Goal: Task Accomplishment & Management: Complete application form

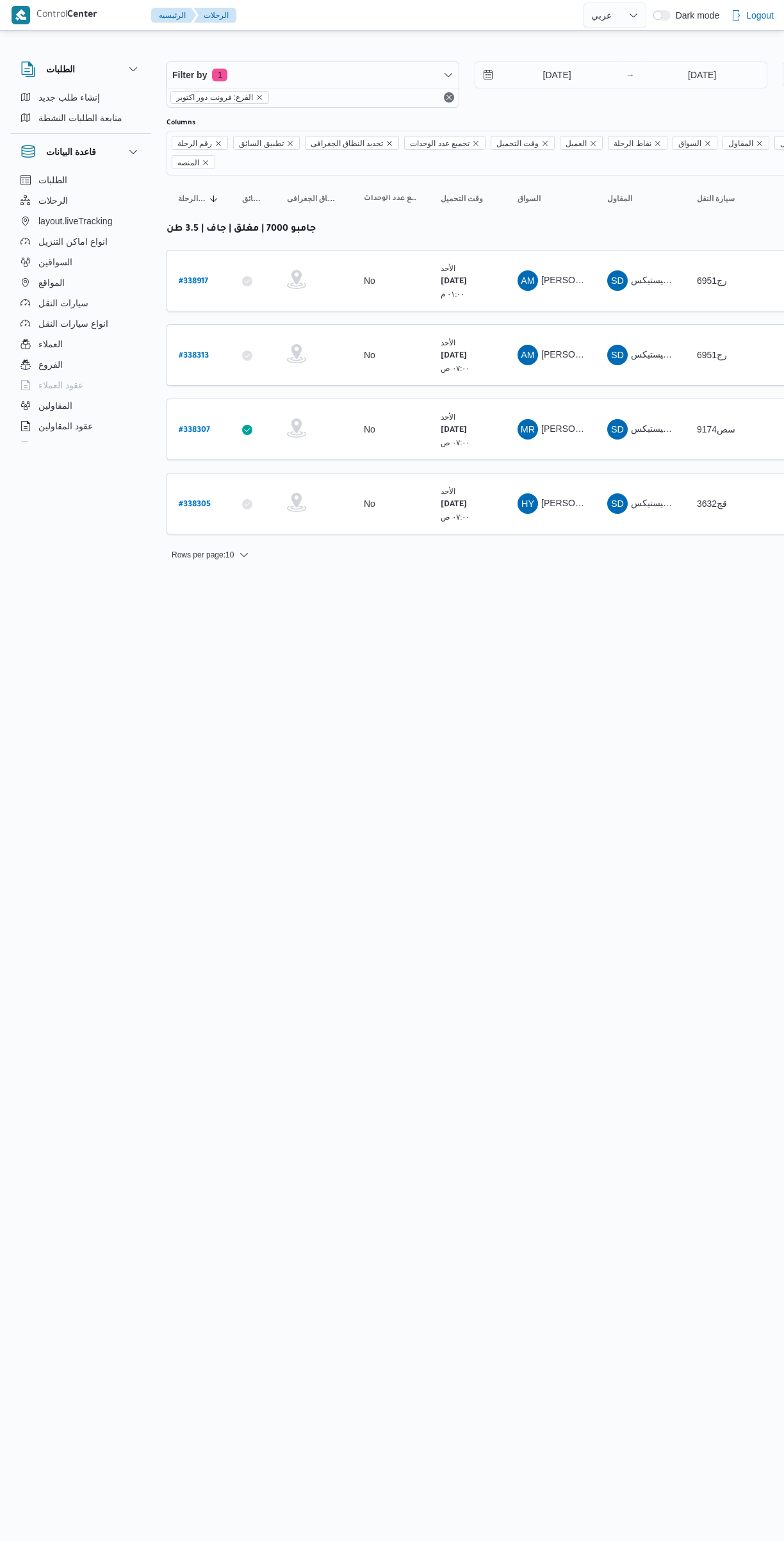
select select "ar"
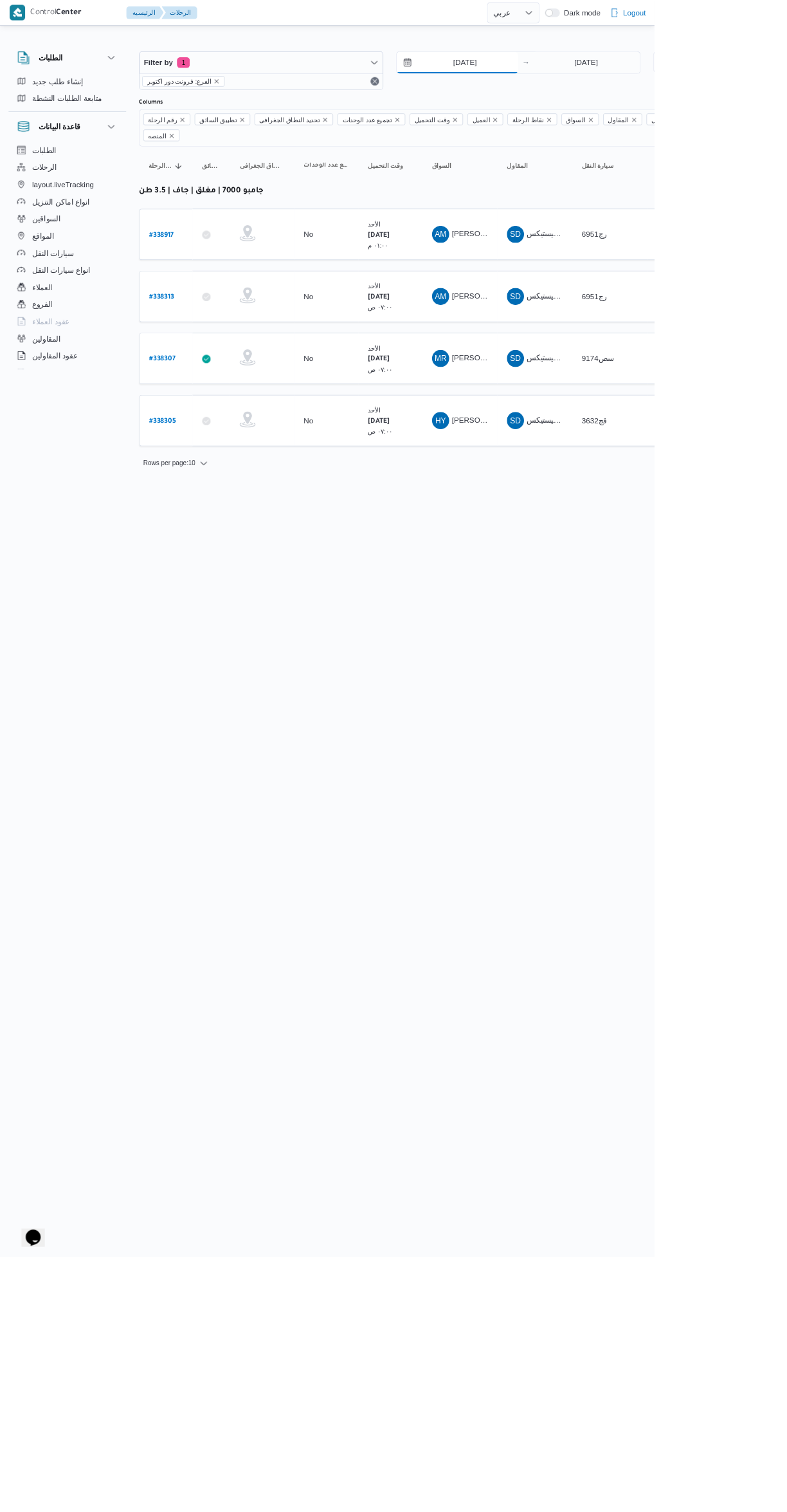
click at [572, 78] on input "21/9/2025" at bounding box center [550, 76] width 146 height 26
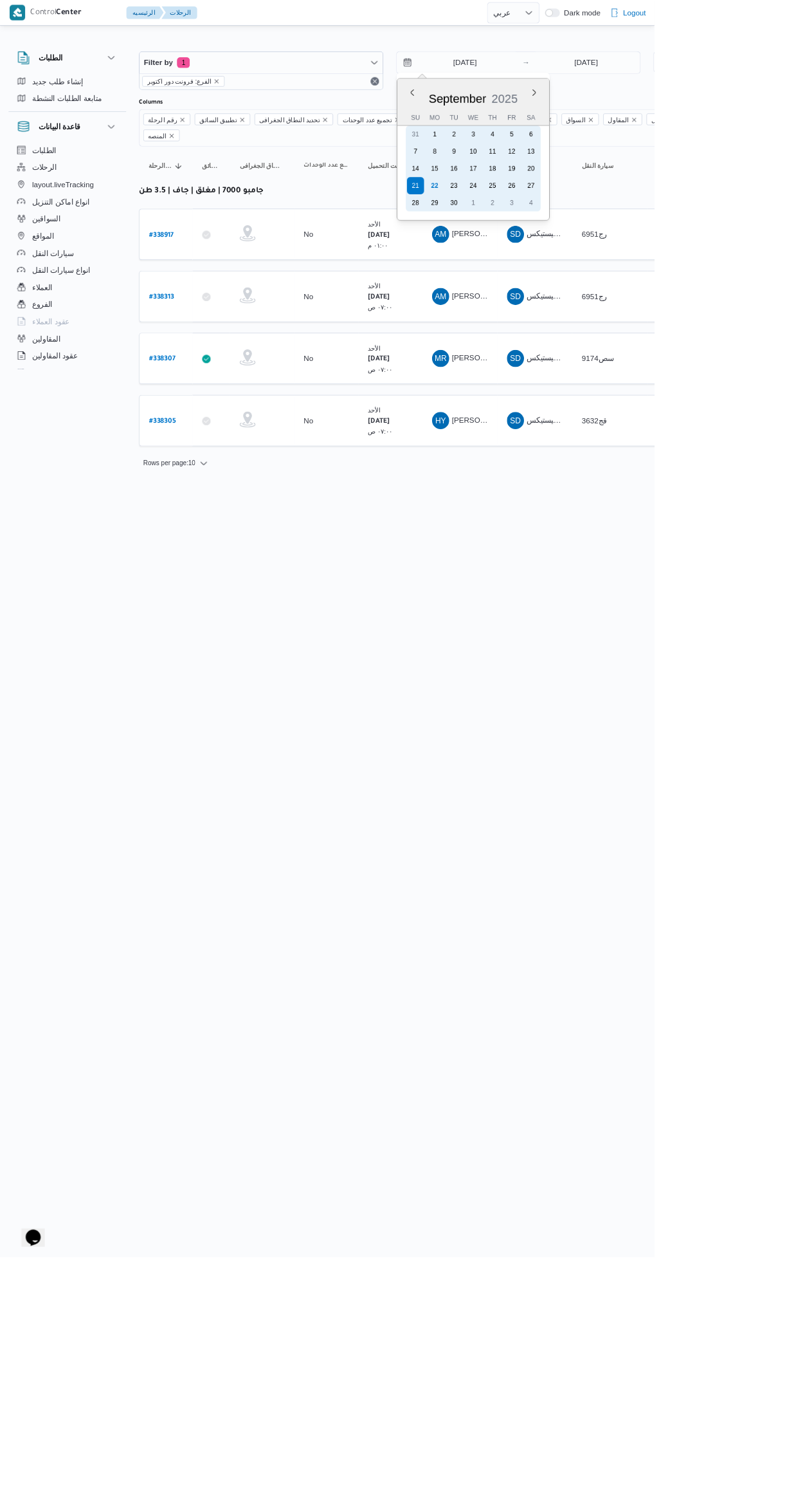
click at [533, 210] on div "15" at bounding box center [522, 203] width 21 height 21
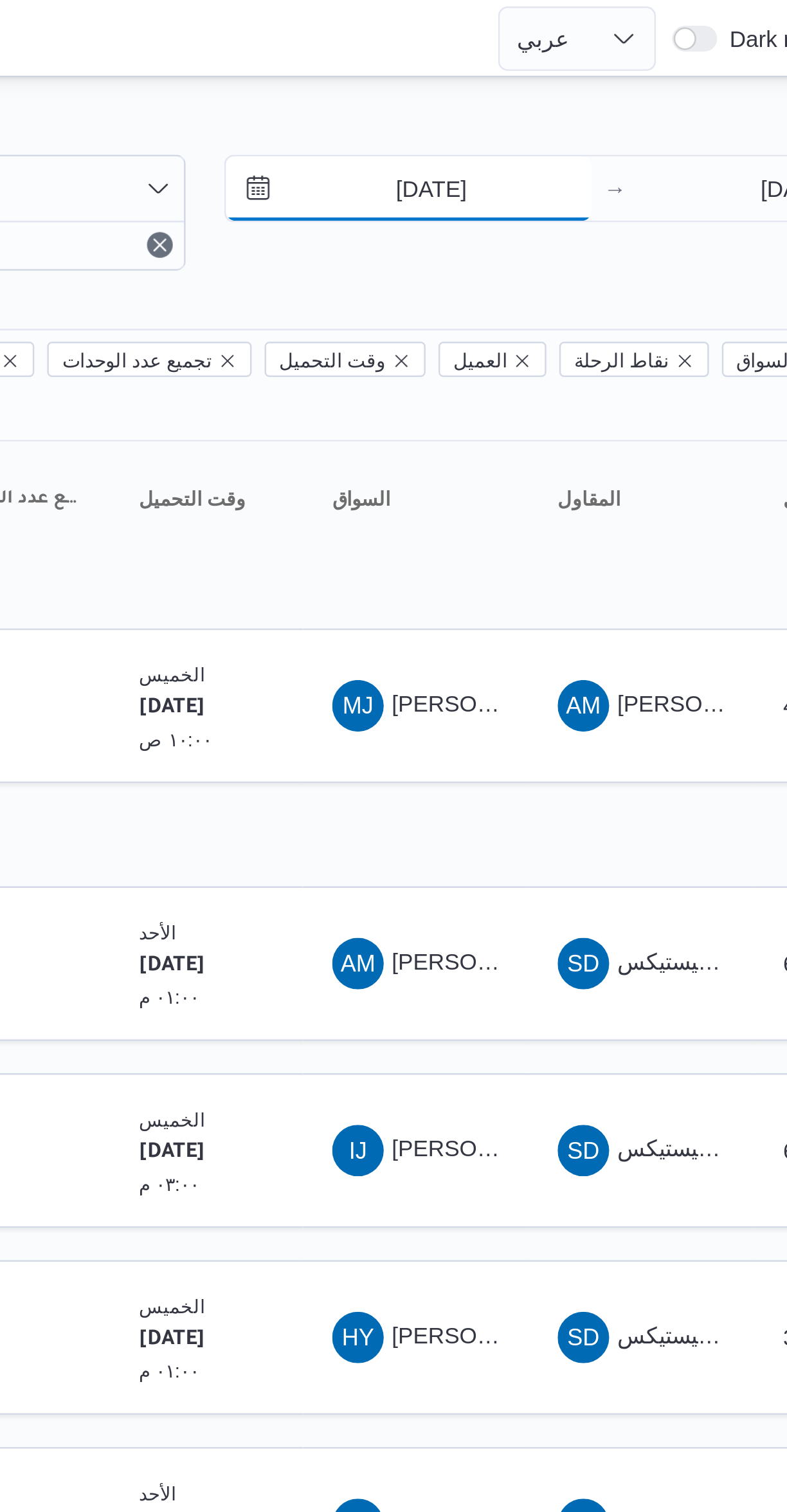
click at [564, 74] on input "15/9/2025" at bounding box center [550, 76] width 146 height 26
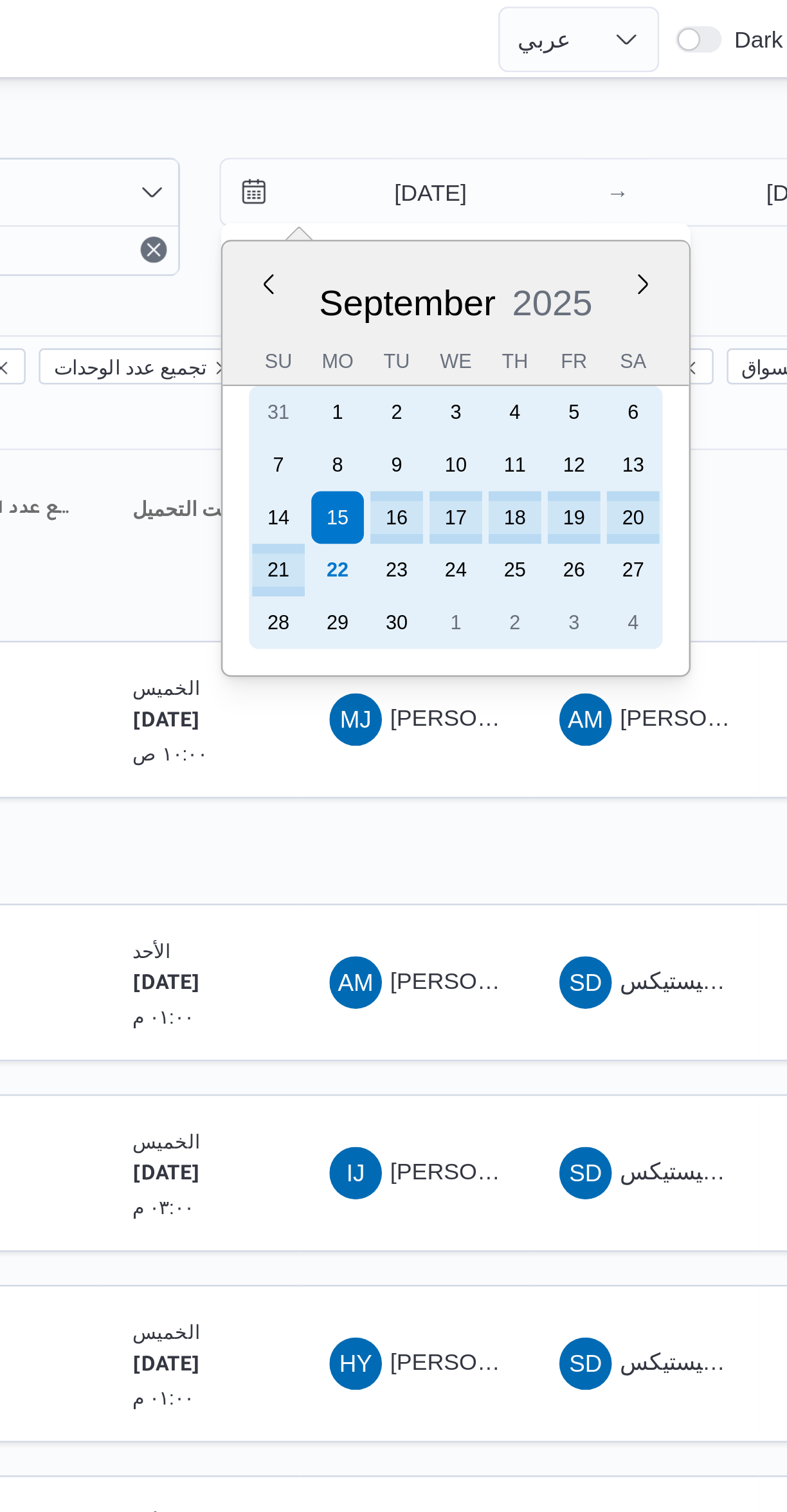
click at [525, 225] on div "22" at bounding box center [522, 223] width 21 height 21
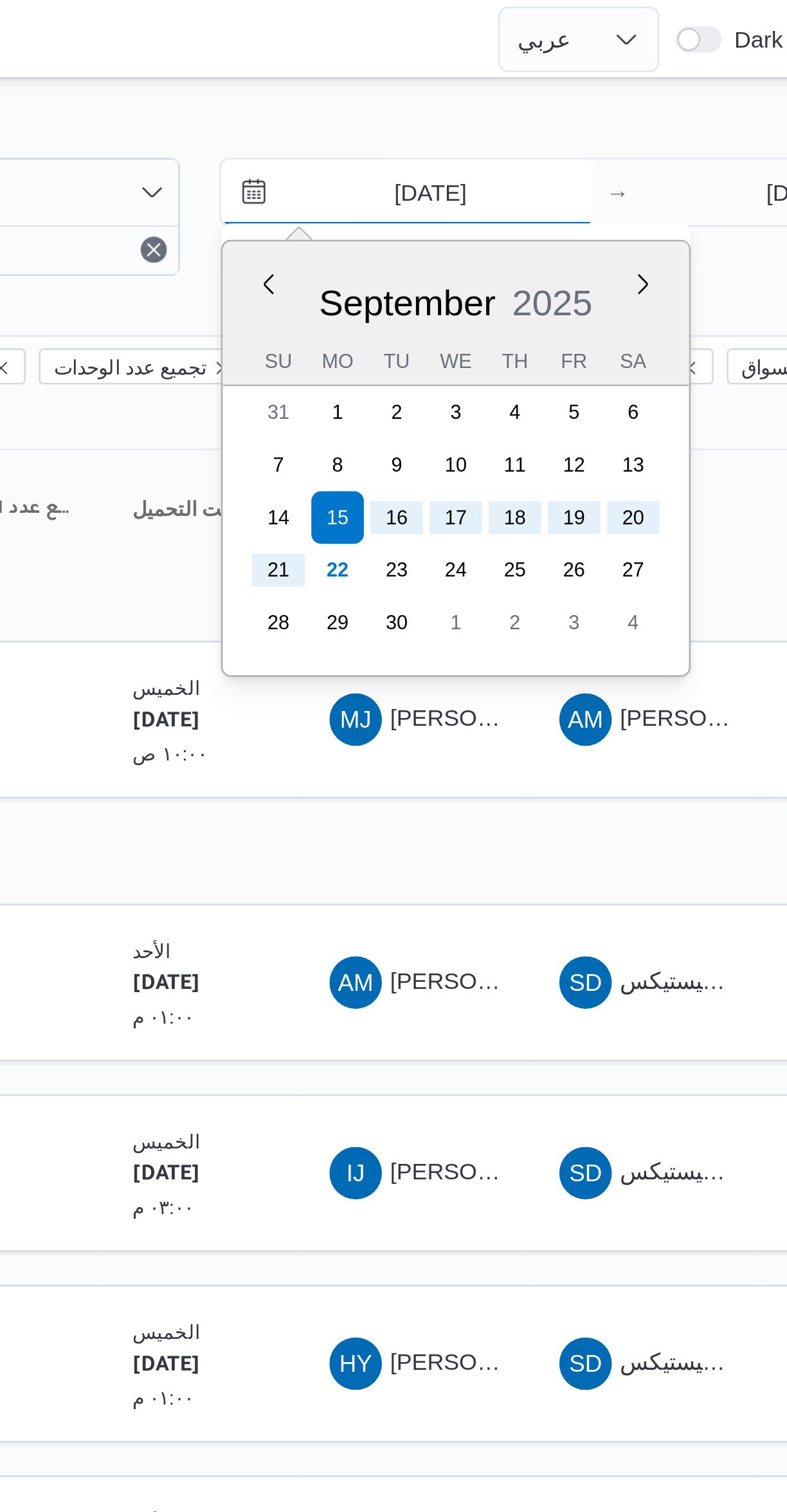
type input "[DATE]"
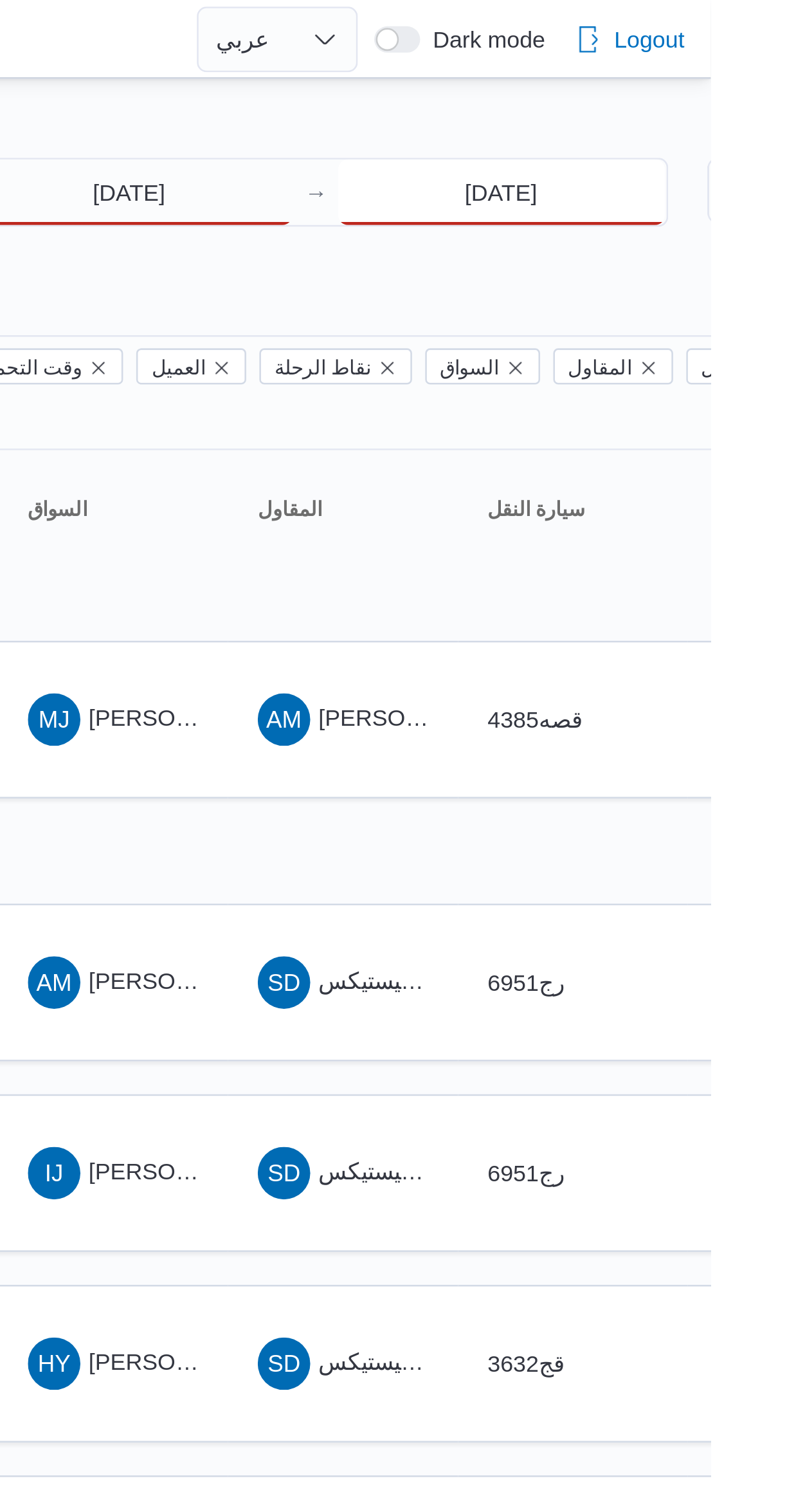
click at [711, 86] on input "[DATE]" at bounding box center [705, 76] width 128 height 26
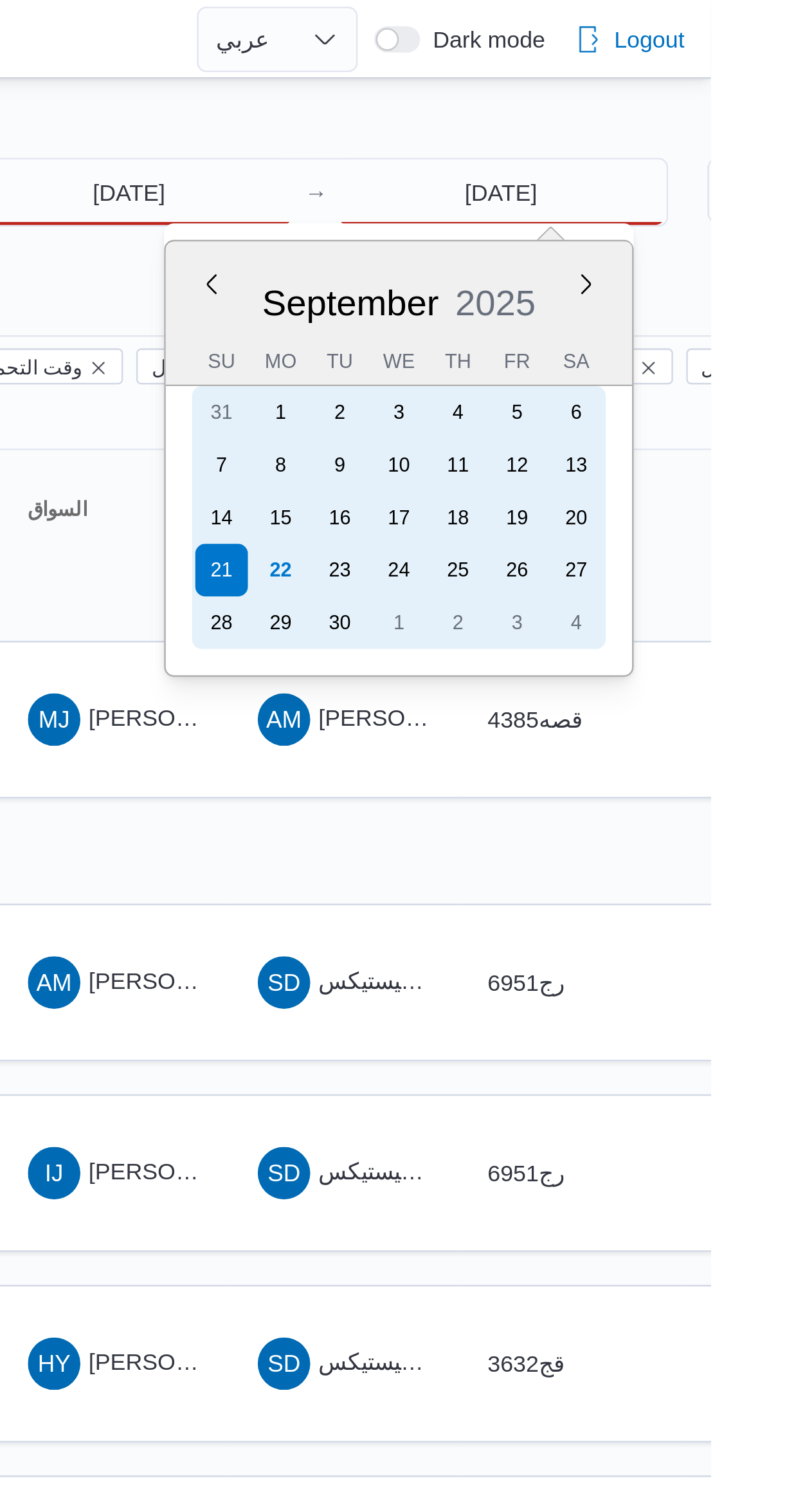
click at [628, 221] on div "22" at bounding box center [619, 223] width 21 height 21
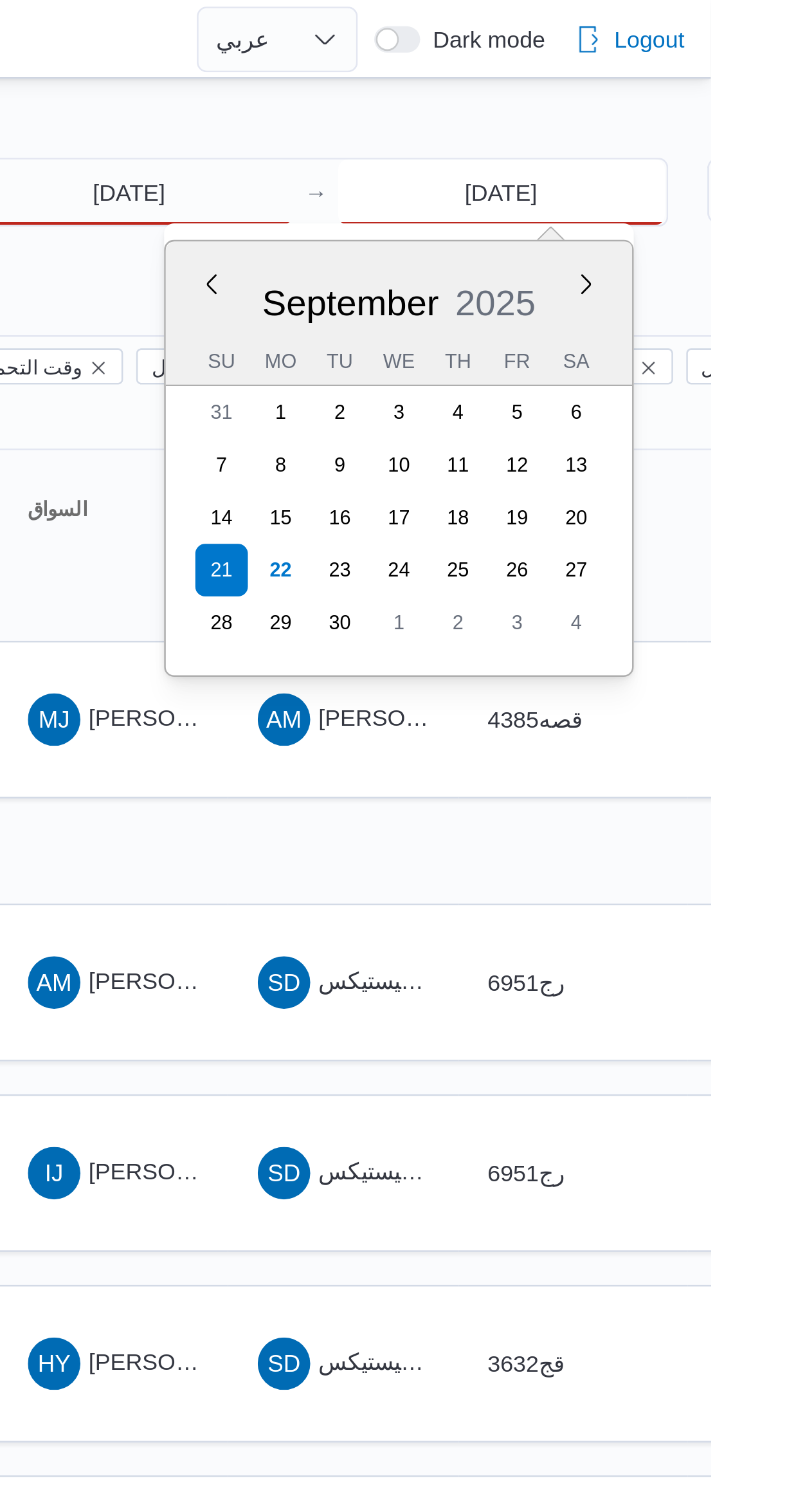
type input "[DATE]"
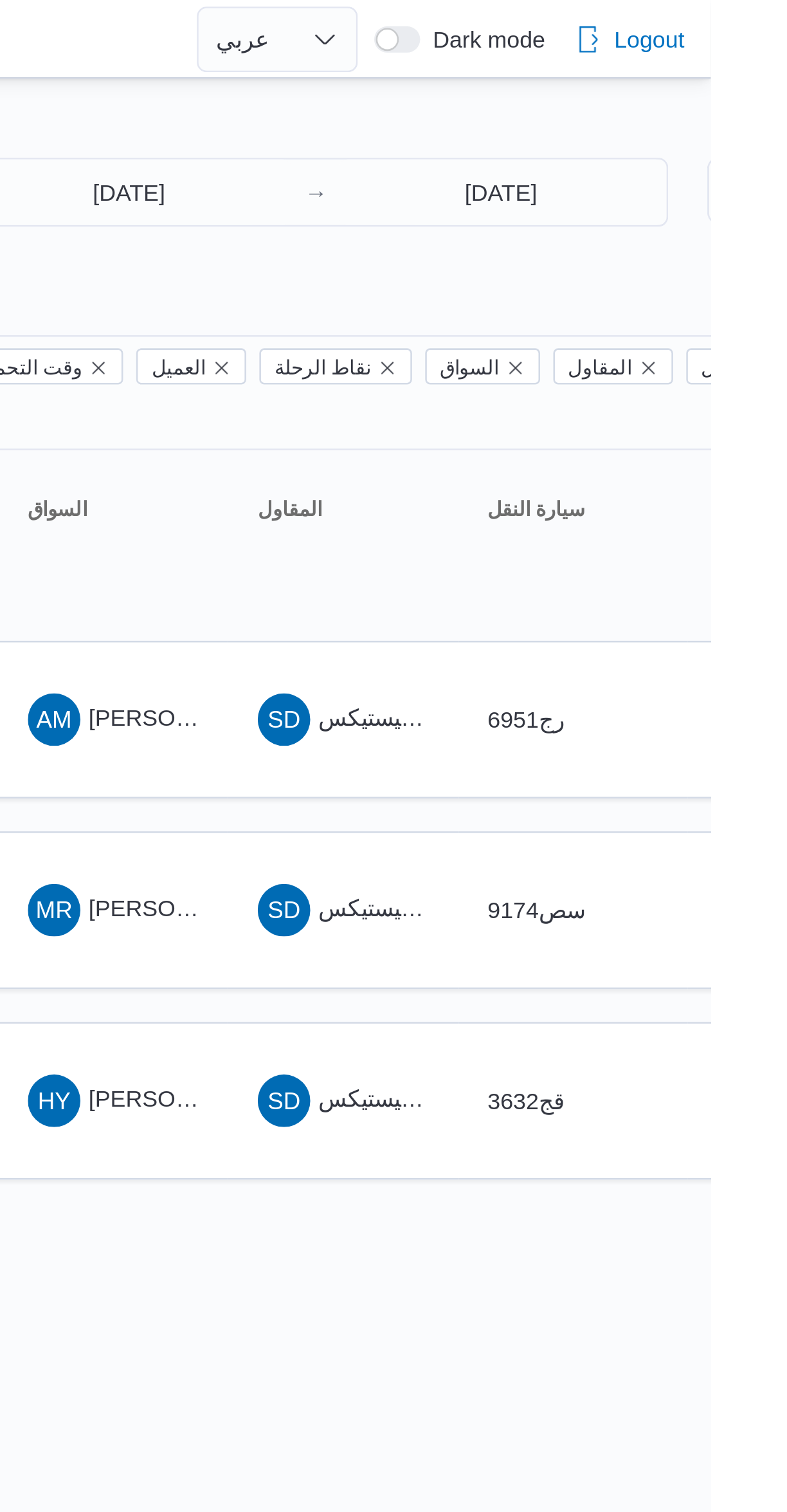
click at [661, 40] on div "Filter by 1 الفرع: فرونت دور اكتوبر 22/9/2025 → 22/9/2025 Group By نوع سيارة ال…" at bounding box center [386, 270] width 787 height 473
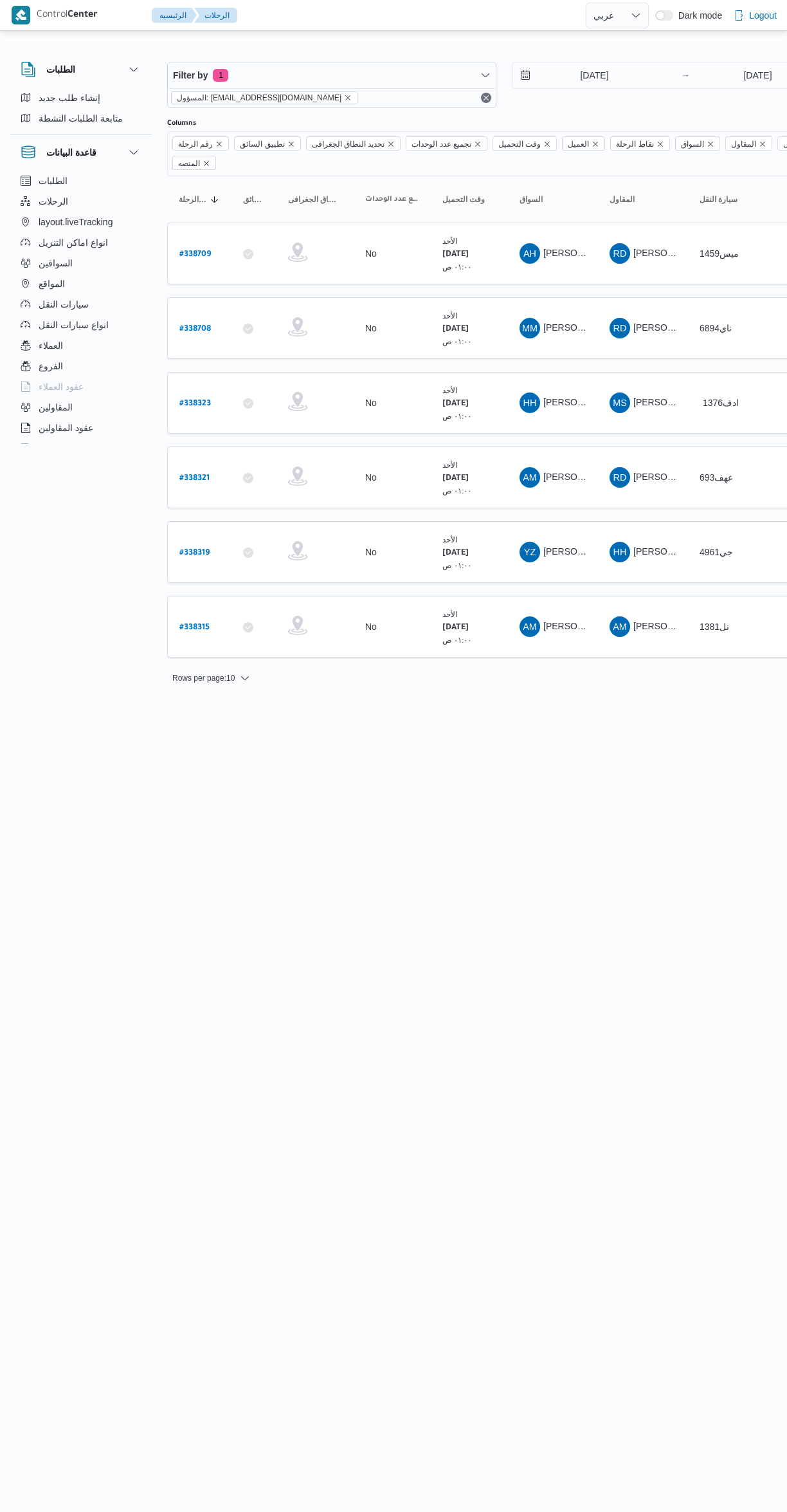
select select "ar"
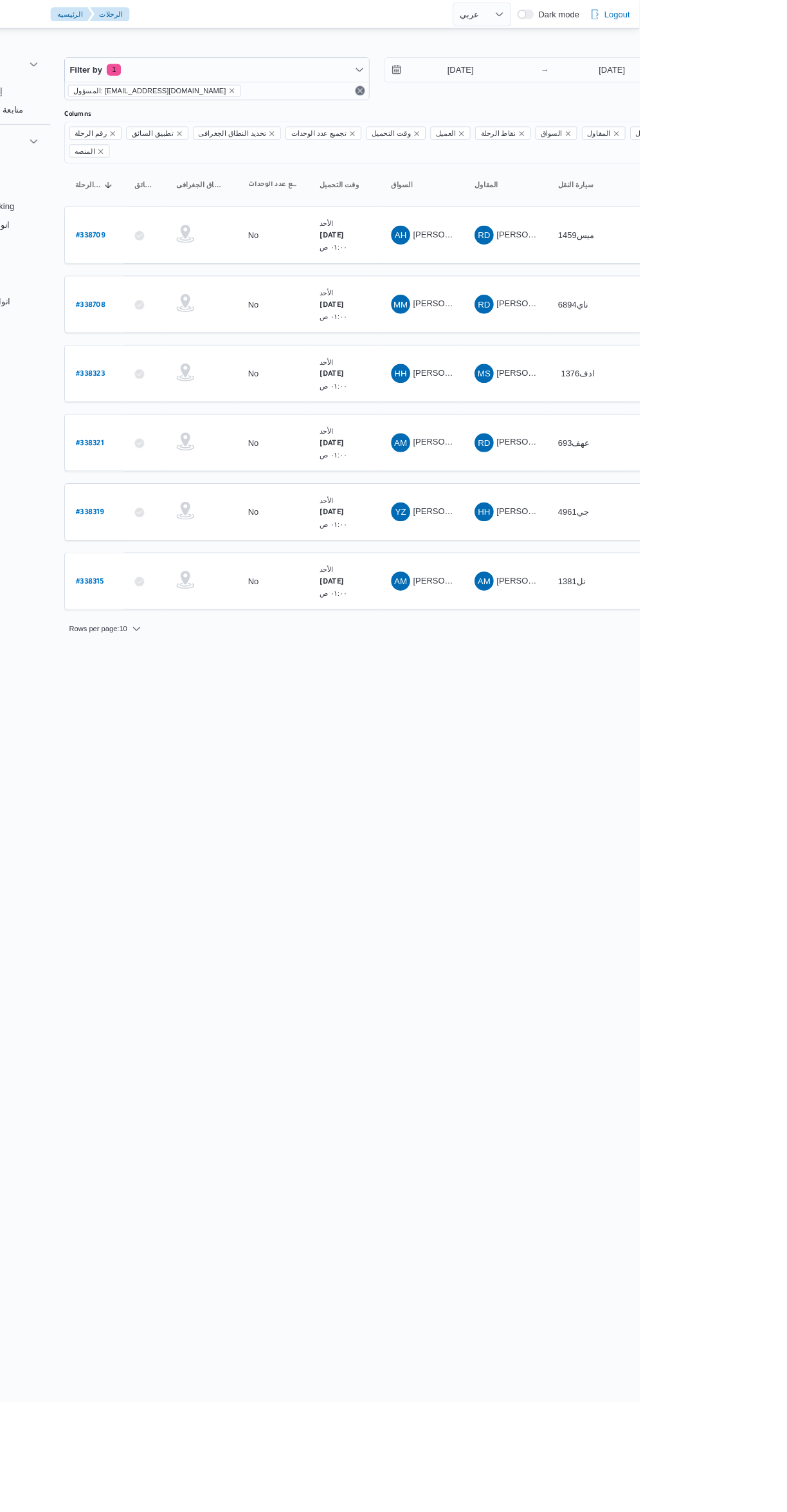
click at [201, 543] on link "# 338319" at bounding box center [194, 552] width 30 height 17
select select "ar"
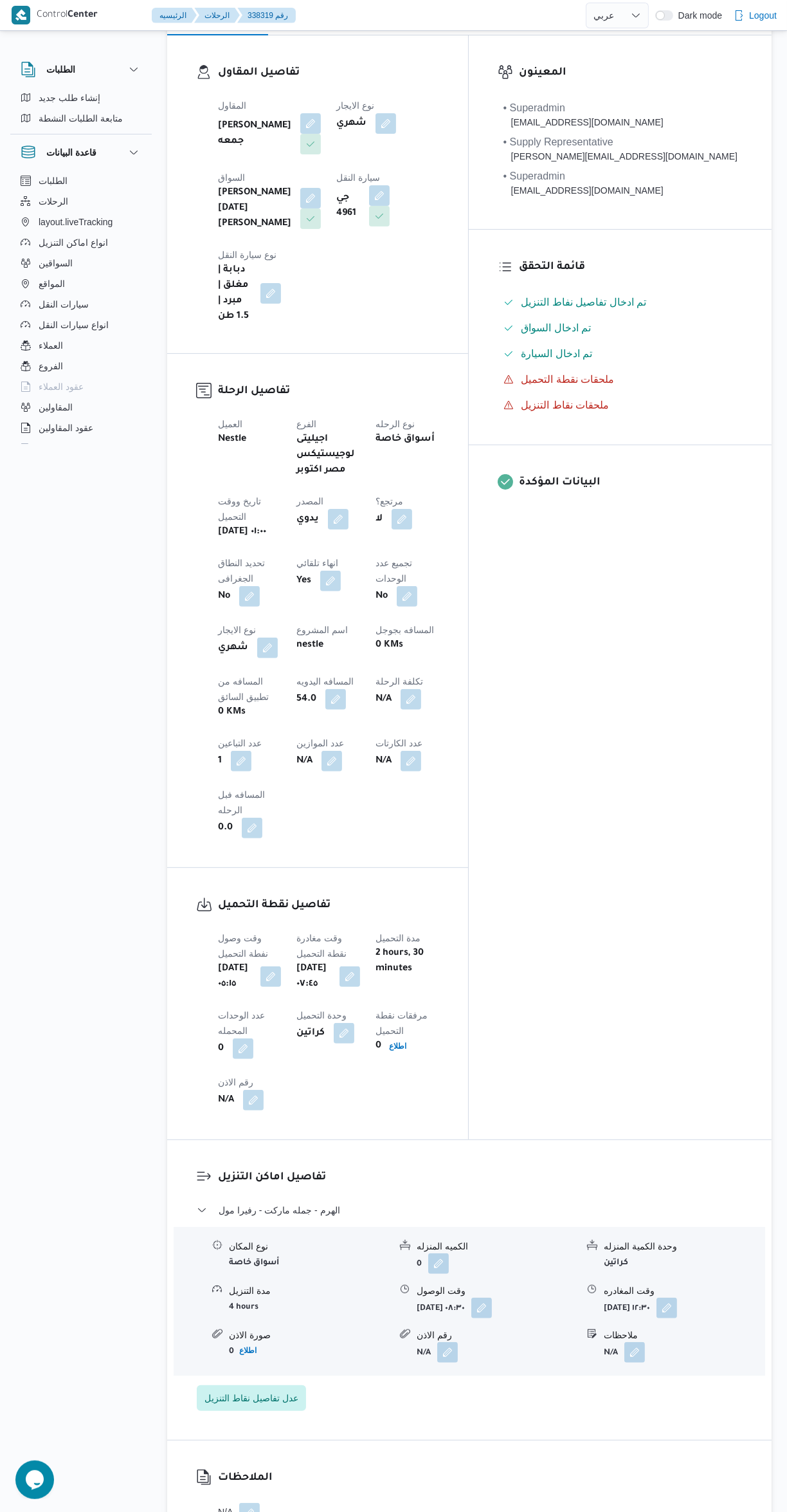
scroll to position [413, 0]
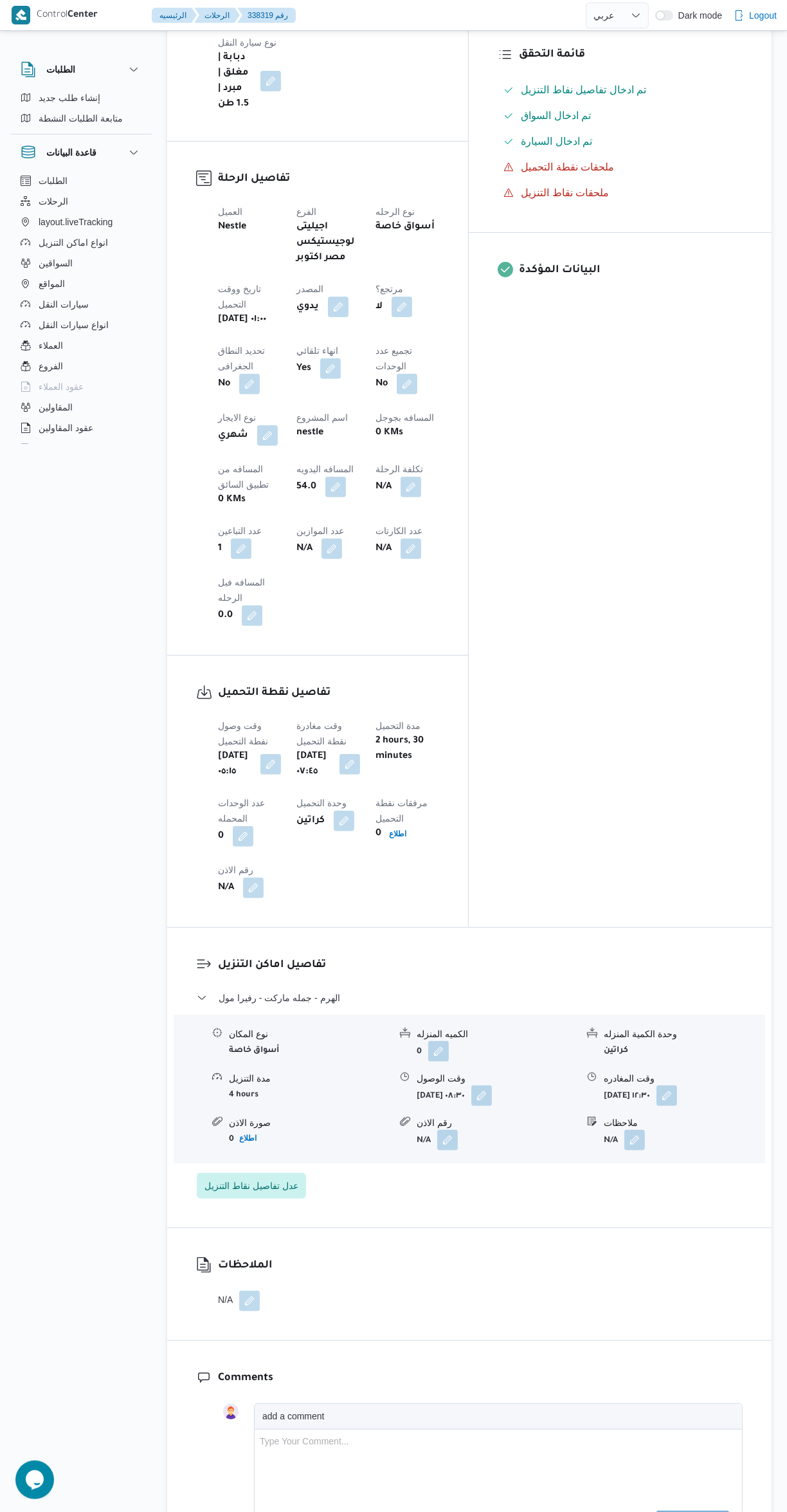
click at [635, 1129] on button "button" at bounding box center [635, 1140] width 21 height 21
click at [571, 1007] on input "ملاحظات" at bounding box center [601, 1012] width 128 height 26
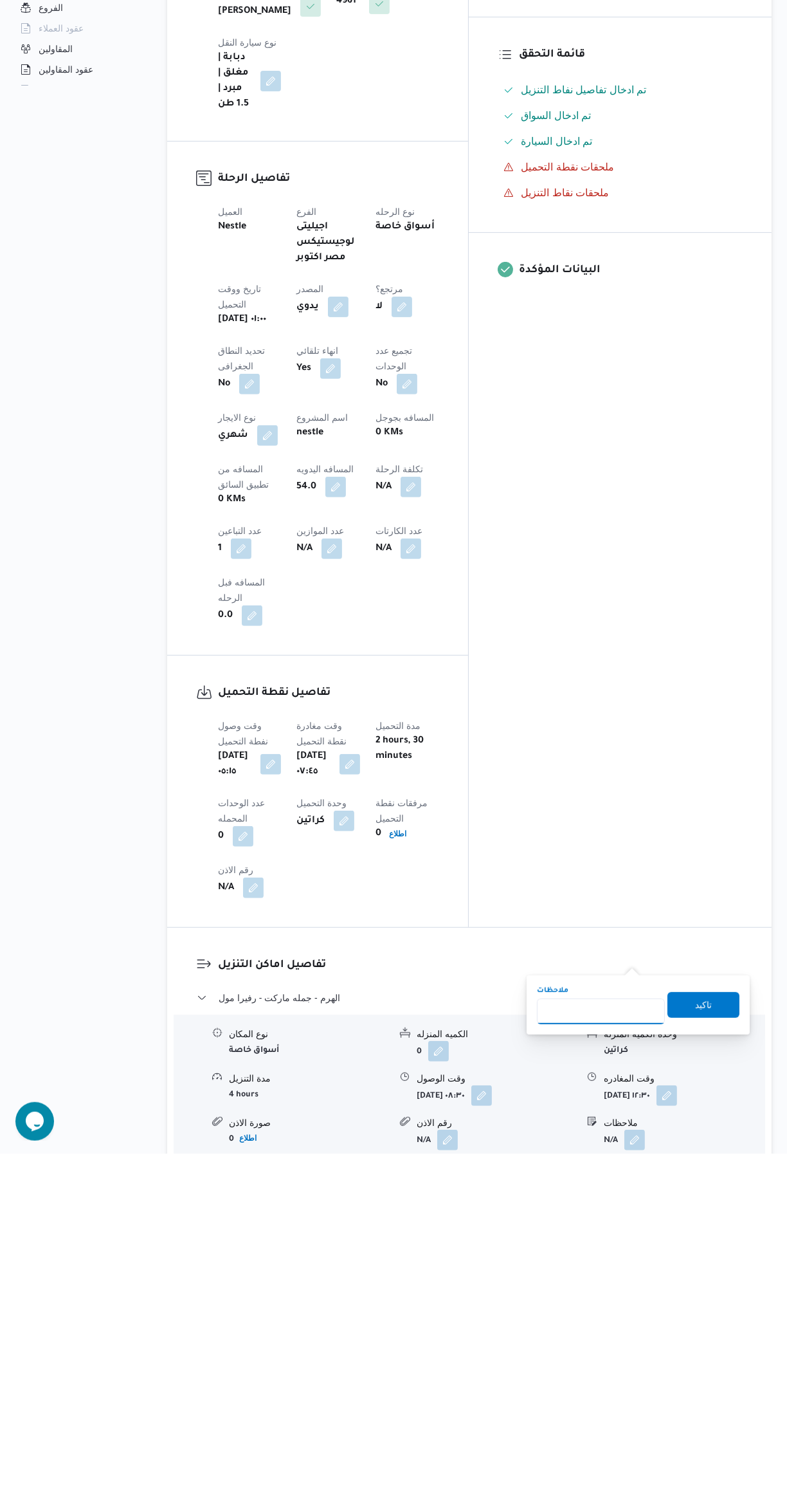
click at [571, 1369] on input "ملاحظات" at bounding box center [601, 1369] width 128 height 26
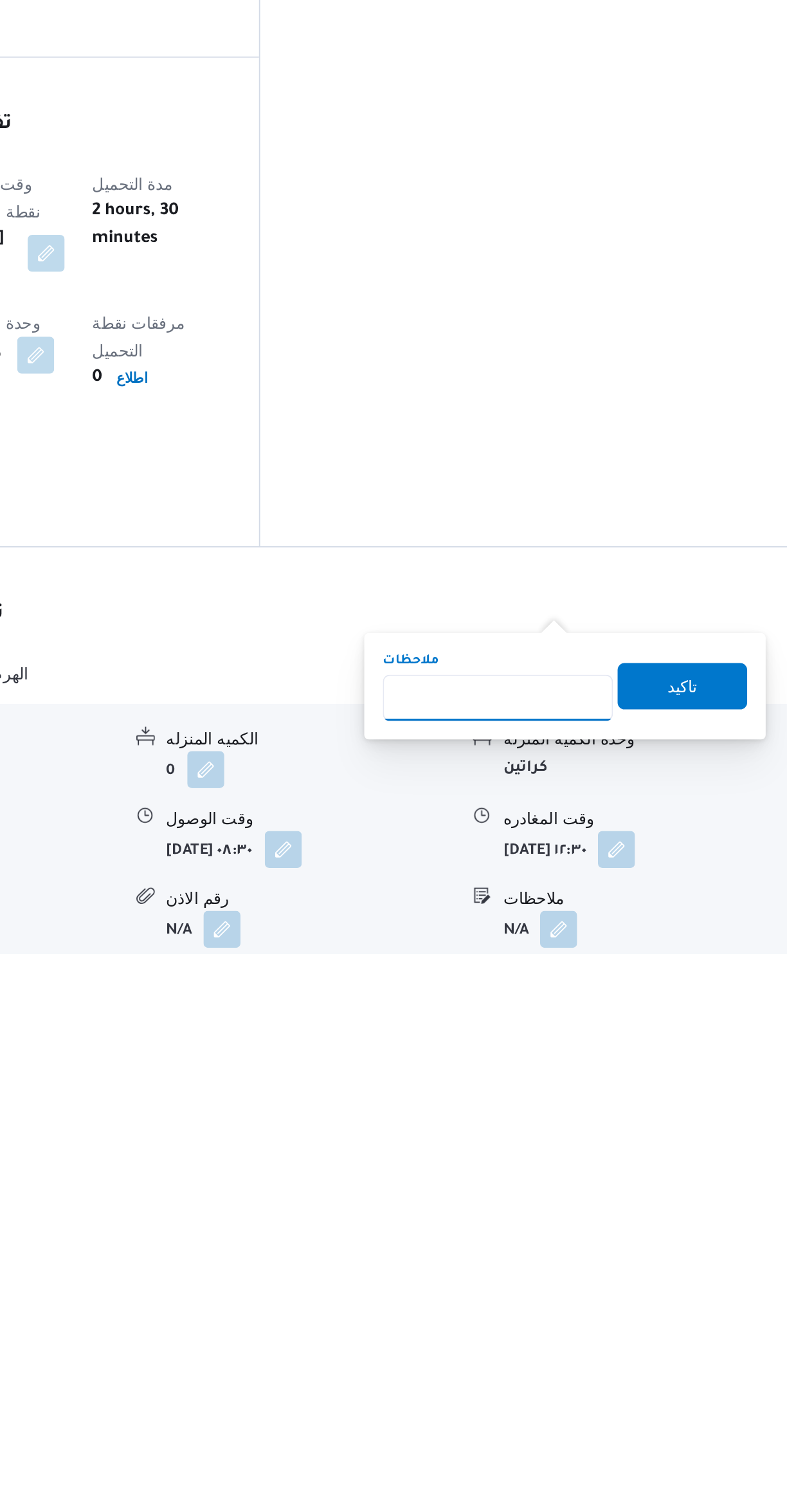
scroll to position [68, 0]
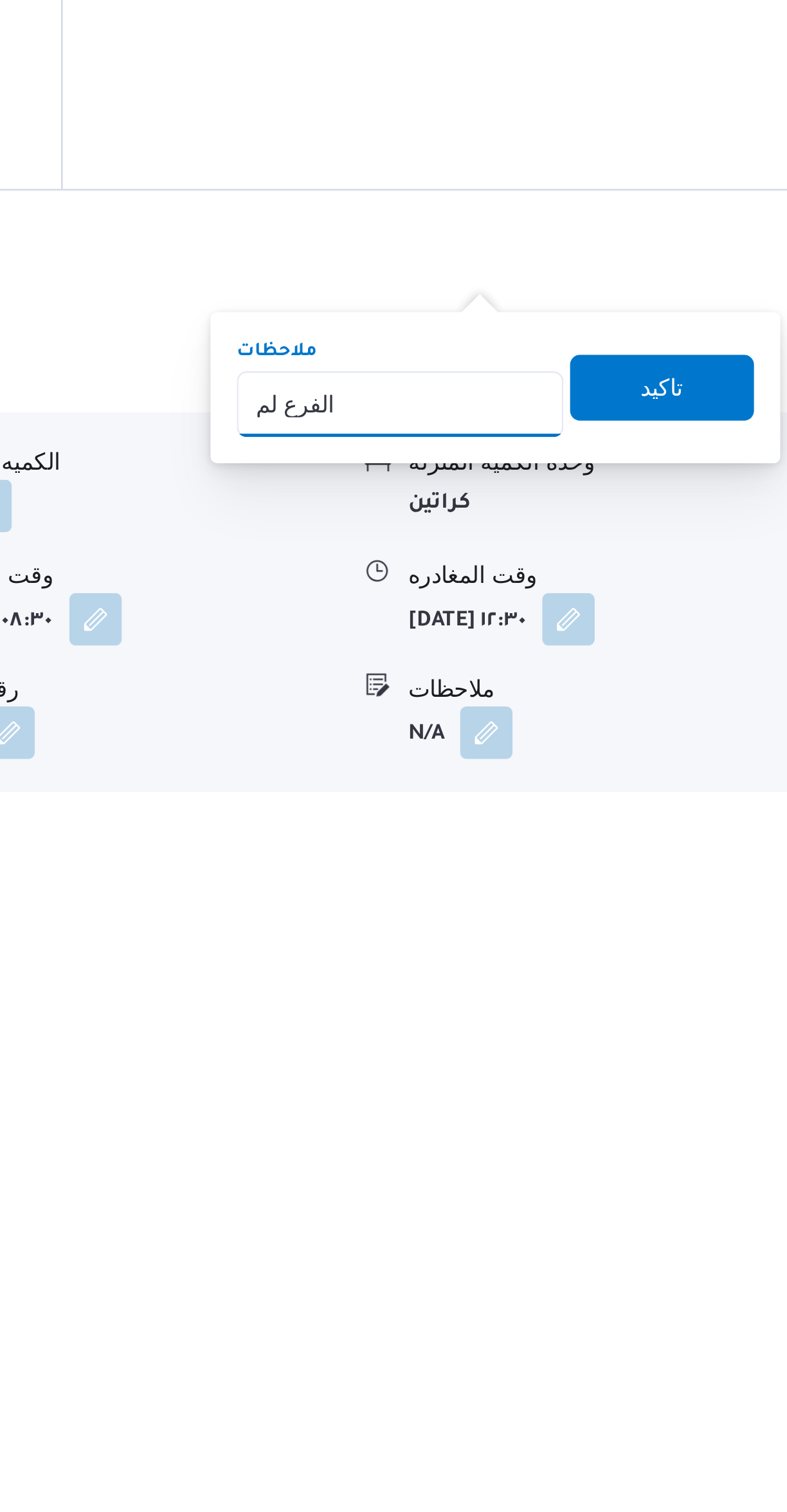
type input "الفرع لم يسلم"
click at [710, 1350] on span "تاكيد" at bounding box center [704, 1349] width 72 height 26
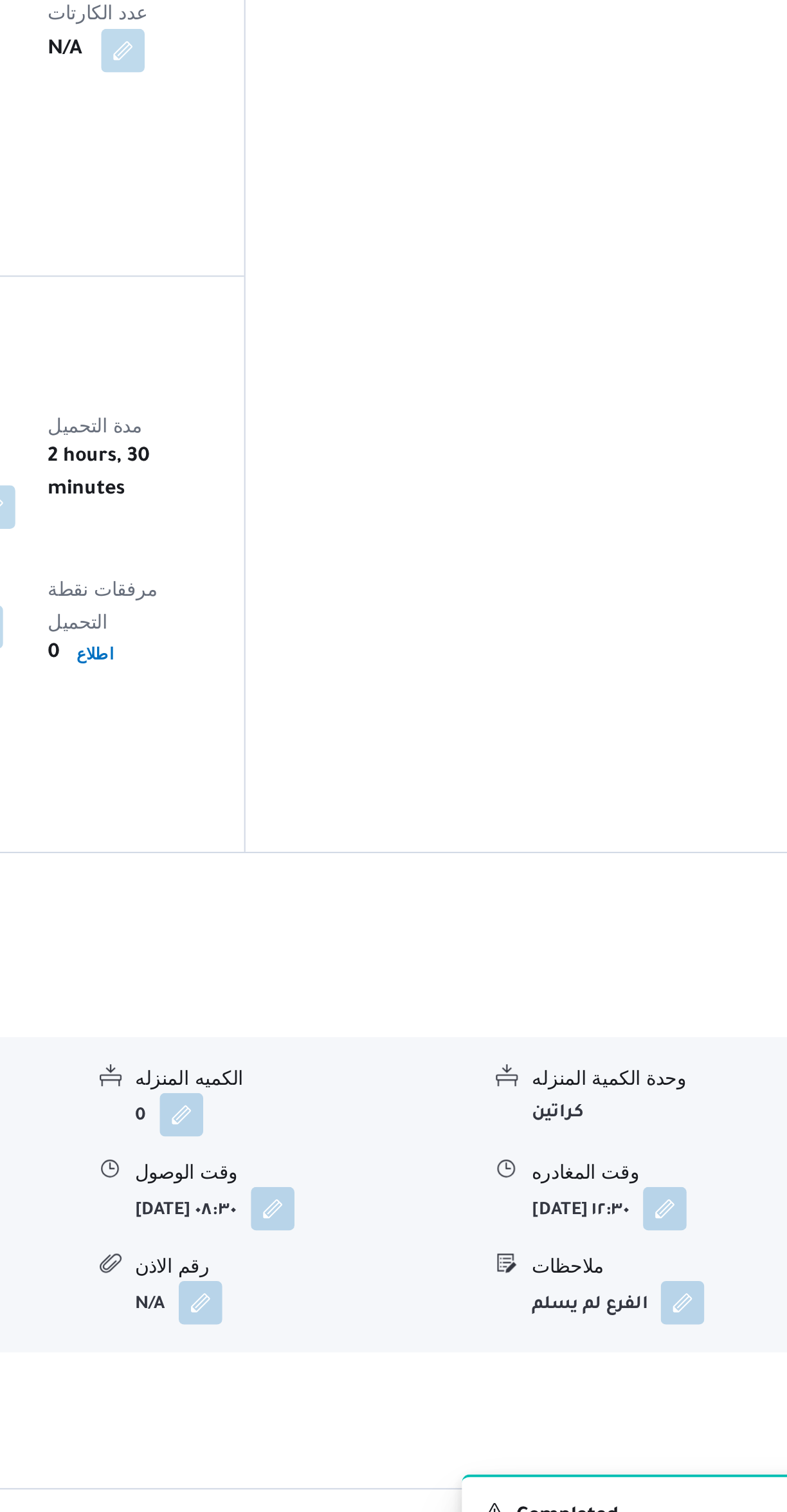
scroll to position [185, 0]
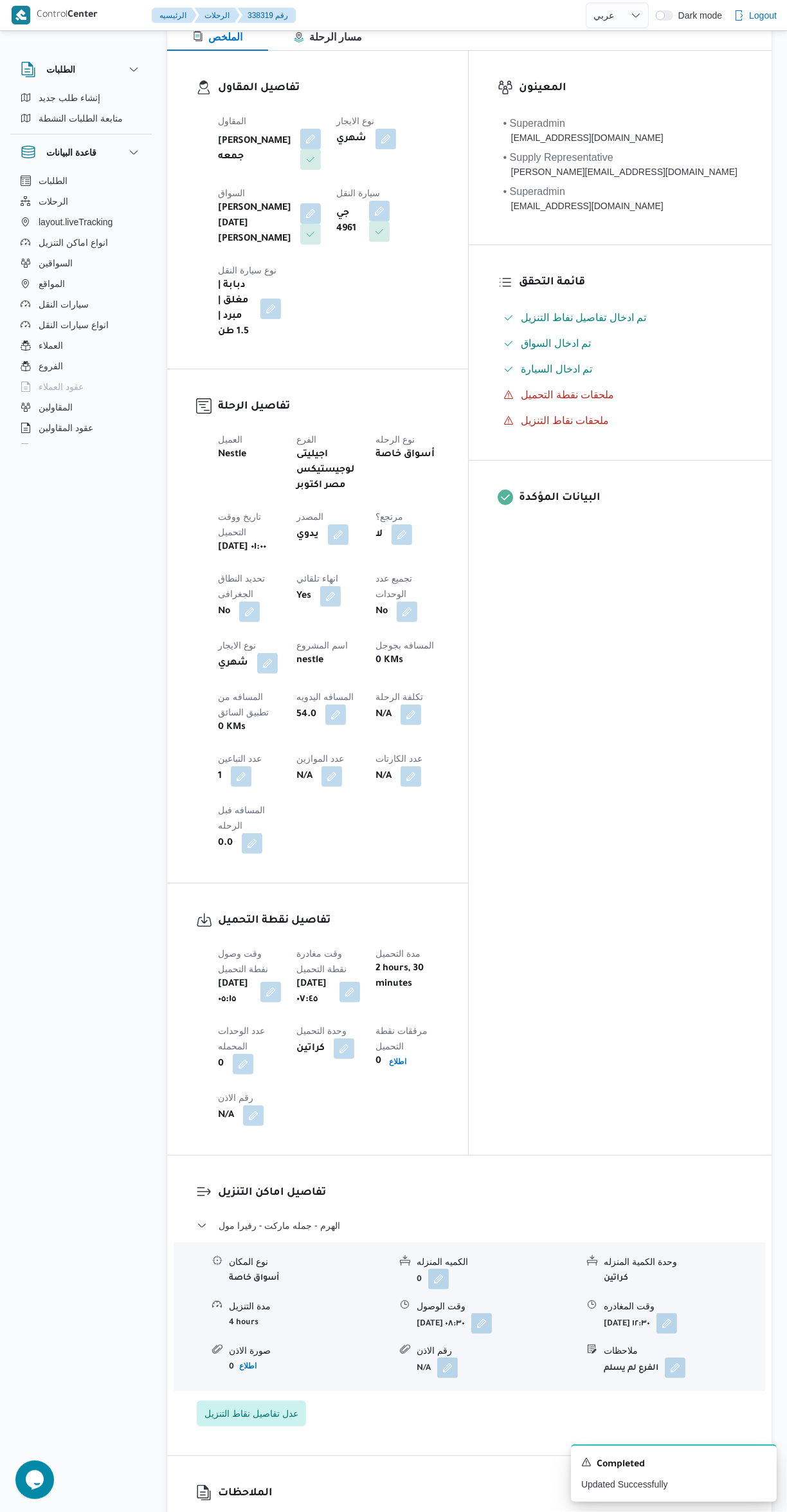
select select "ar"
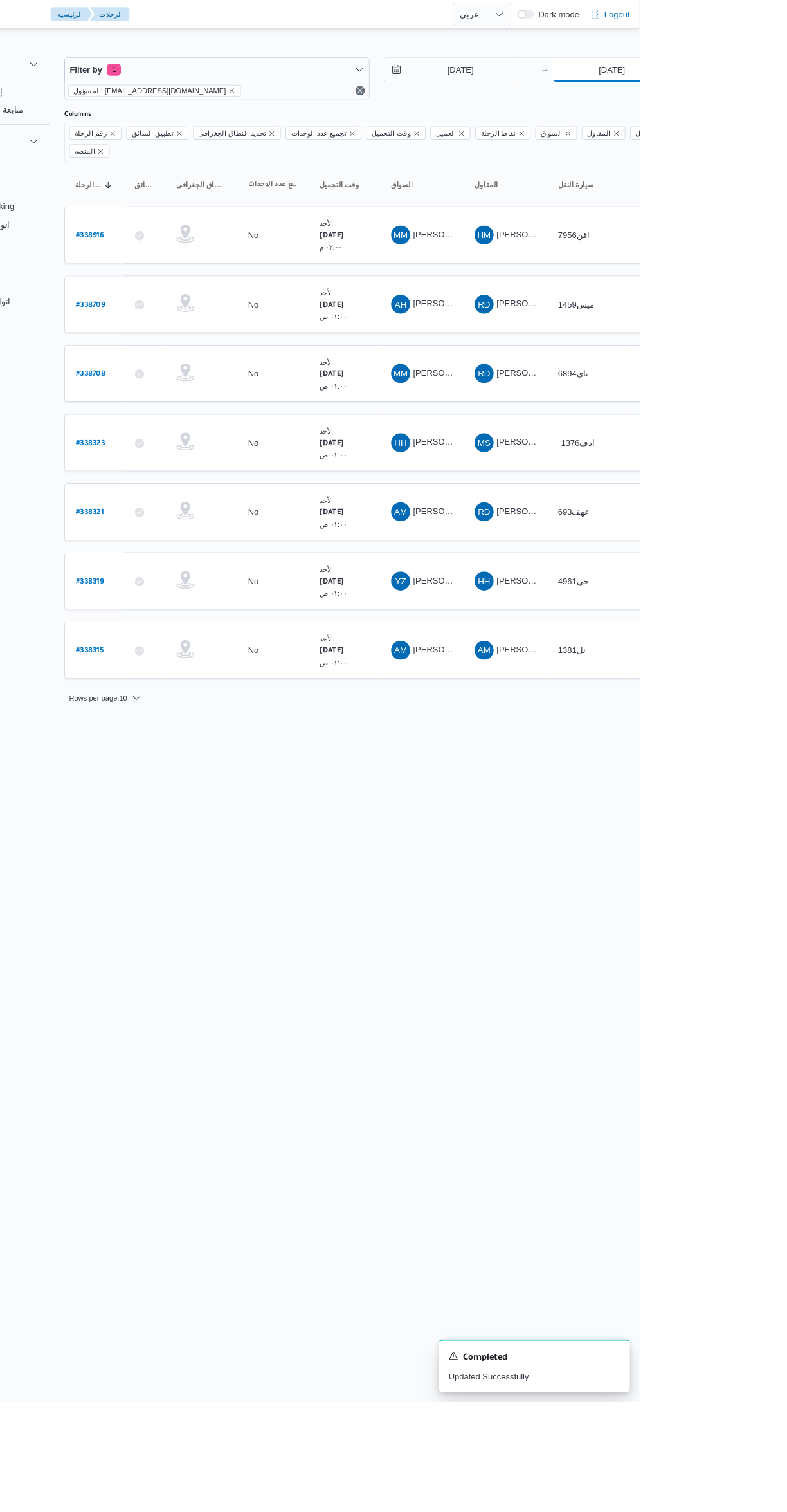
click at [723, 78] on input "[DATE]" at bounding box center [758, 76] width 128 height 26
click at [724, 768] on html "Control Center الرئيسيه الرحلات English عربي Dark mode Logout الطلبات إنشاء طلب…" at bounding box center [394, 756] width 787 height 1512
click at [775, 76] on input "[DATE]" at bounding box center [758, 76] width 128 height 26
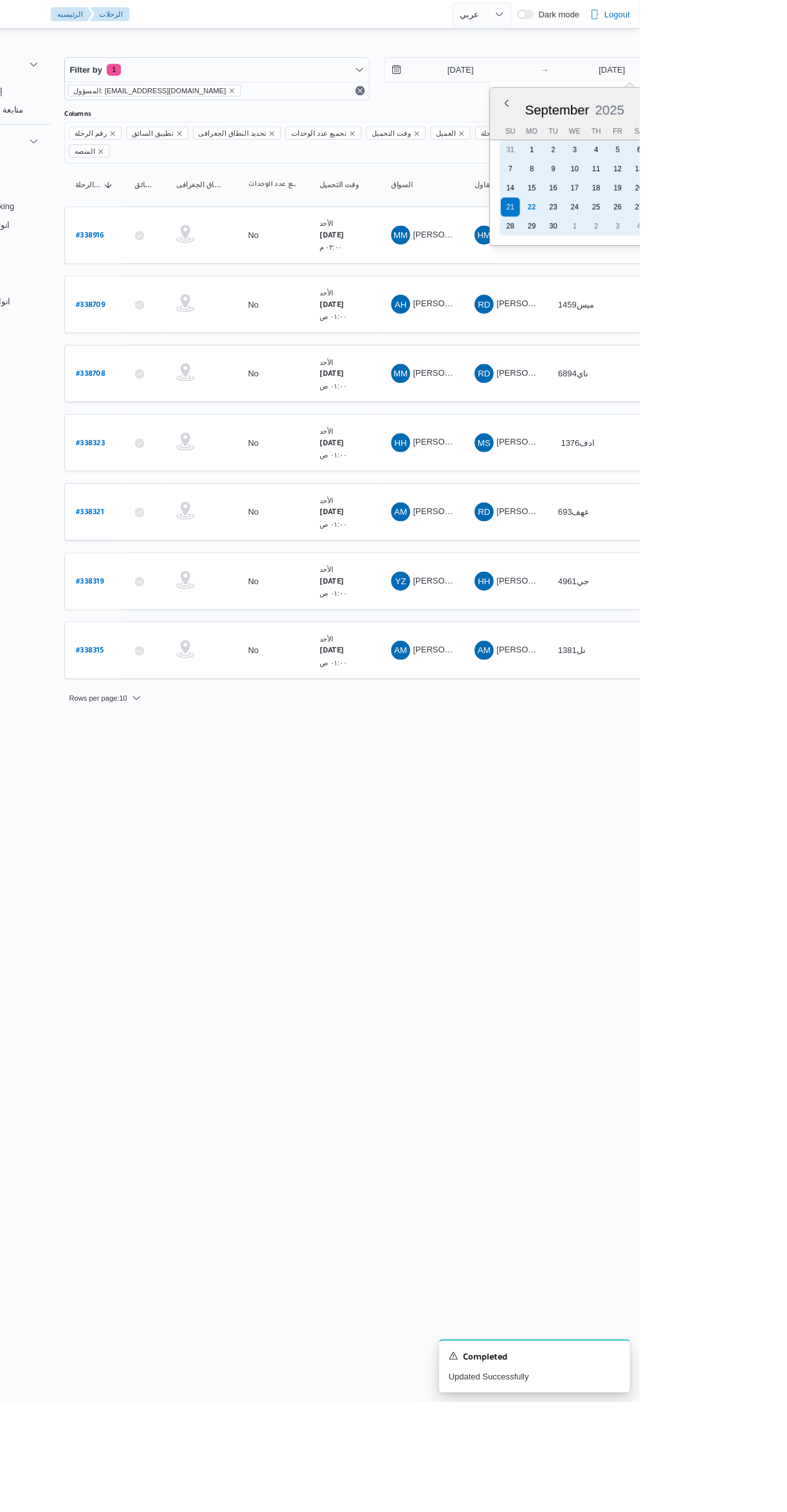
click at [648, 221] on div "21" at bounding box center [648, 223] width 21 height 21
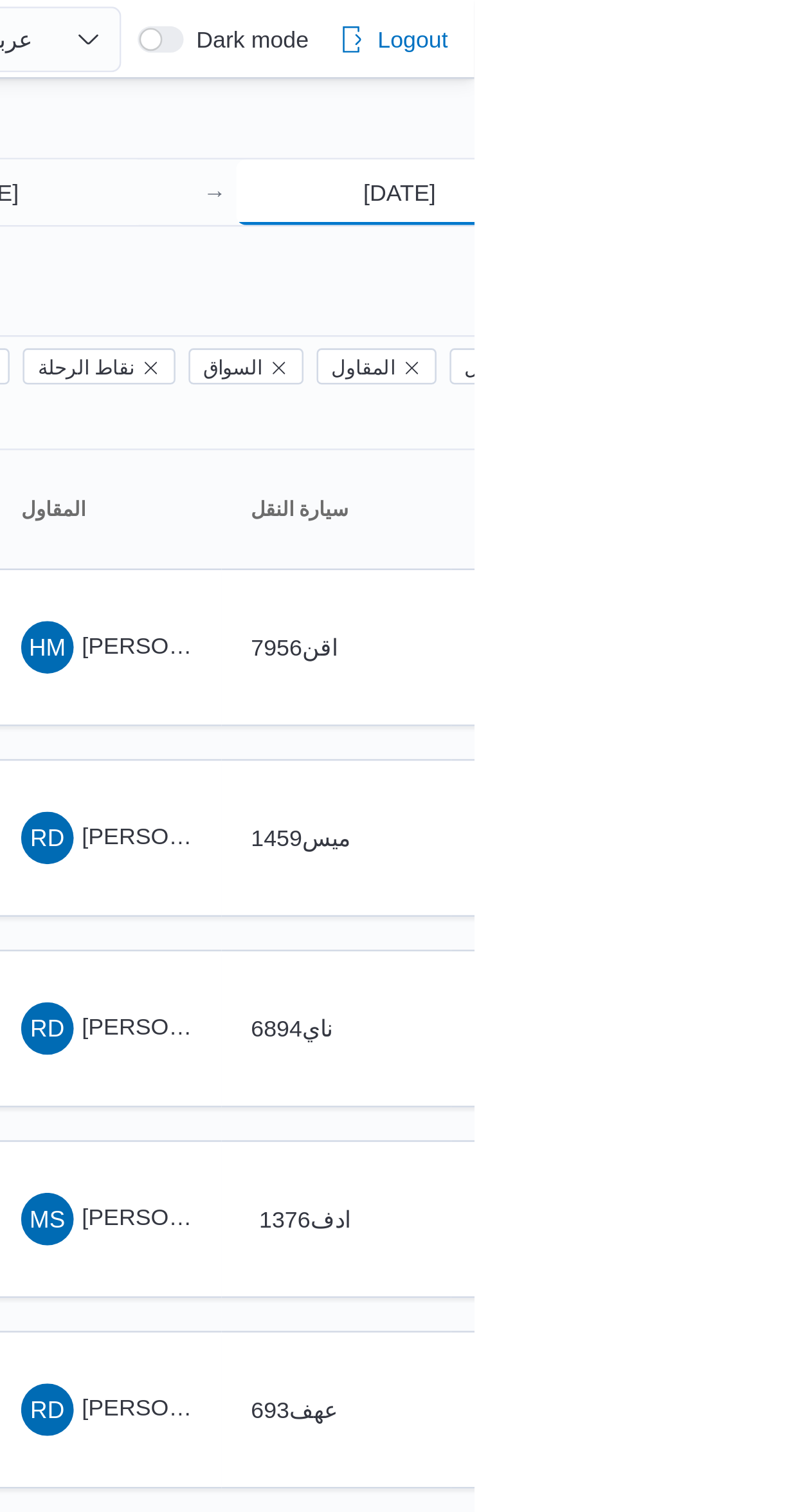
click at [772, 72] on input "[DATE]" at bounding box center [758, 76] width 128 height 26
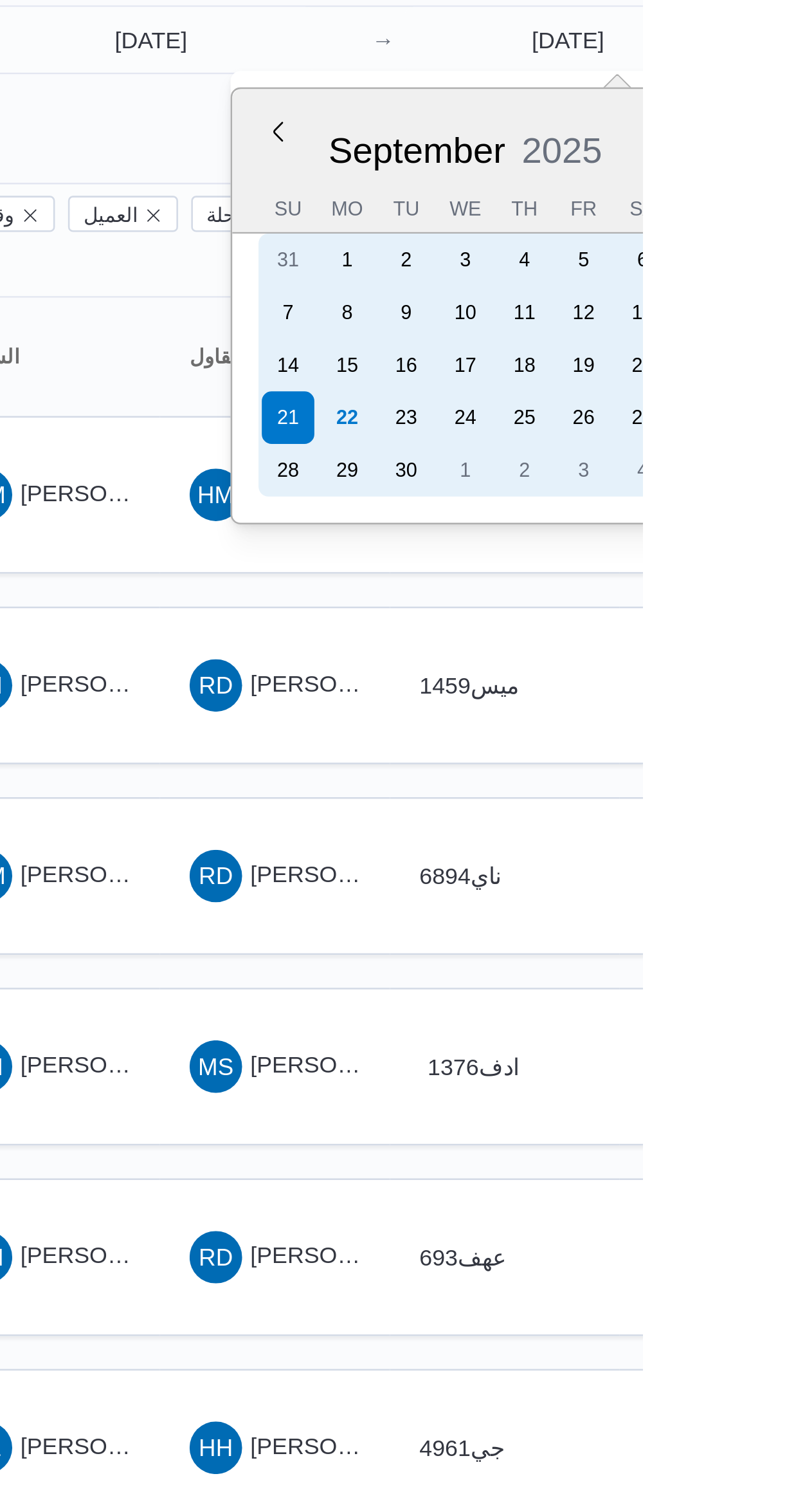
click at [671, 222] on div "22" at bounding box center [671, 223] width 21 height 21
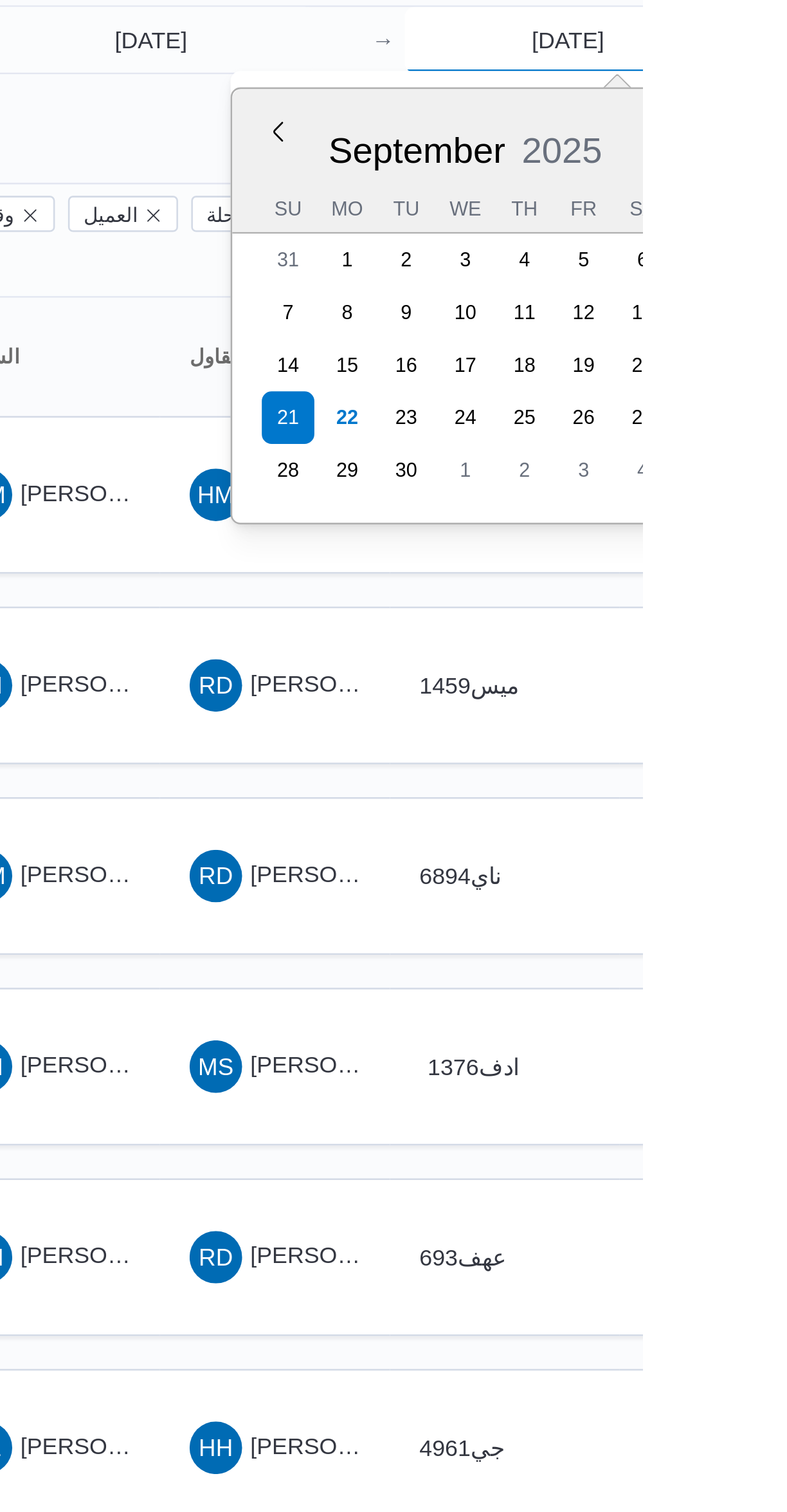
type input "[DATE]"
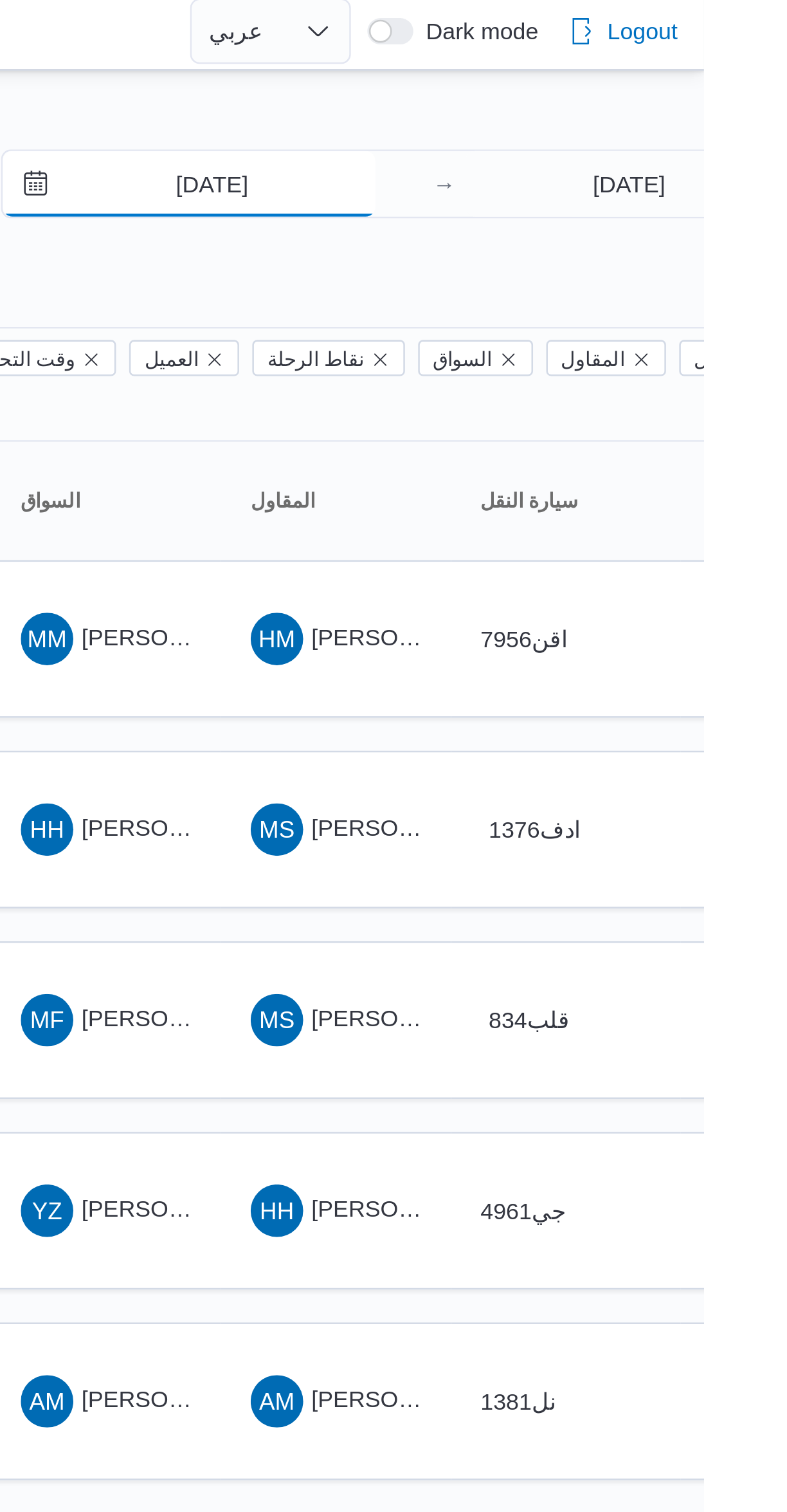
click at [619, 76] on input "[DATE]" at bounding box center [585, 76] width 146 height 26
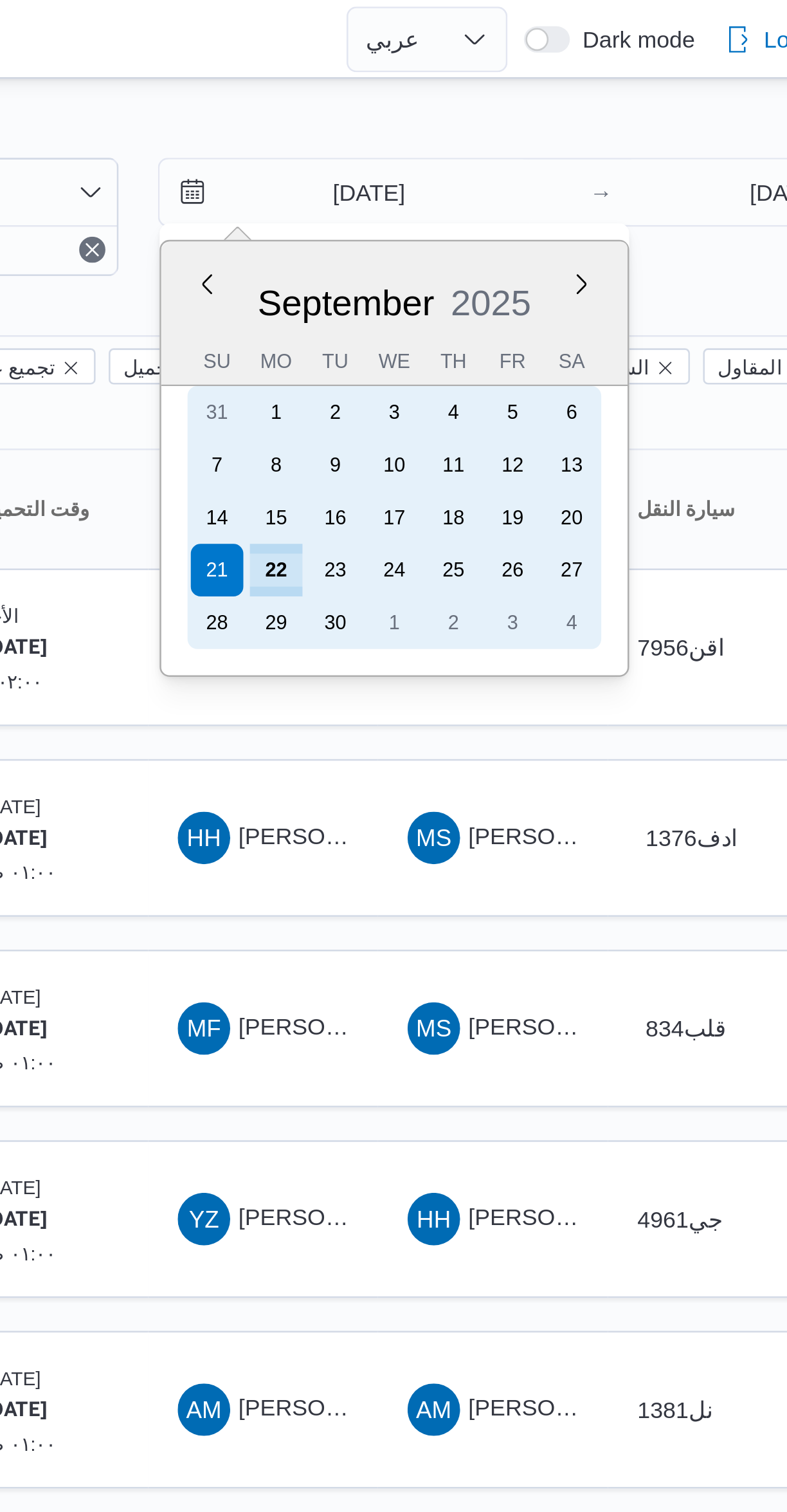
click at [558, 218] on div "22" at bounding box center [558, 223] width 21 height 21
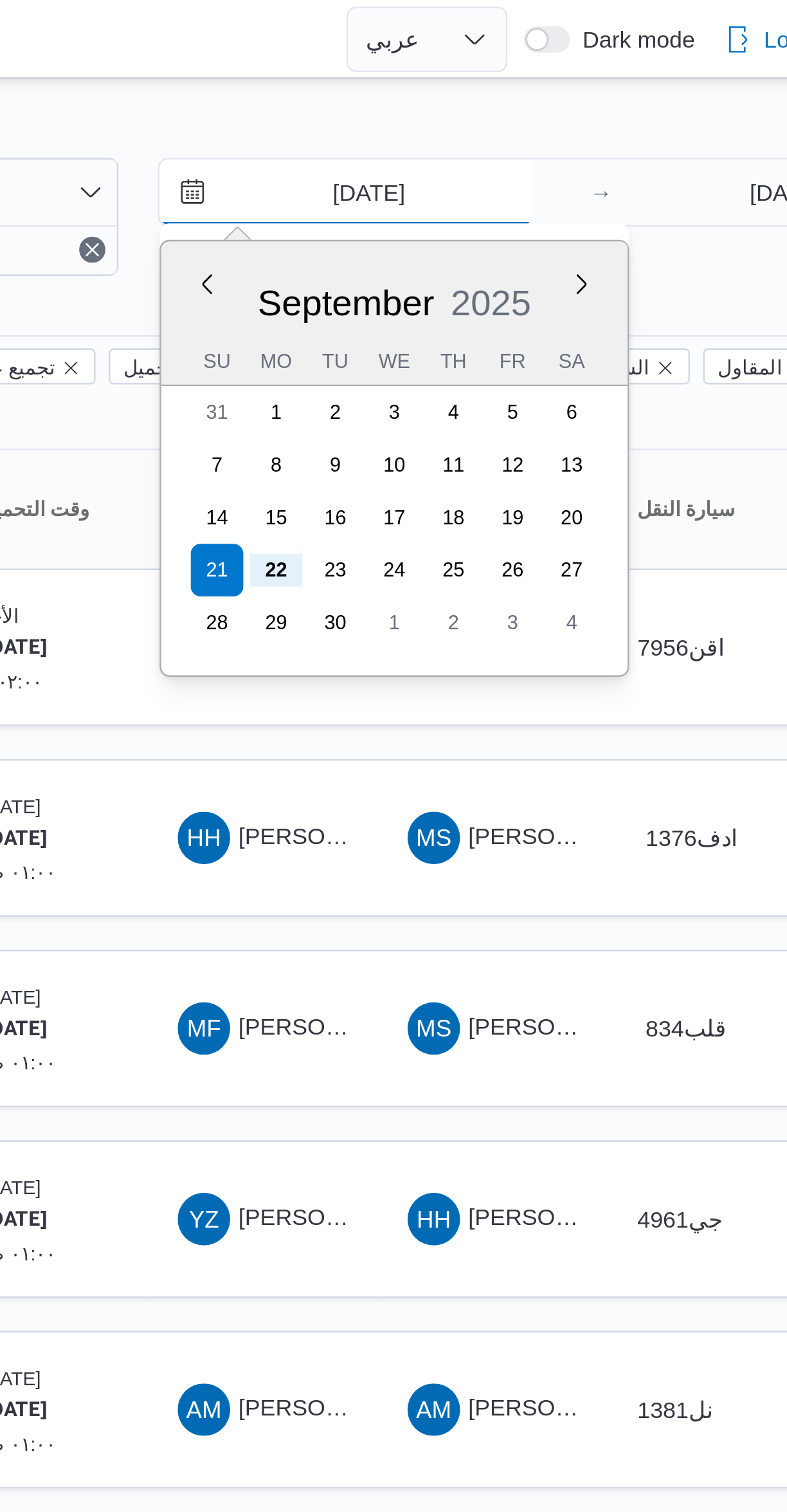
type input "[DATE]"
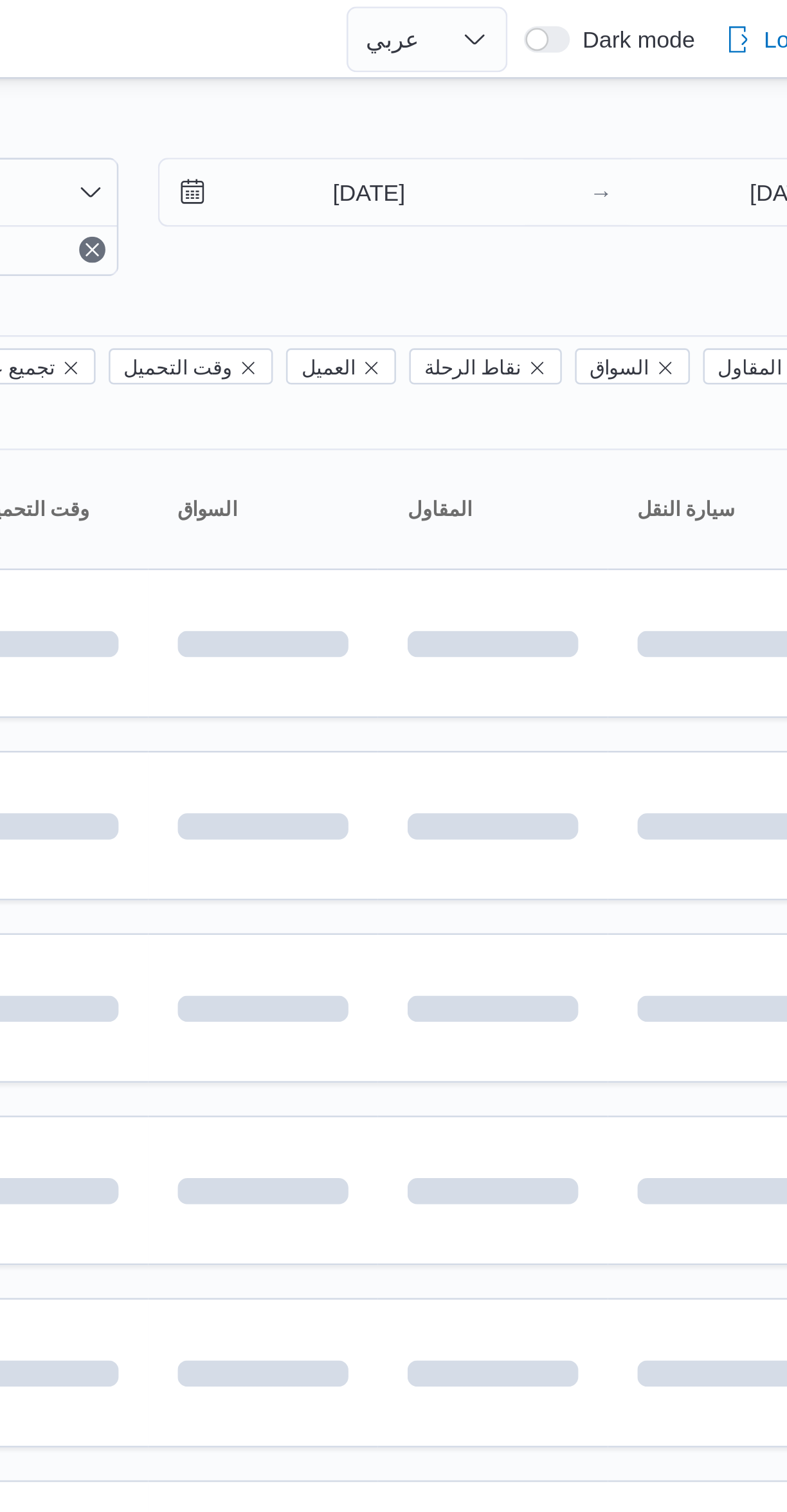
click at [640, 38] on div "Filter by 1 المسؤول: [EMAIL_ADDRESS][DOMAIN_NAME] [DATE] → [DATE] Group By Colu…" at bounding box center [386, 500] width 787 height 934
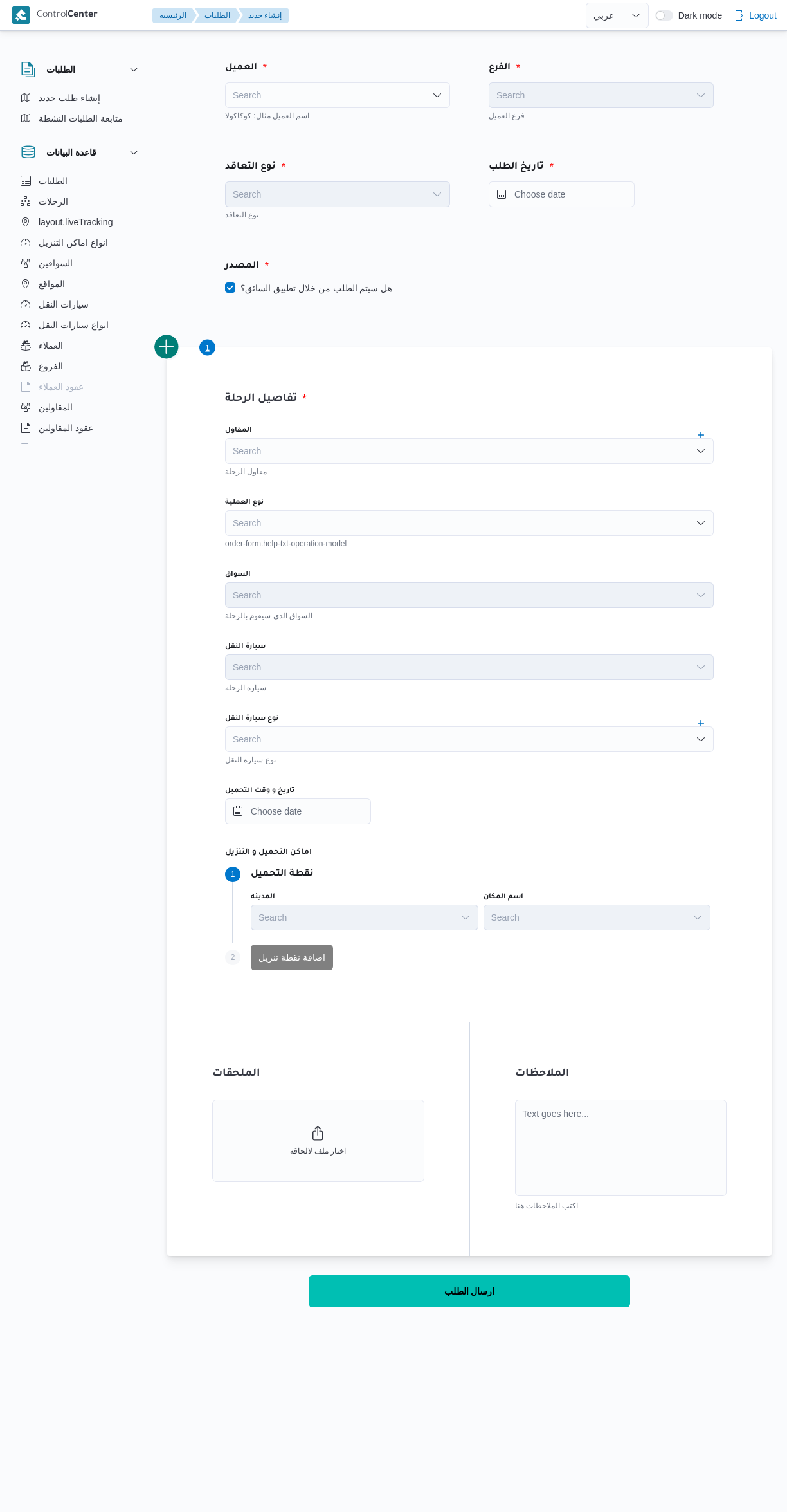
select select "ar"
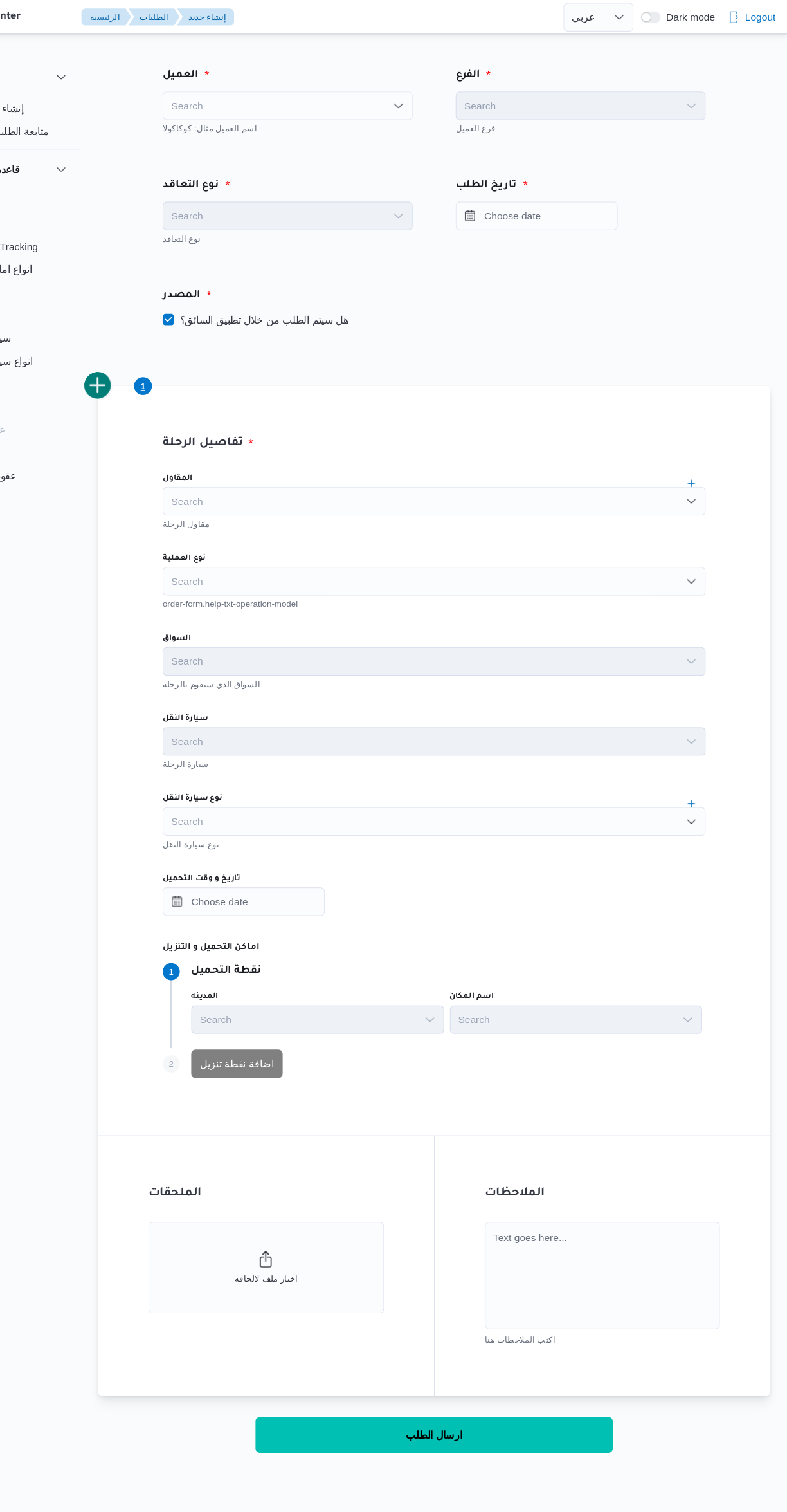
click at [381, 98] on div "Search" at bounding box center [338, 95] width 225 height 26
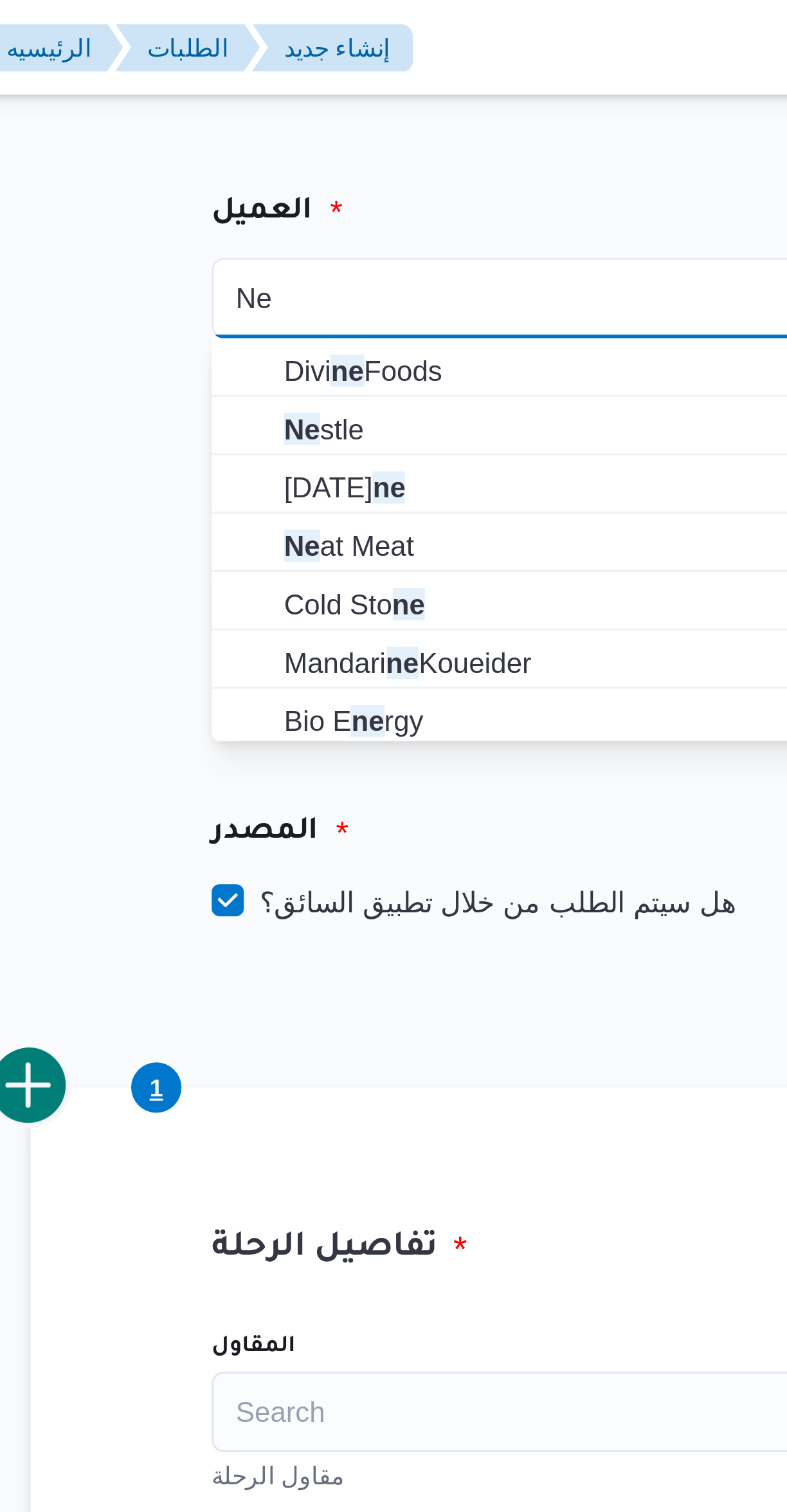
type input "Ne"
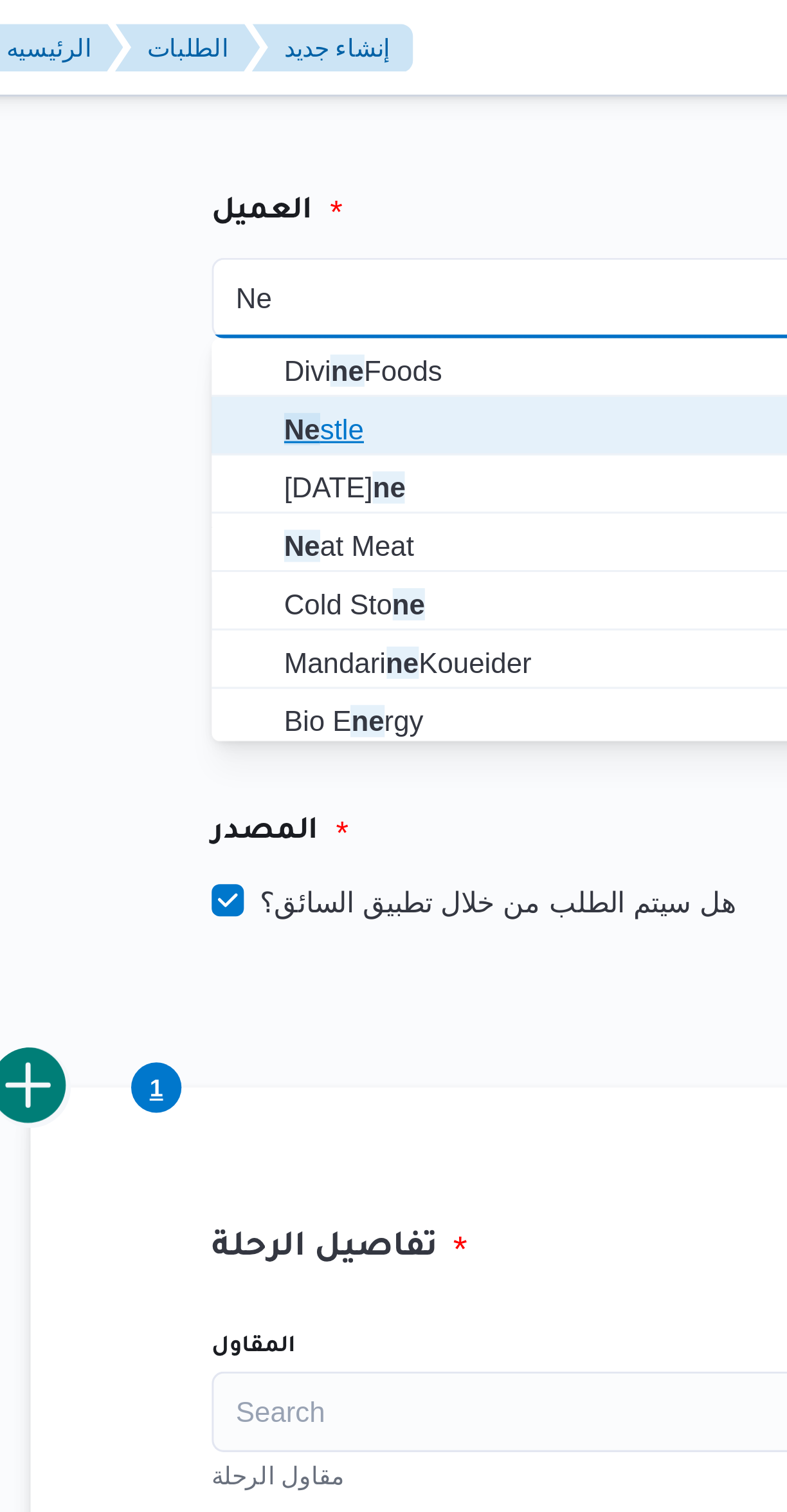
click at [337, 136] on span "Ne stle" at bounding box center [345, 137] width 194 height 15
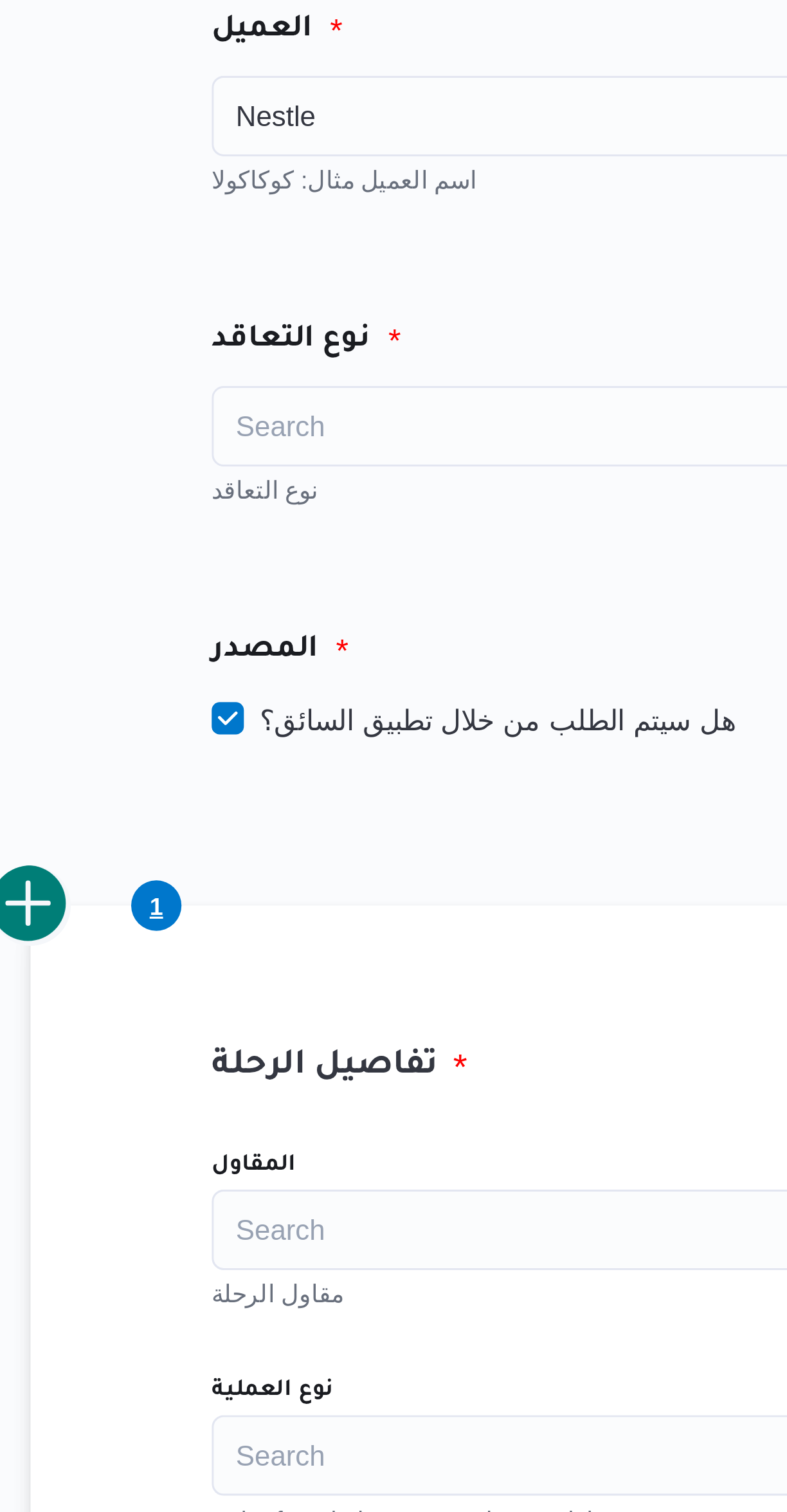
click at [342, 193] on div "Search" at bounding box center [338, 194] width 225 height 26
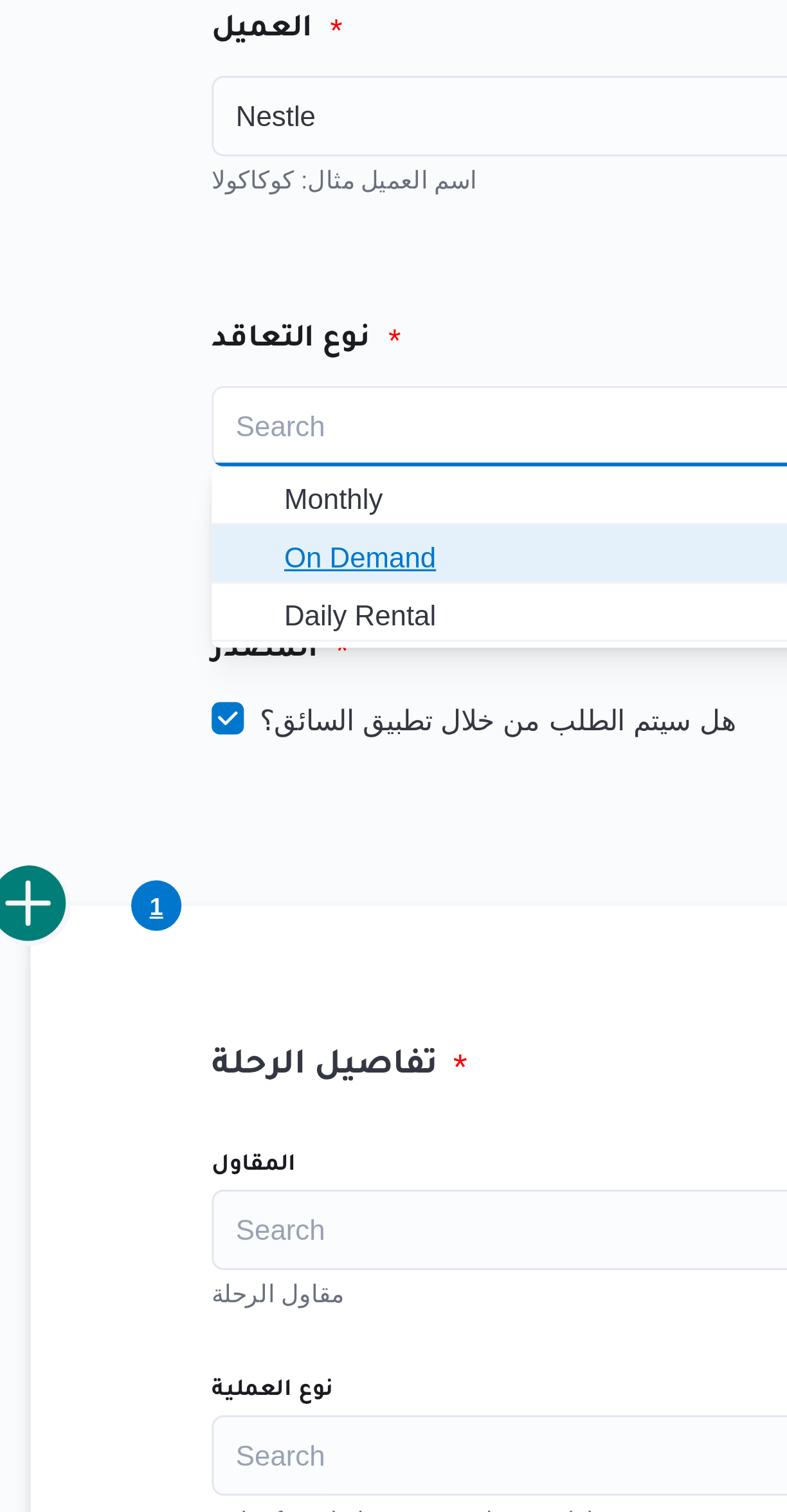
click at [339, 233] on span "On Demand" at bounding box center [345, 236] width 194 height 15
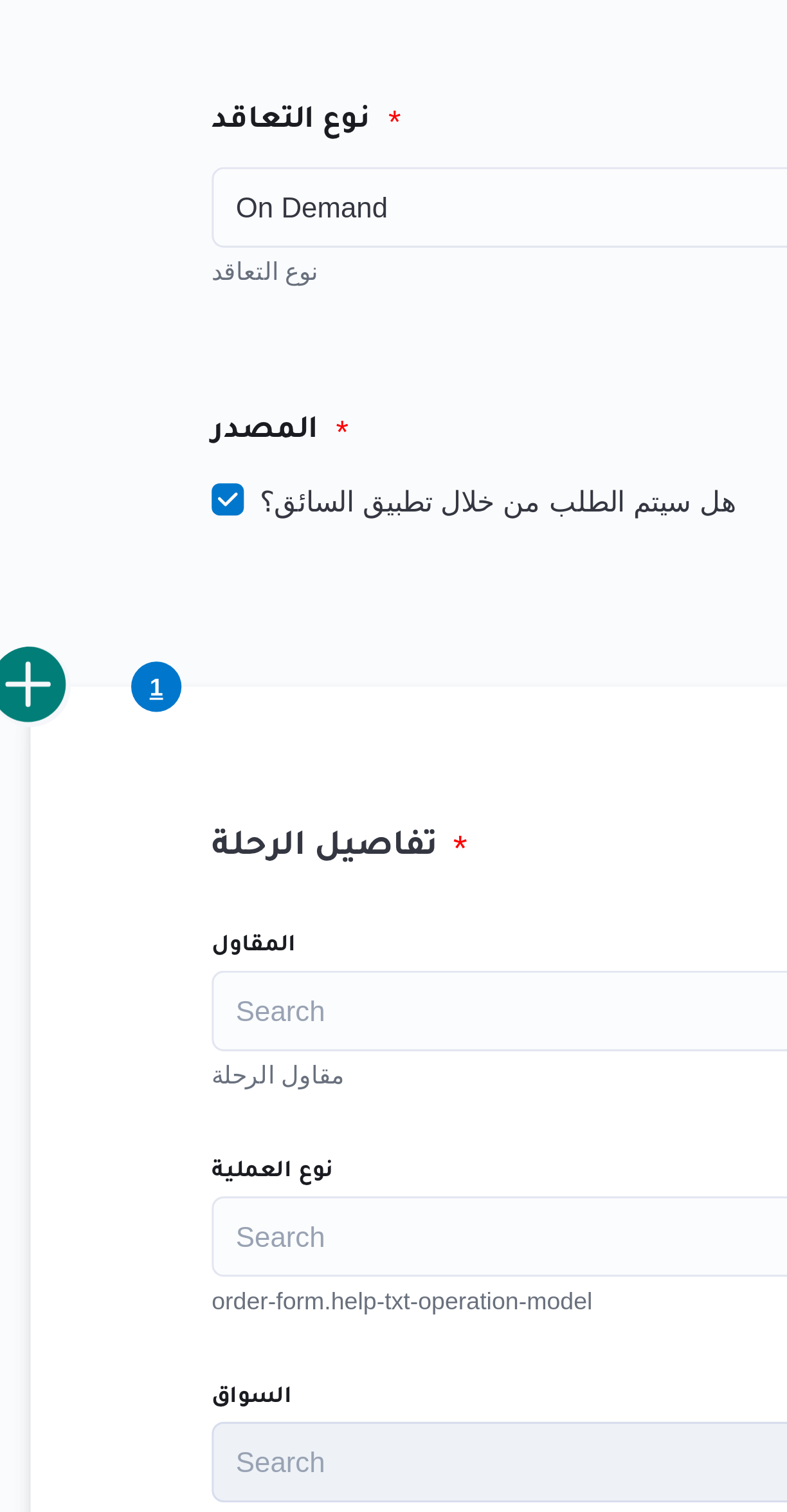
click at [339, 293] on label "هل سيتم الطلب من خلال تطبيق السائق؟" at bounding box center [308, 288] width 168 height 15
checkbox input "false"
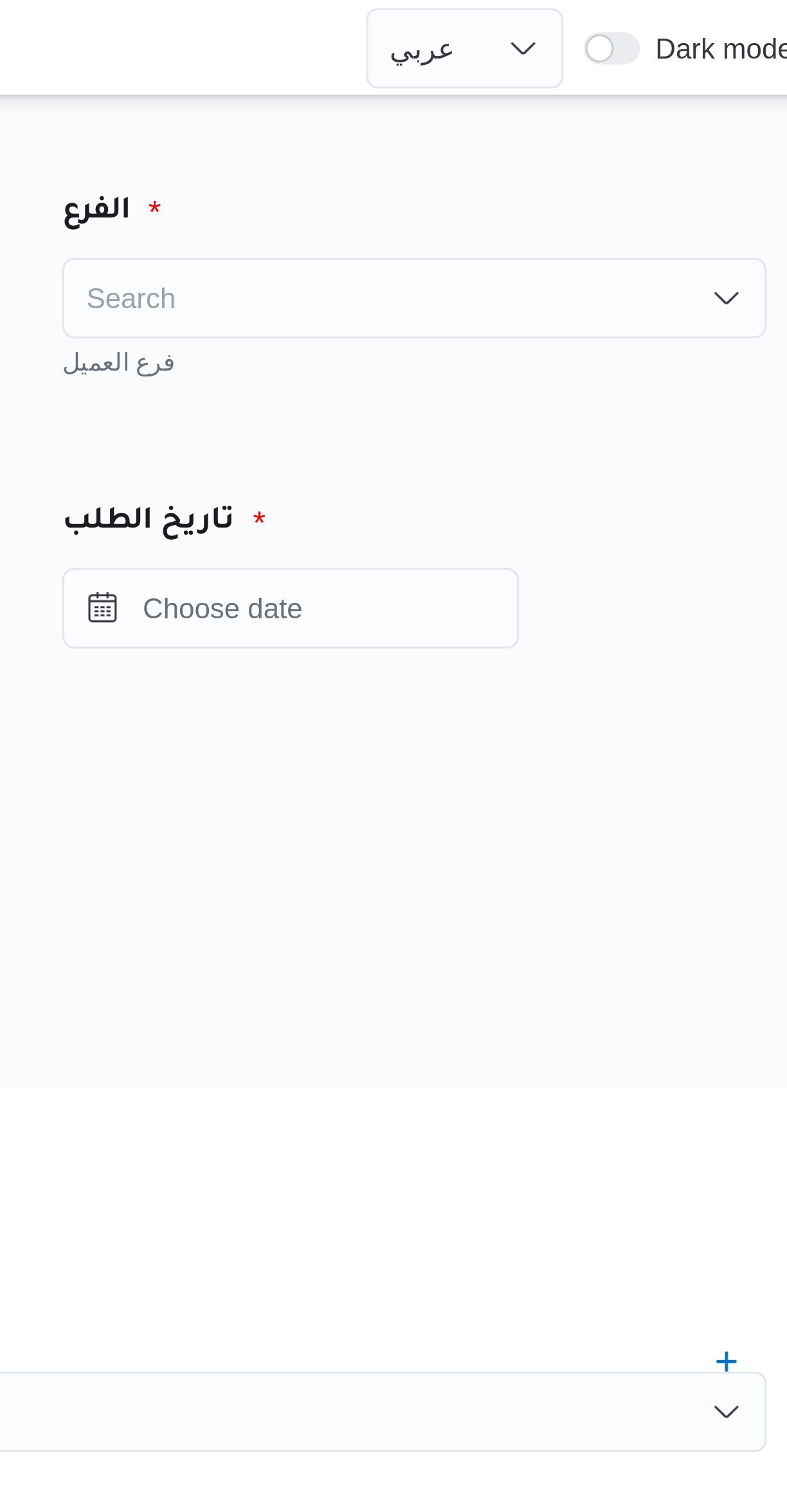
click at [643, 95] on div "Search" at bounding box center [601, 95] width 225 height 26
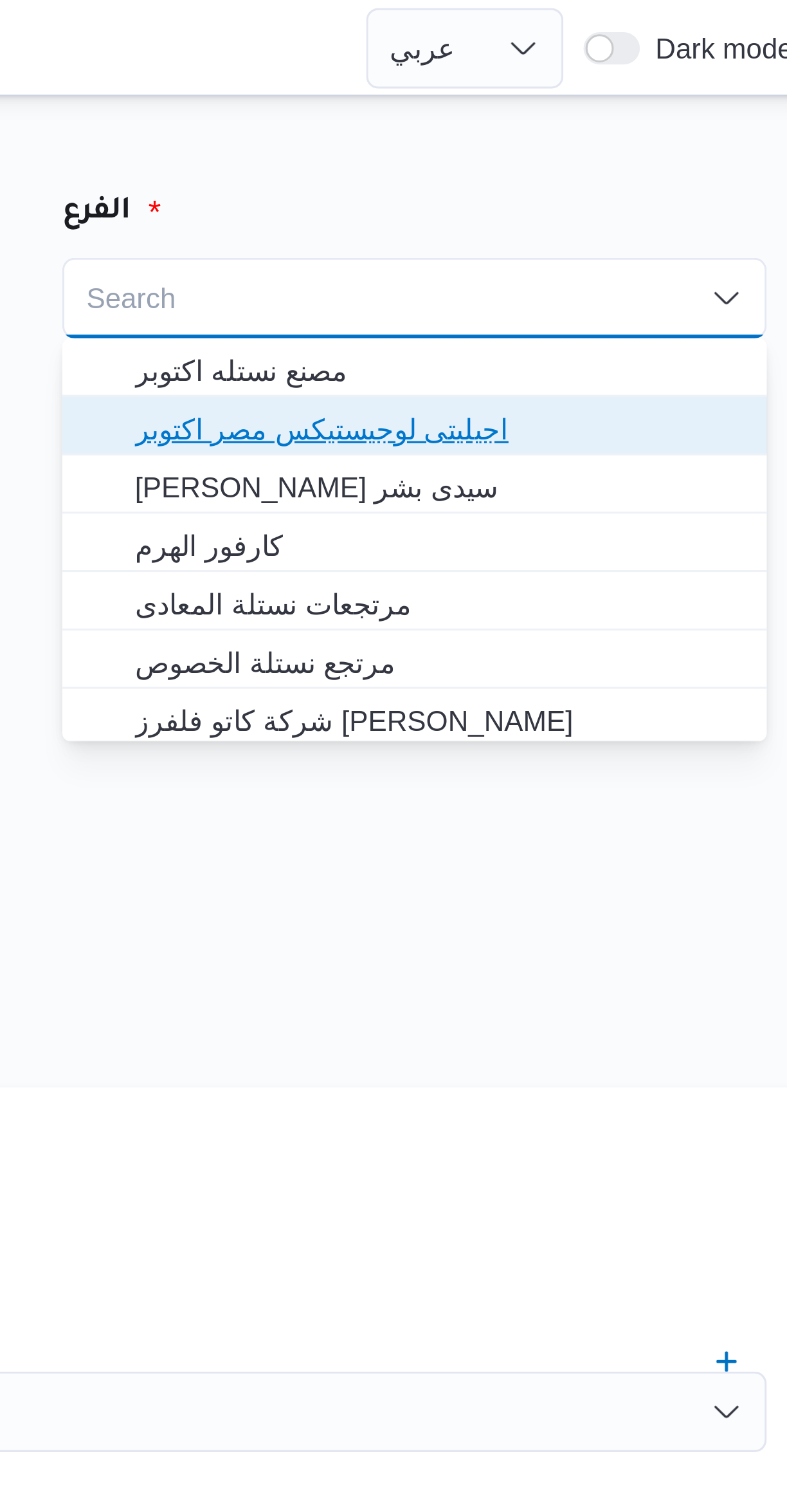
click at [521, 134] on span "اجيليتى لوجيستيكس مصر اكتوبر" at bounding box center [609, 137] width 194 height 15
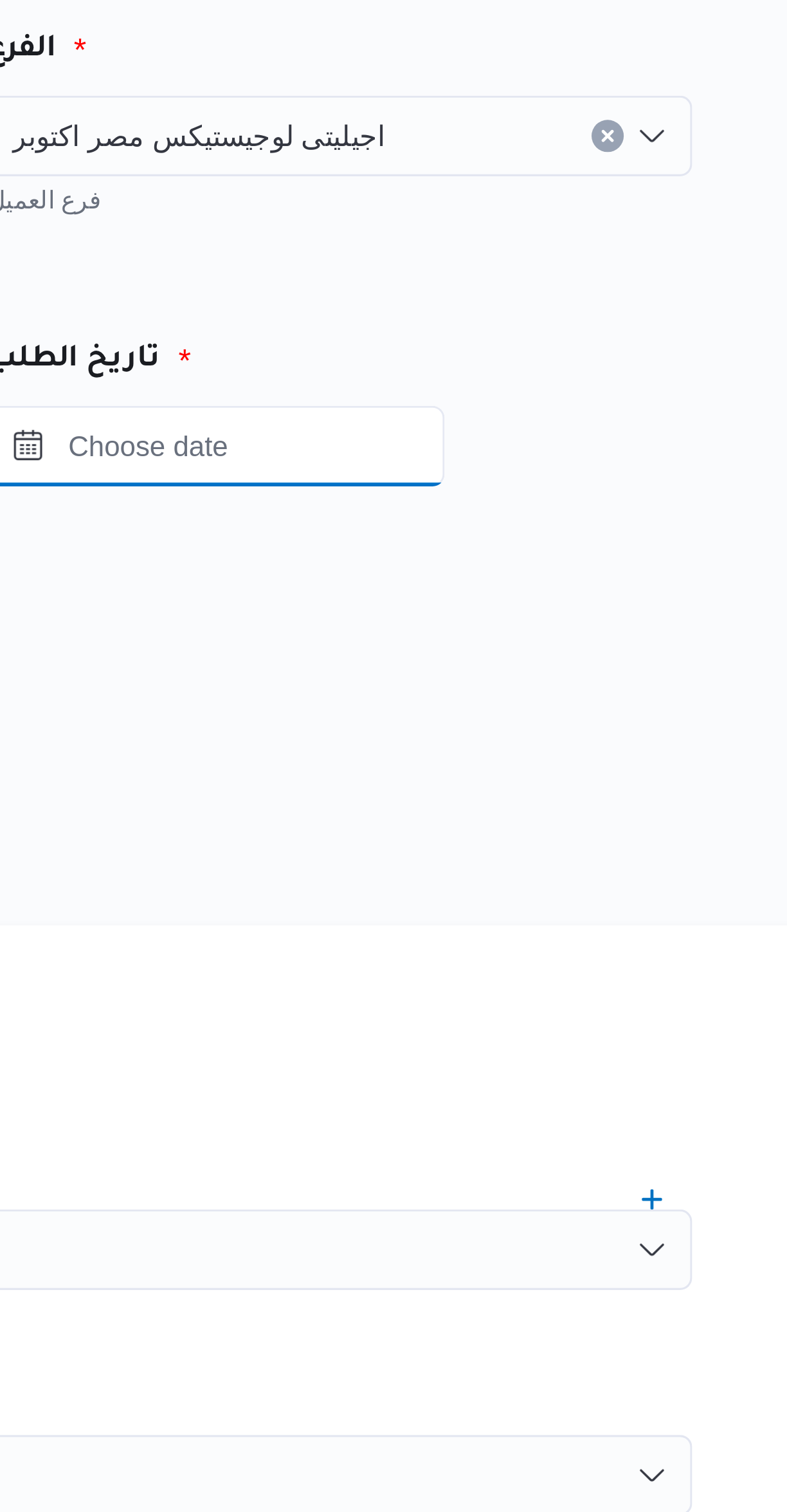
click at [572, 196] on input "Press the down key to open a popover containing a calendar." at bounding box center [562, 194] width 146 height 26
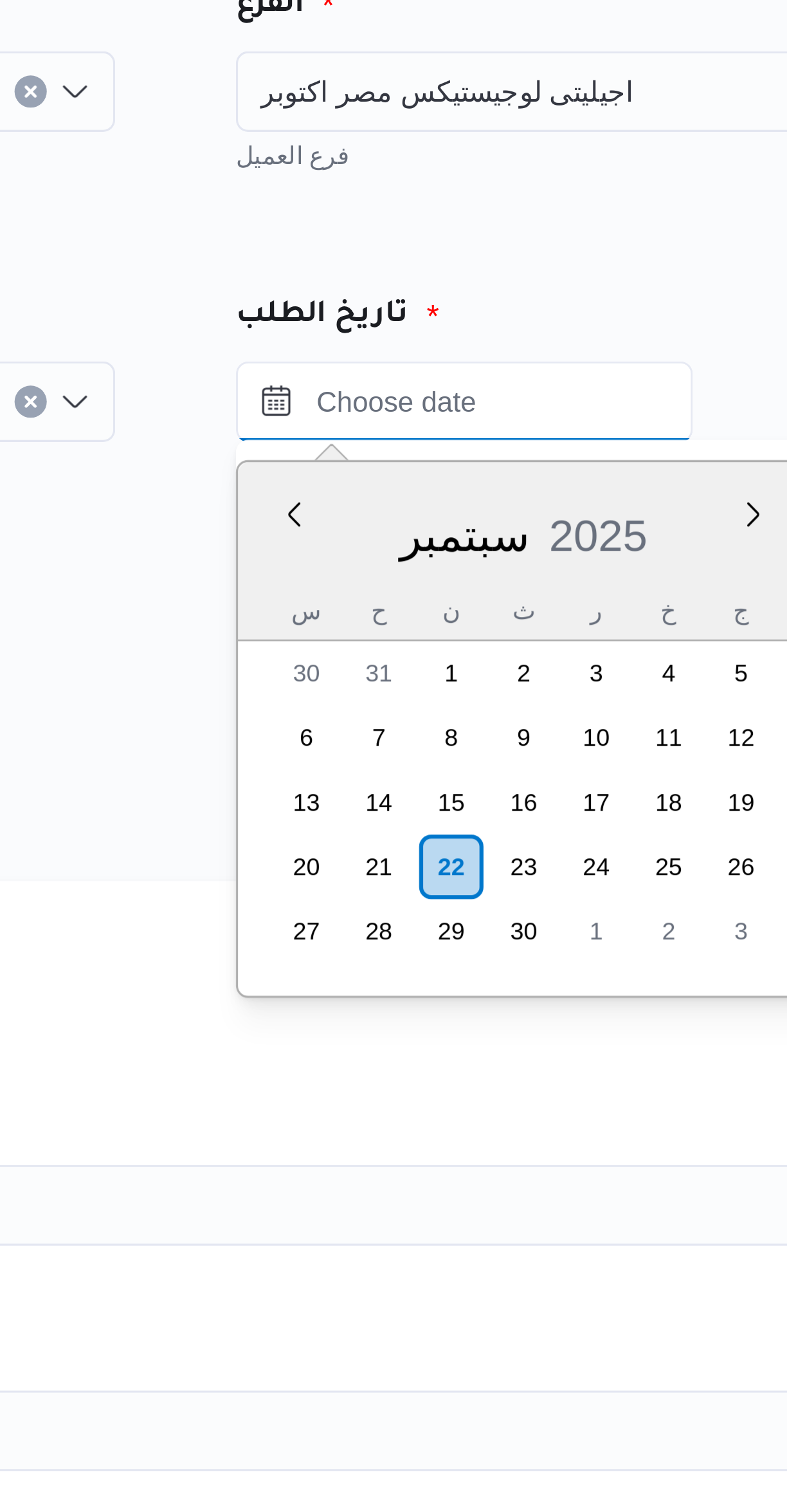
scroll to position [14, 0]
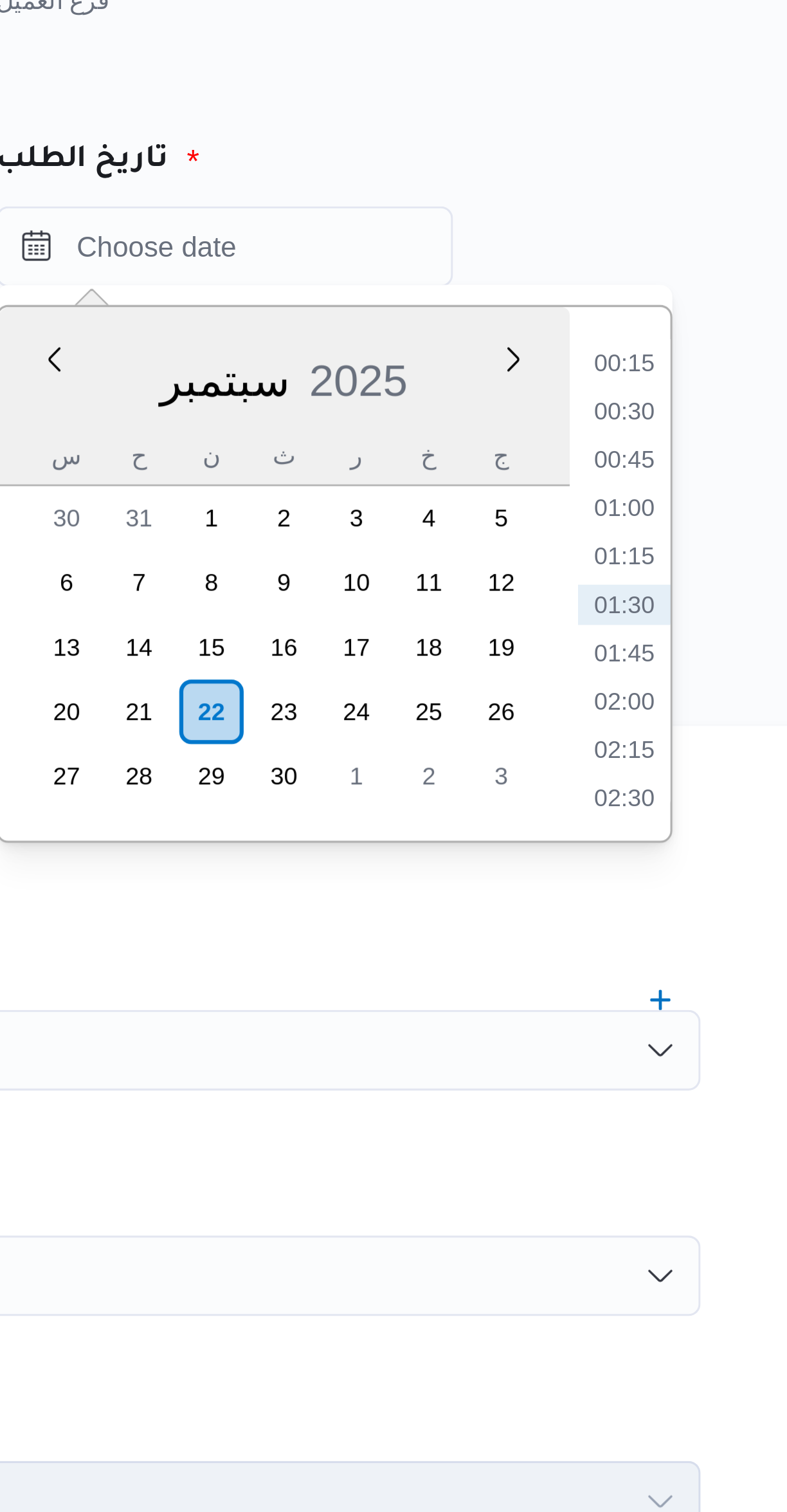
click at [688, 277] on li "01:00" at bounding box center [689, 278] width 29 height 13
type input "٢٢/٠٩/٢٠٢٥ ٠١:٠٠"
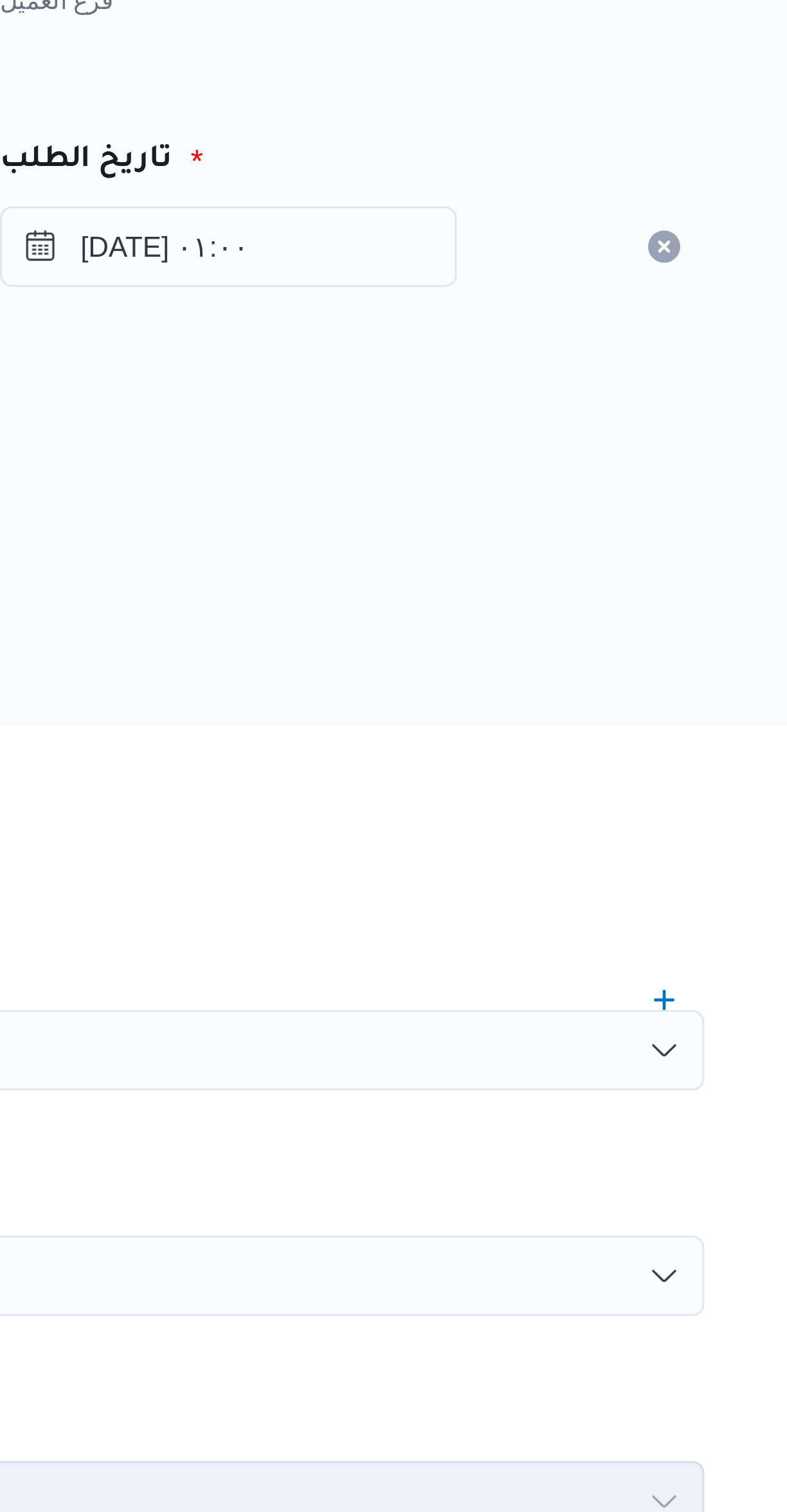
click at [689, 248] on div "المصدر هل سيتم الطلب من خلال تطبيق السائق؟" at bounding box center [469, 277] width 528 height 76
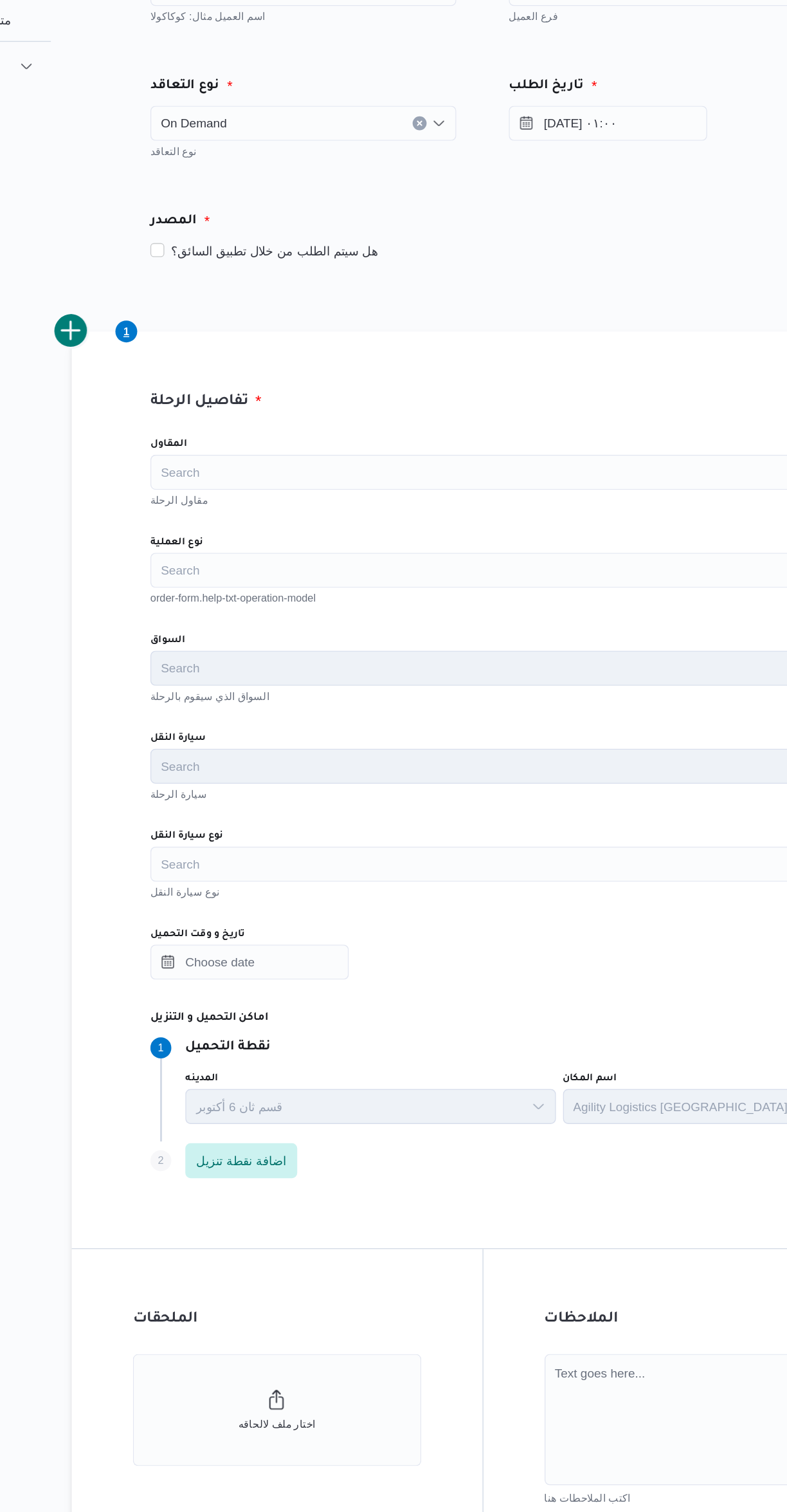
click at [508, 445] on div "Search" at bounding box center [469, 451] width 489 height 26
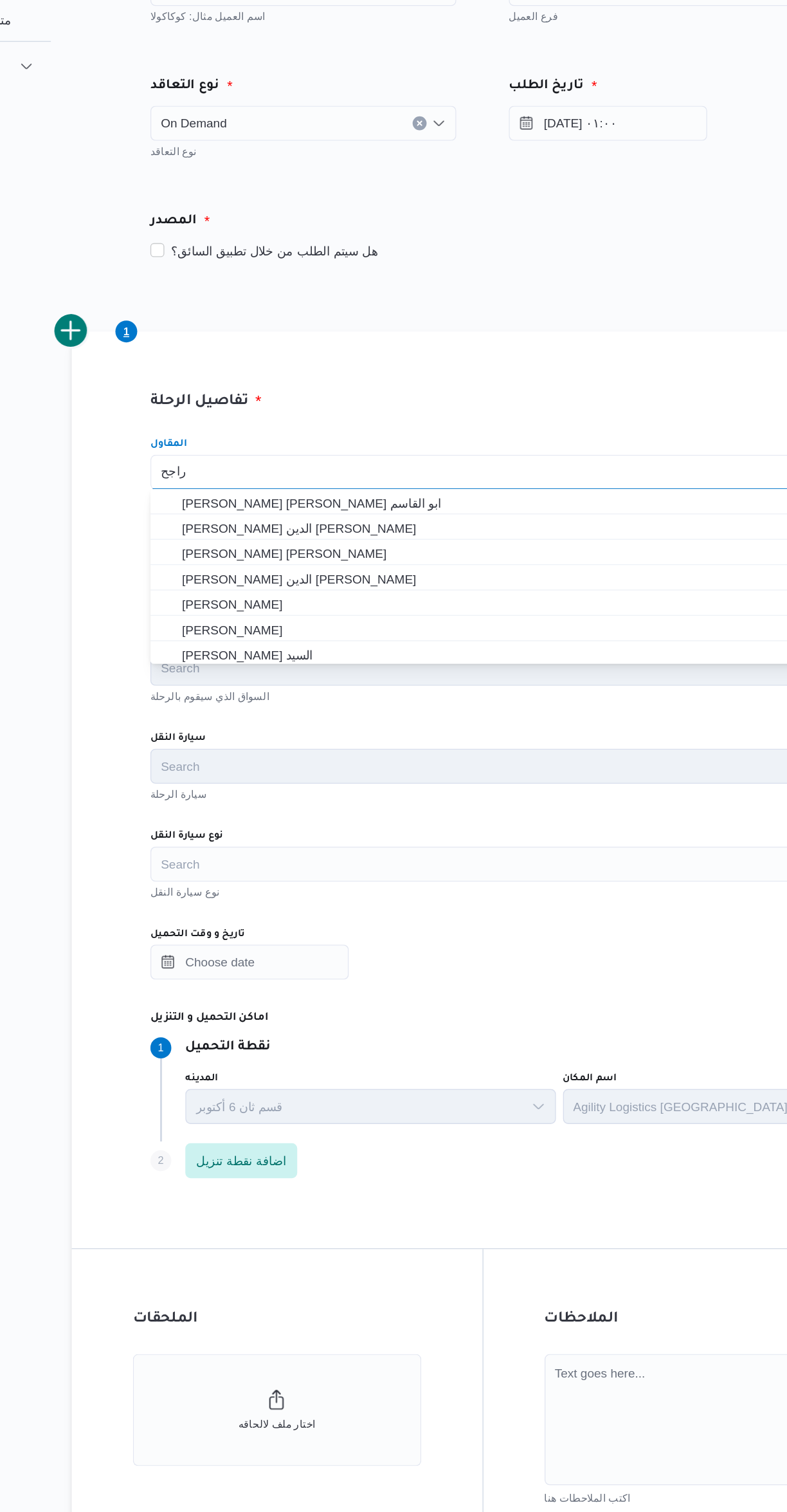
scroll to position [0, 0]
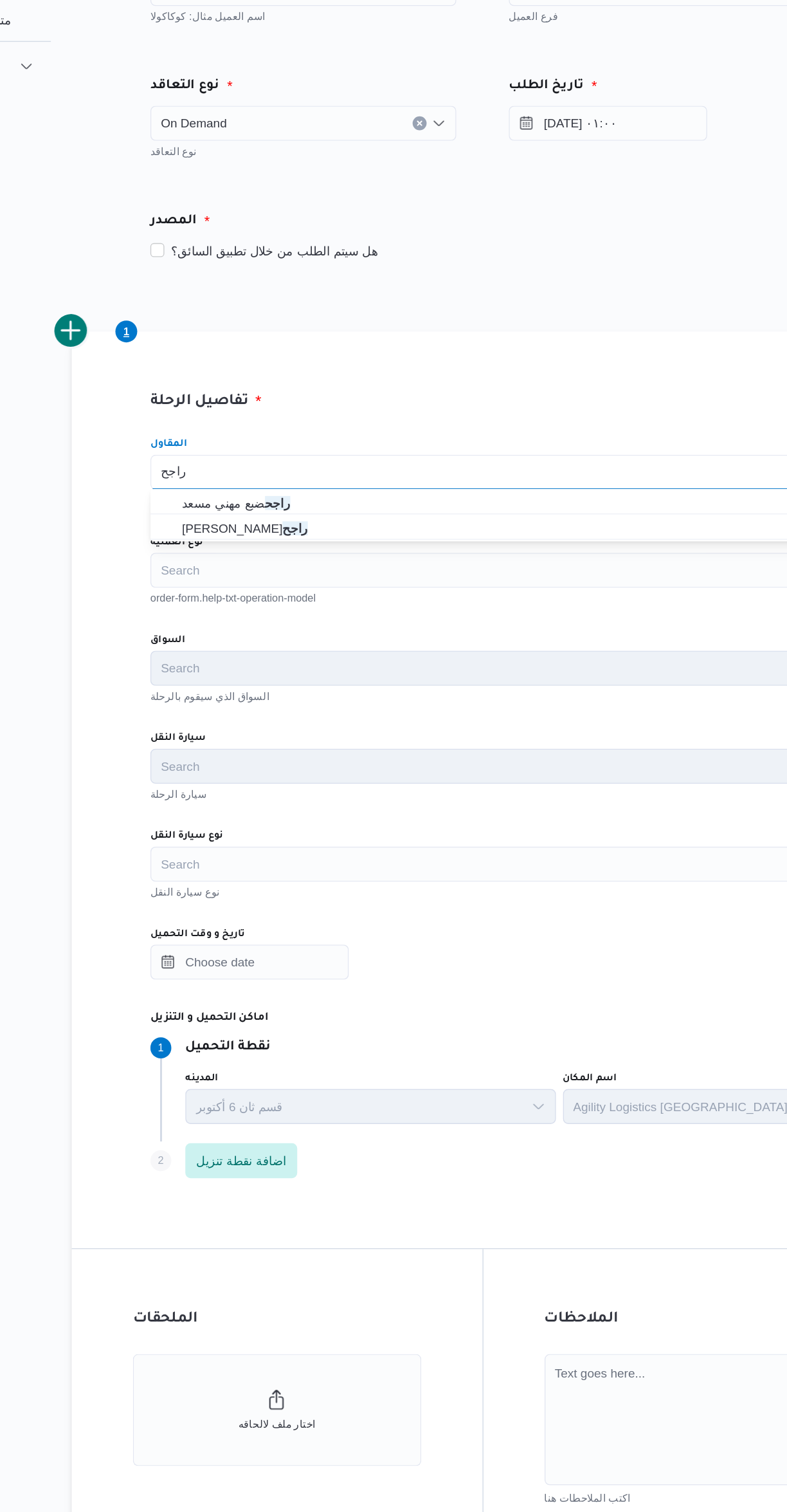
type input "راجح"
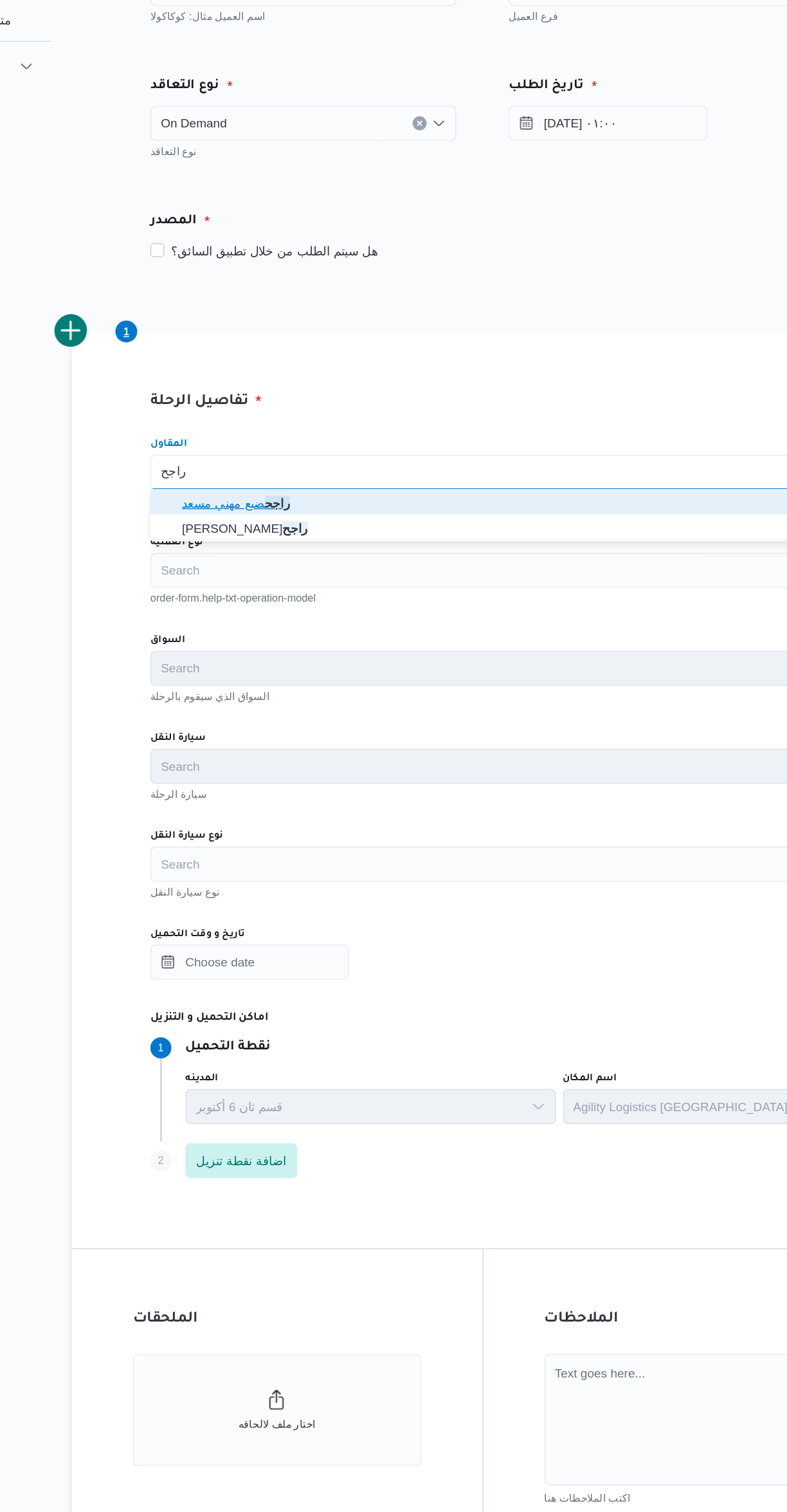
click at [403, 470] on span "راجح ضبع مهني مسعد" at bounding box center [477, 474] width 458 height 15
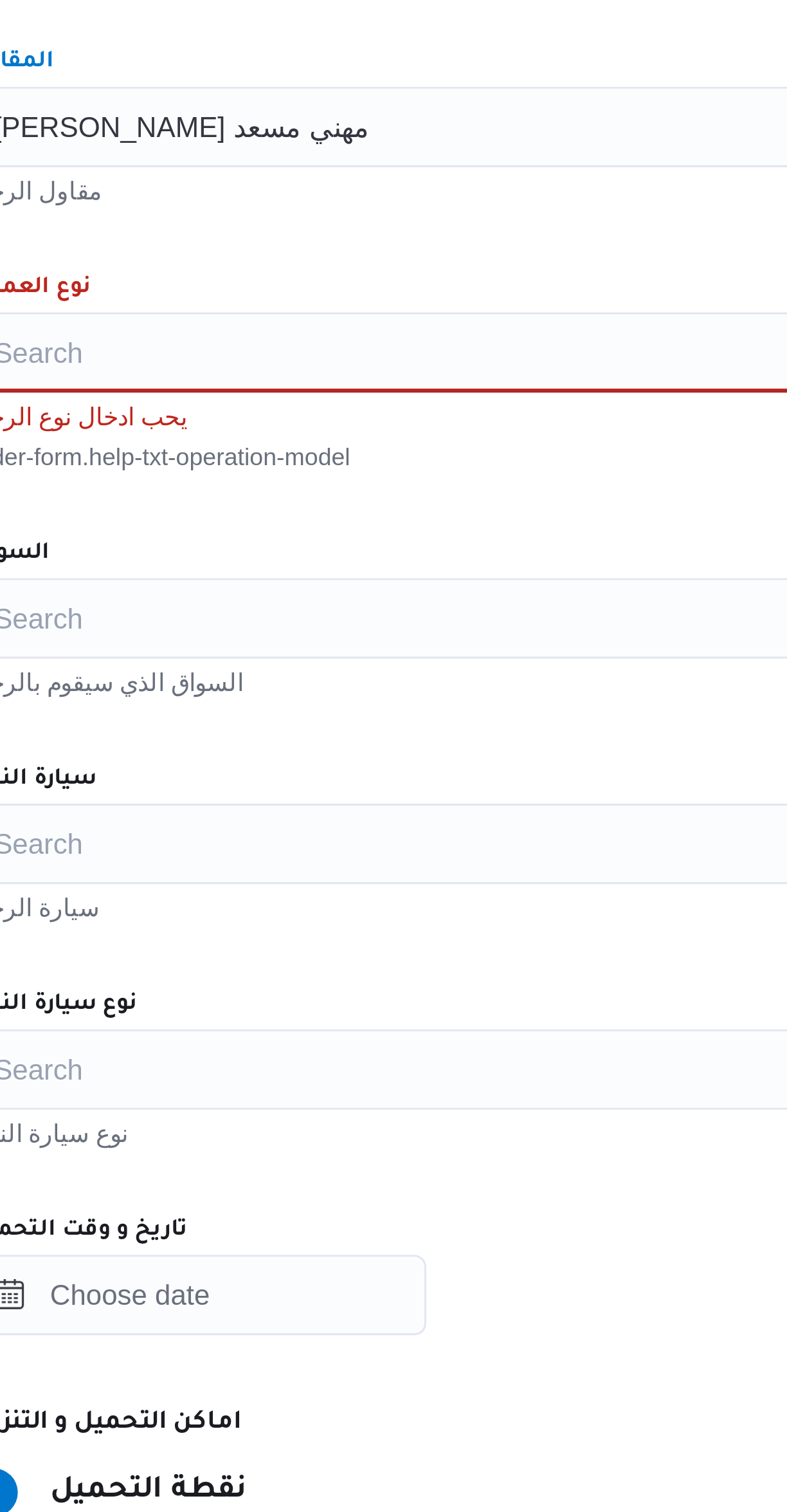
click at [385, 512] on div "Search" at bounding box center [469, 523] width 489 height 26
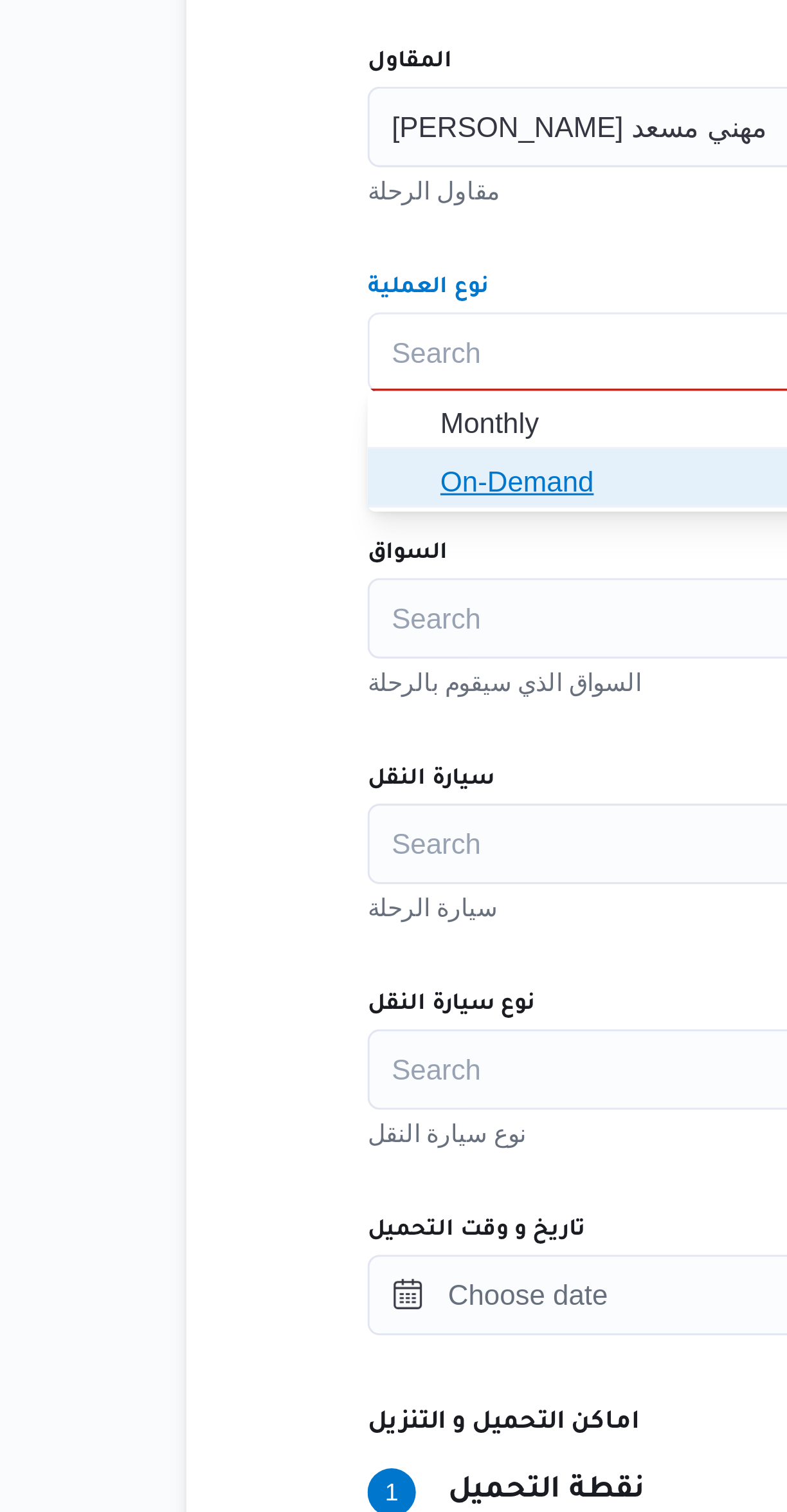
click at [293, 561] on span "On-Demand" at bounding box center [477, 564] width 458 height 15
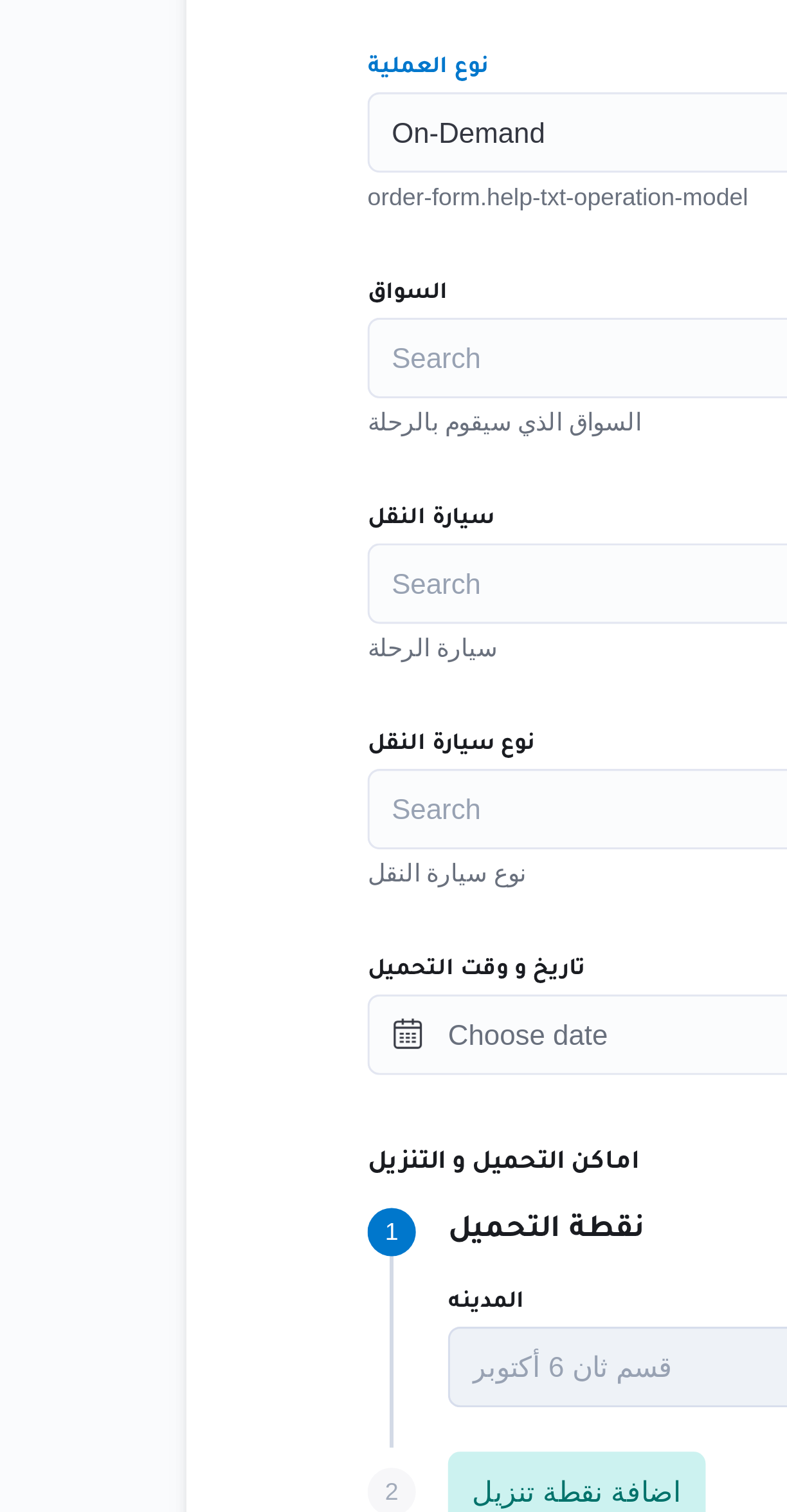
click at [289, 585] on div "Search" at bounding box center [469, 595] width 489 height 26
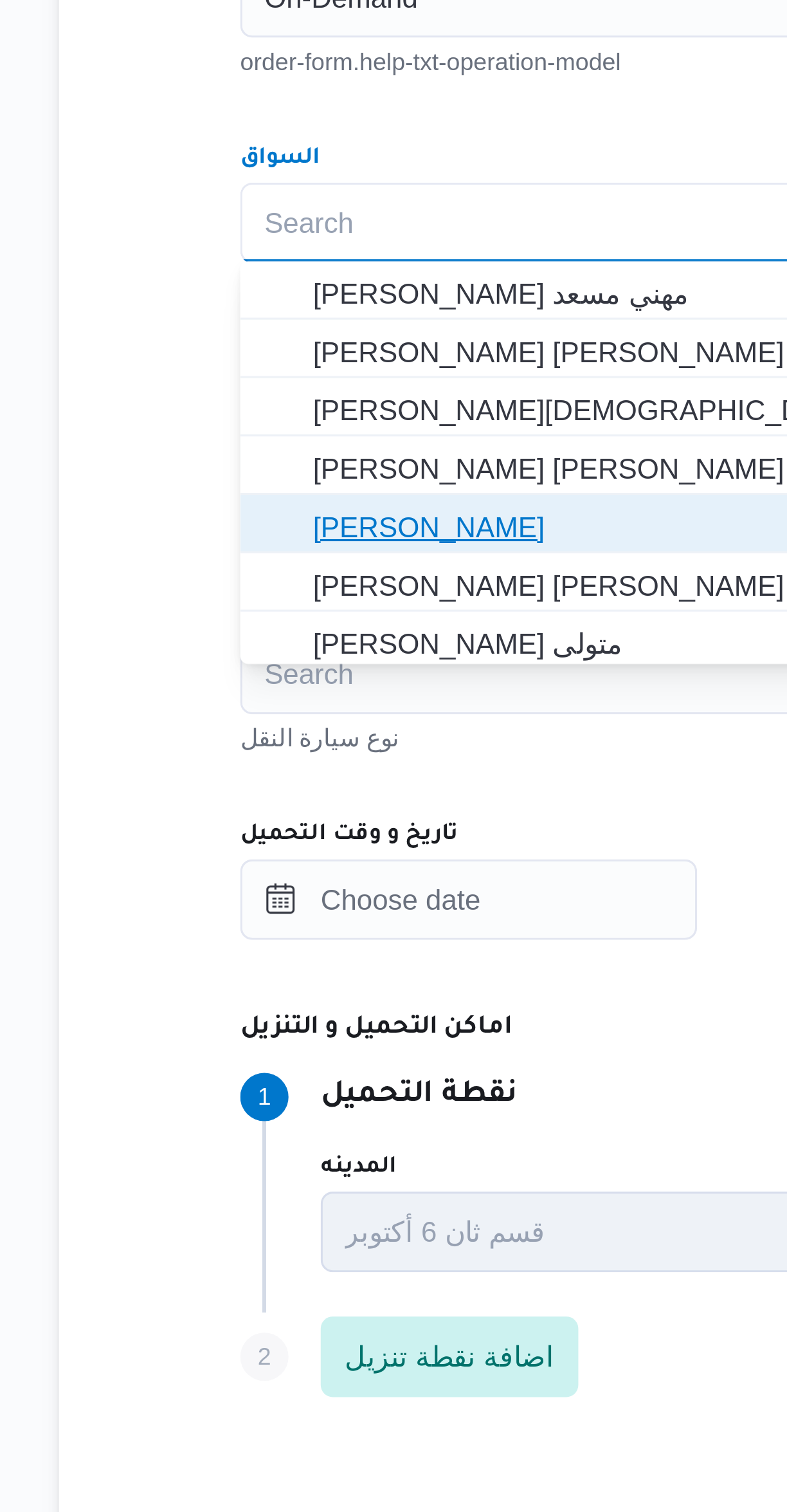
click at [359, 698] on span "[PERSON_NAME]" at bounding box center [477, 692] width 458 height 15
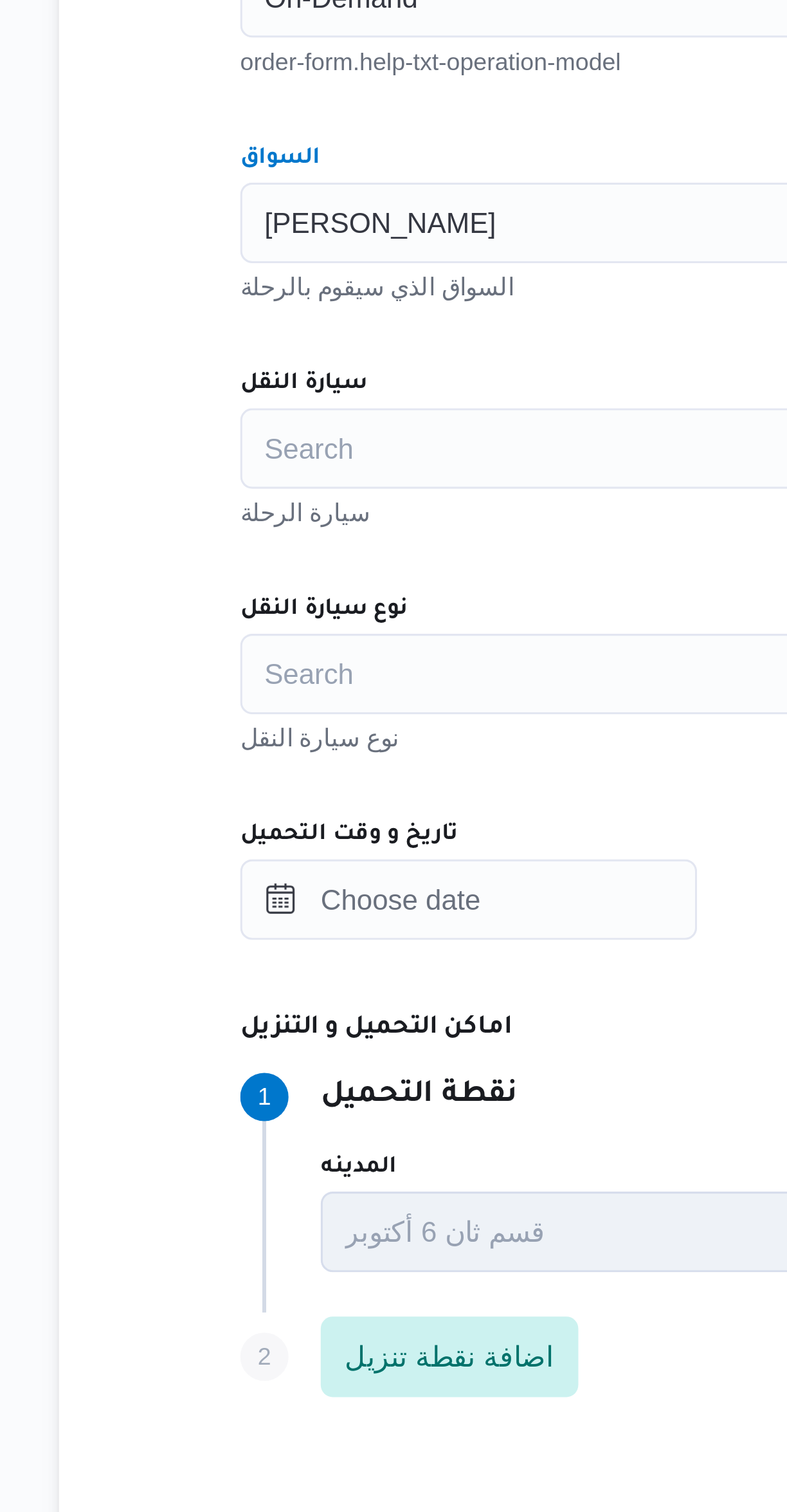
click at [339, 659] on div "Search" at bounding box center [469, 667] width 489 height 26
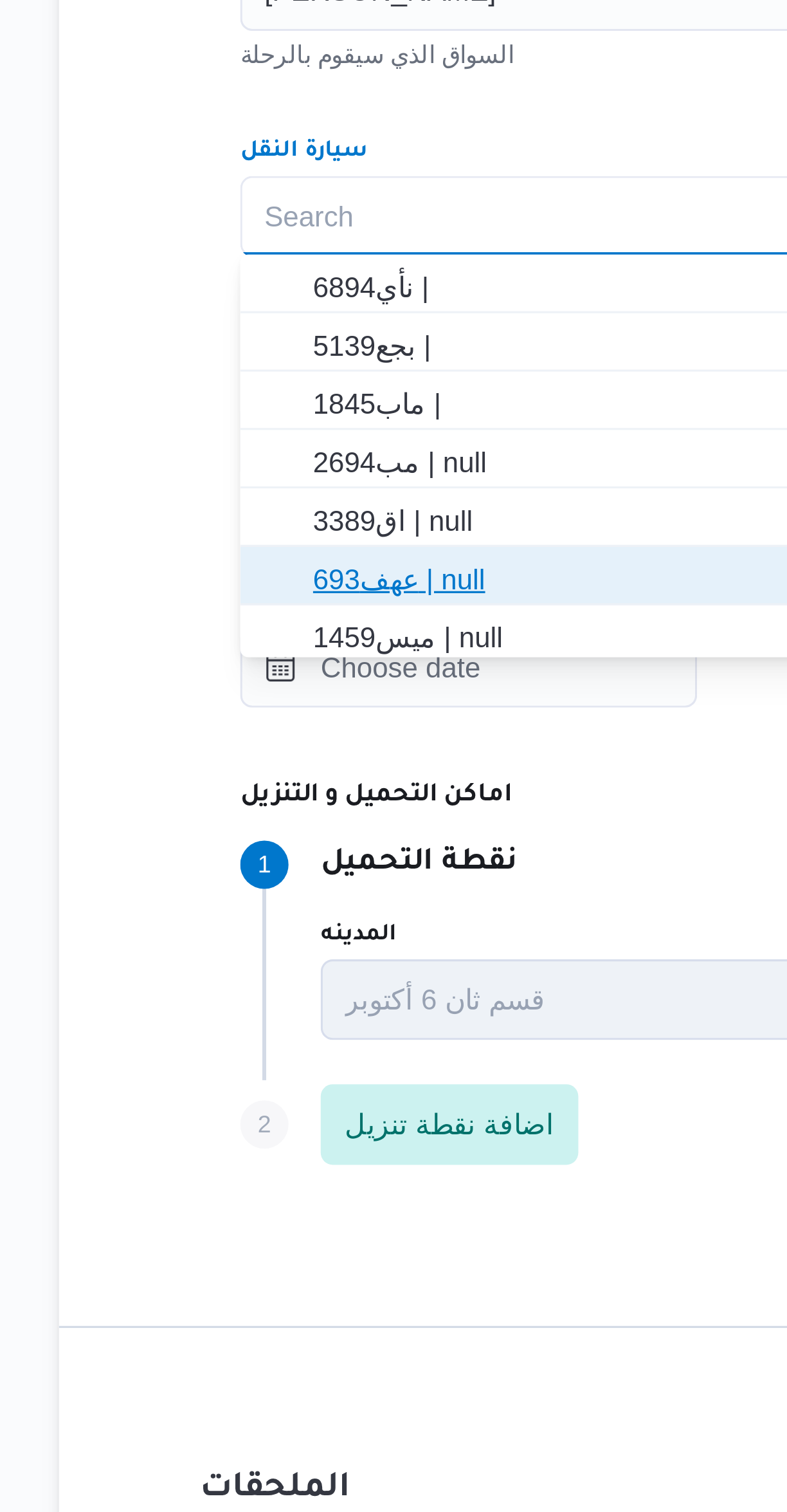
click at [308, 784] on span "عهف693 | null" at bounding box center [477, 783] width 458 height 15
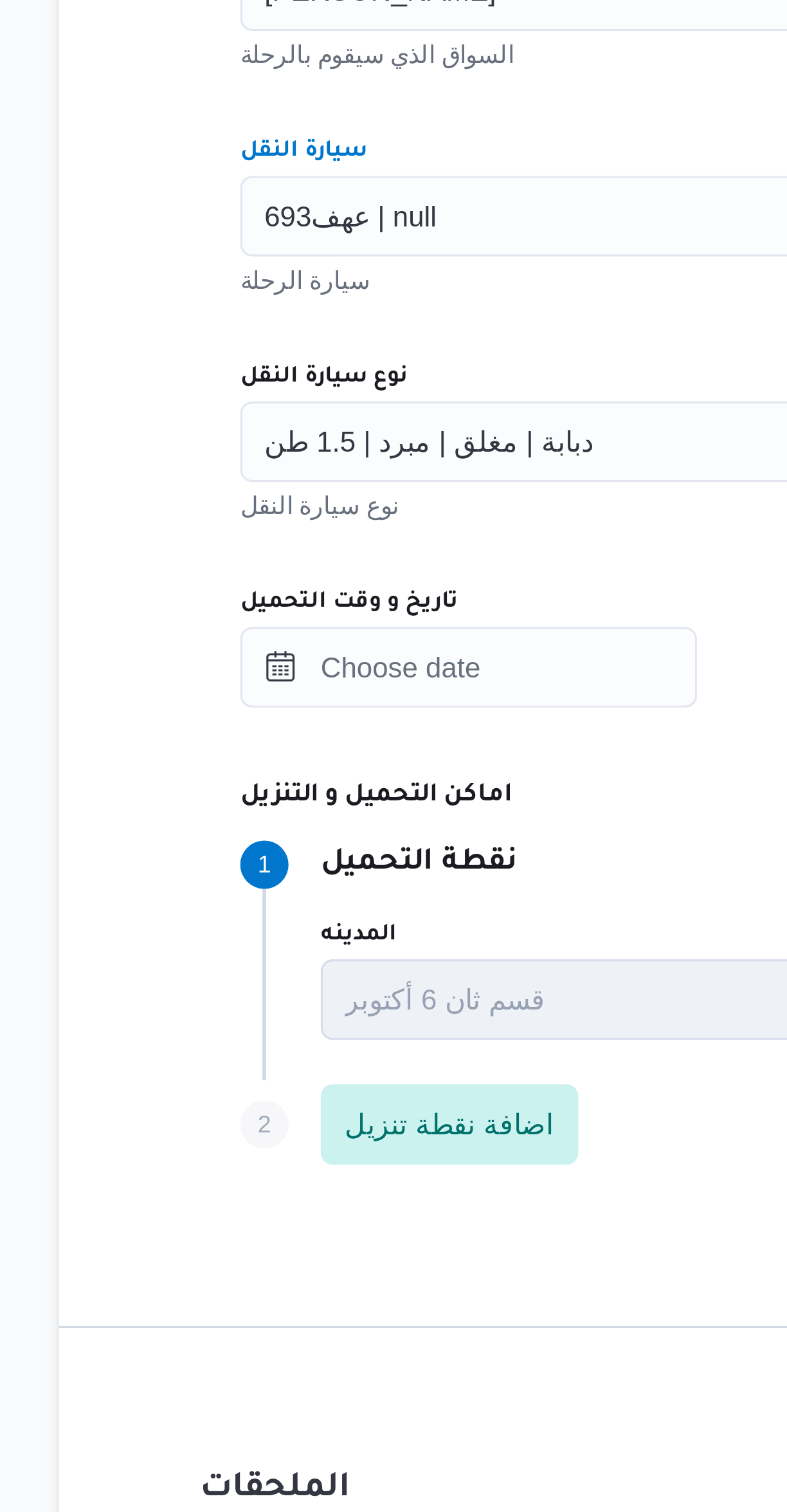
click at [346, 735] on div "دبابة | مغلق | مبرد | 1.5 طن" at bounding box center [469, 739] width 489 height 26
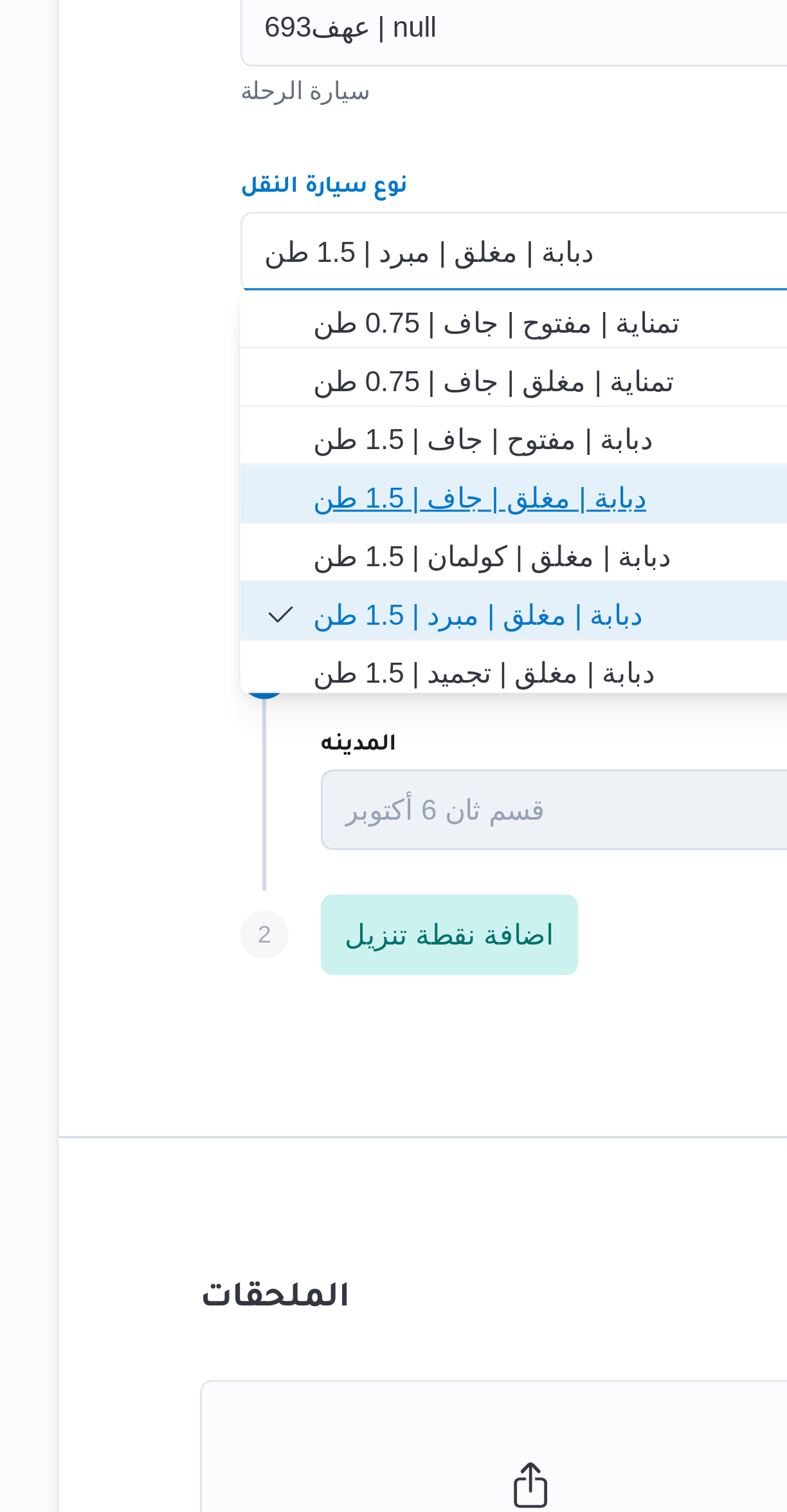
click at [331, 817] on span "دبابة | مغلق | جاف | 1.5 طن" at bounding box center [477, 817] width 458 height 15
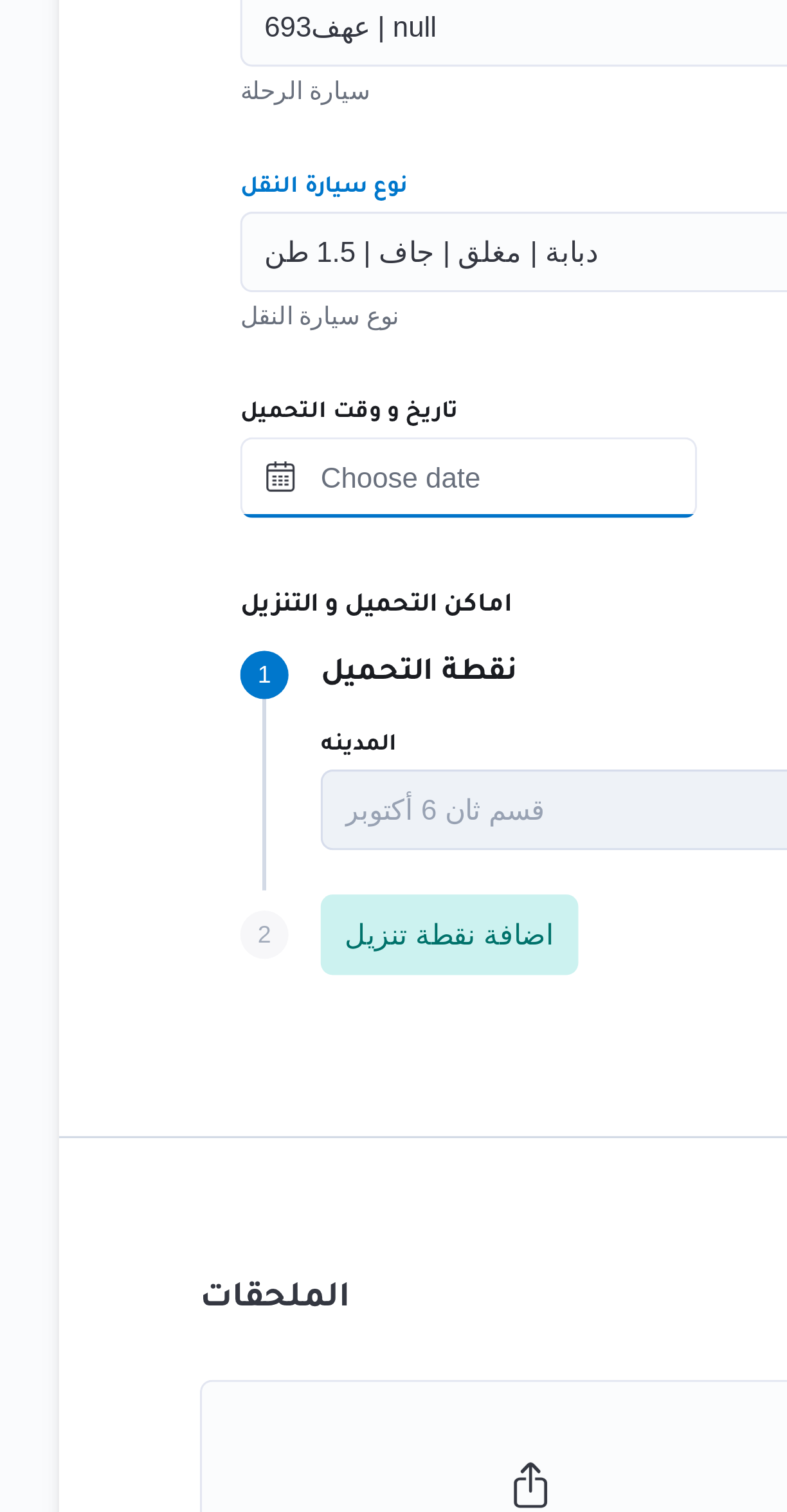
click at [334, 815] on input "تاريخ و وقت التحميل" at bounding box center [298, 811] width 146 height 26
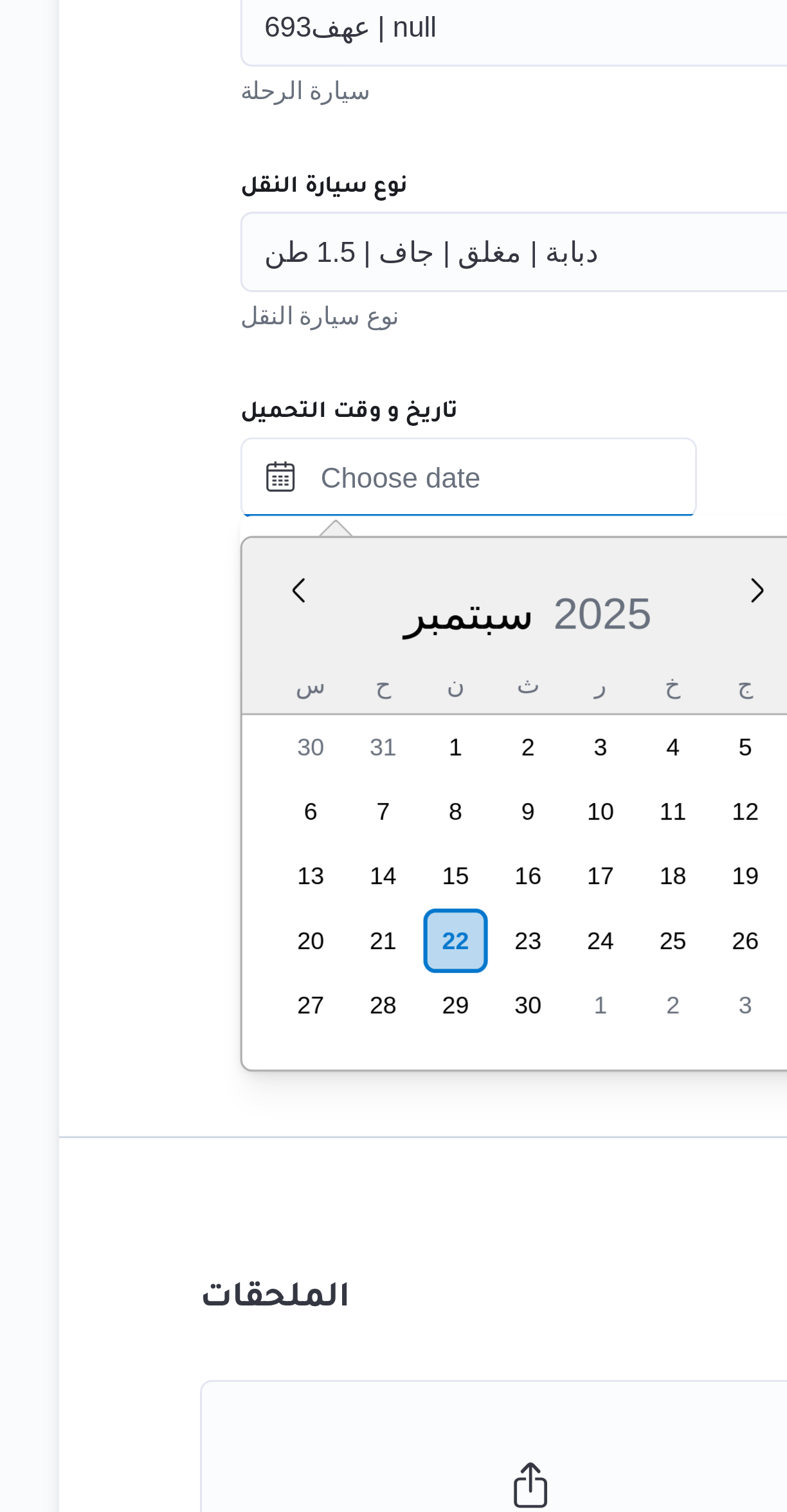
scroll to position [15, 0]
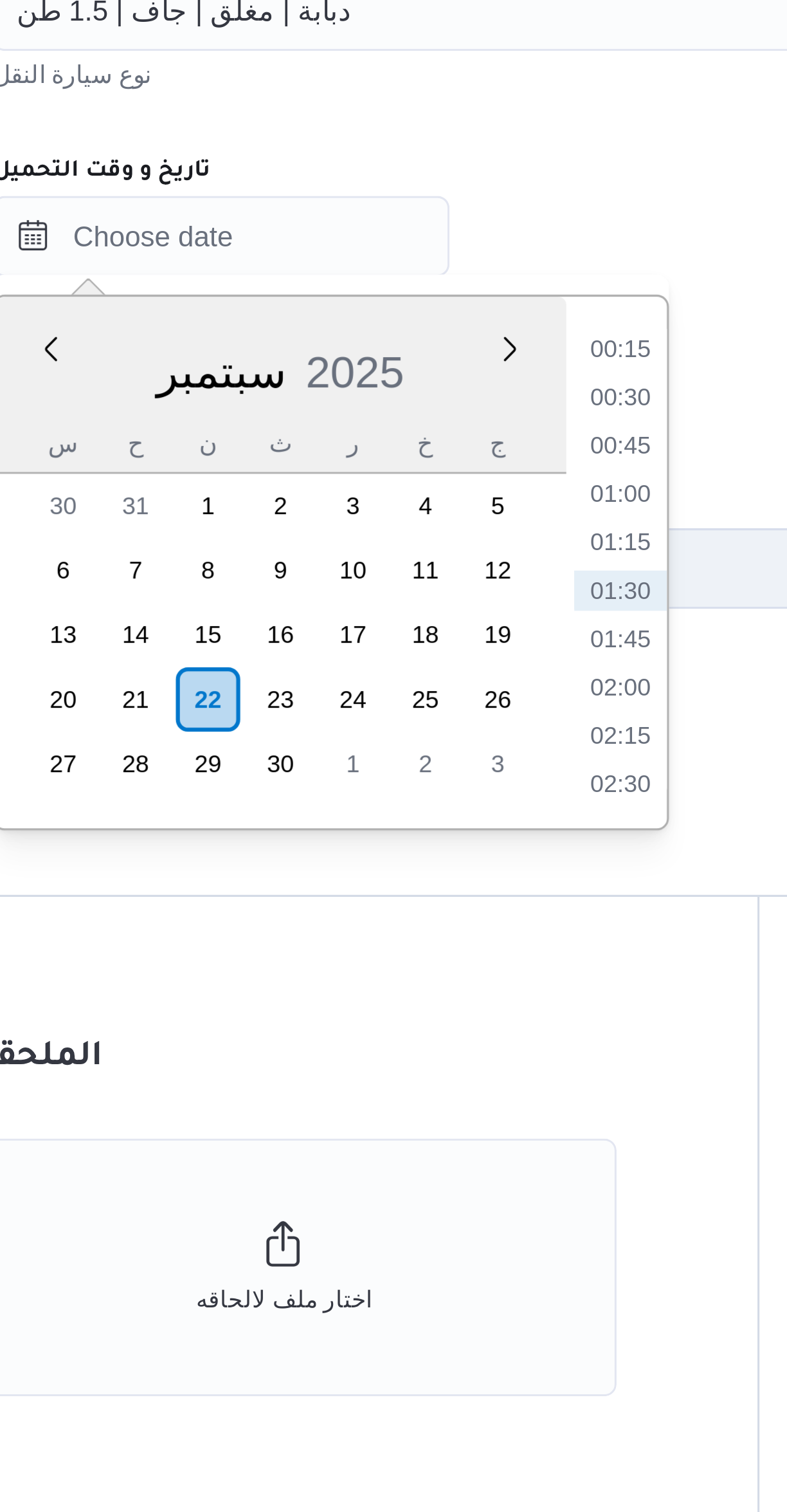
click at [429, 895] on li "01:00" at bounding box center [425, 893] width 29 height 13
type input "٢٢/٠٩/٢٠٢٥ ٠١:٠٠"
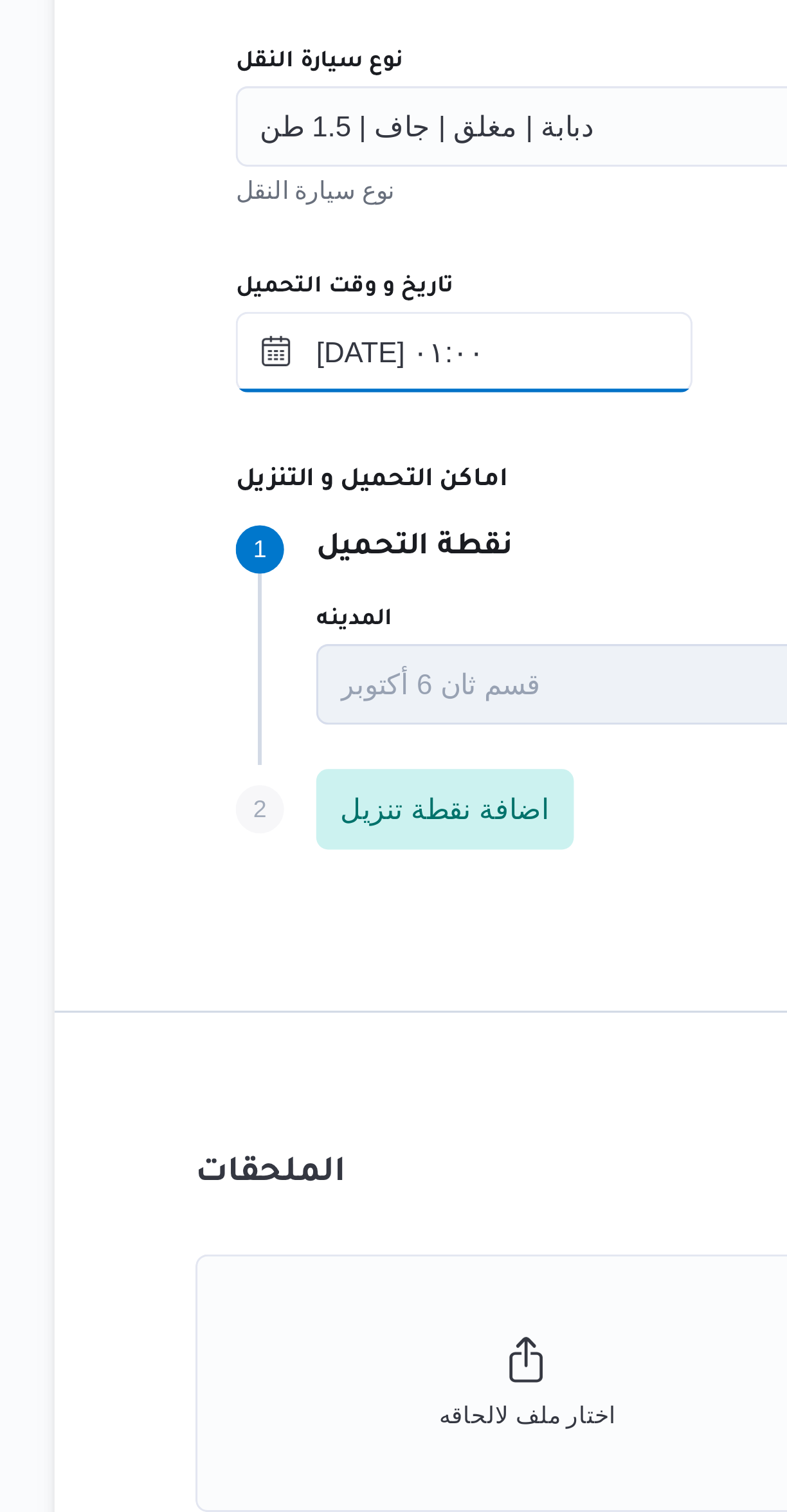
click at [357, 806] on input "٢٢/٠٩/٢٠٢٥ ٠١:٠٠" at bounding box center [298, 811] width 146 height 26
click at [374, 787] on div "تاريخ و وقت التحميل" at bounding box center [469, 791] width 489 height 10
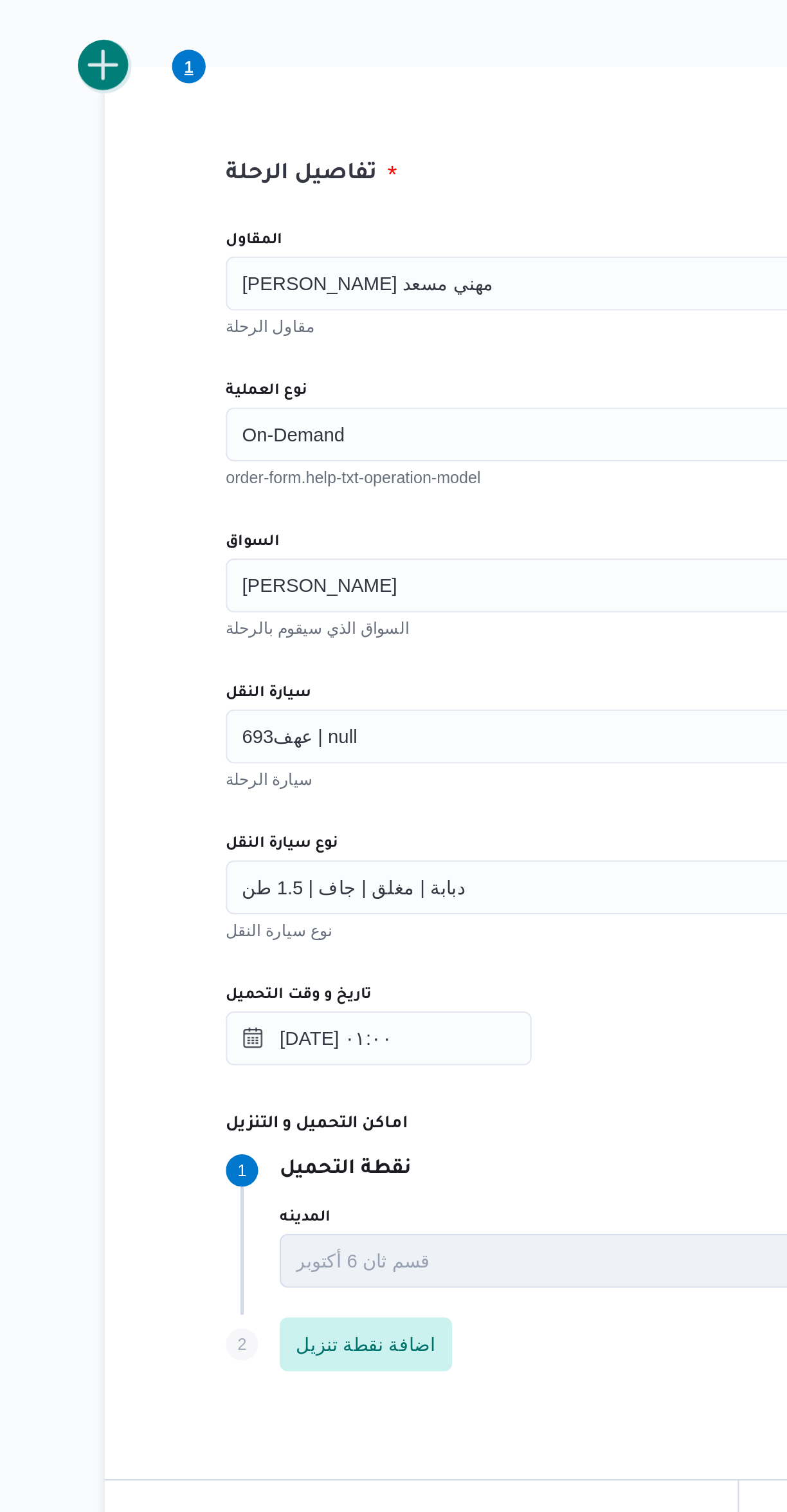
click at [174, 352] on button "add trip" at bounding box center [168, 347] width 26 height 26
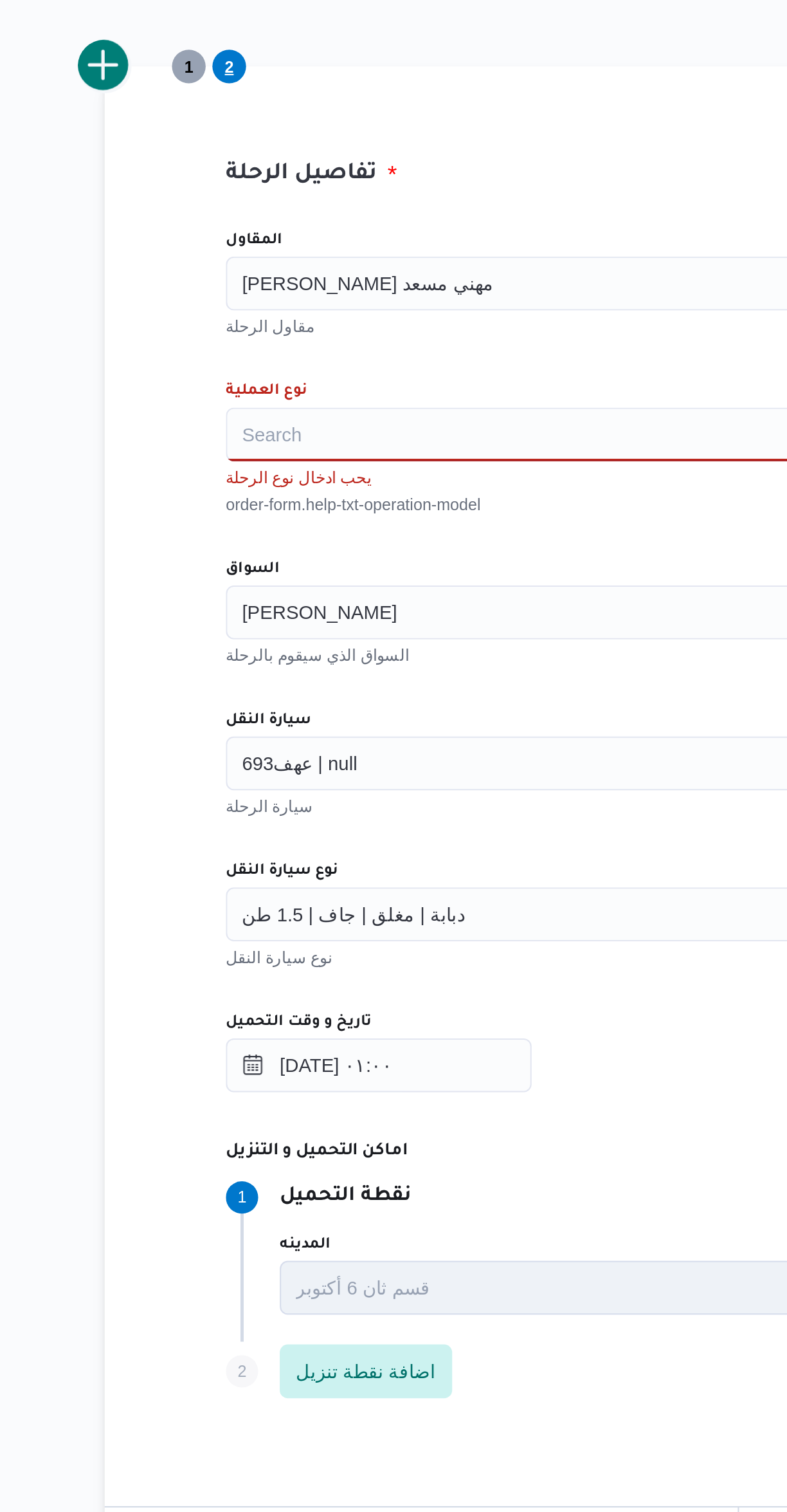
click at [325, 521] on div "Search" at bounding box center [469, 523] width 489 height 26
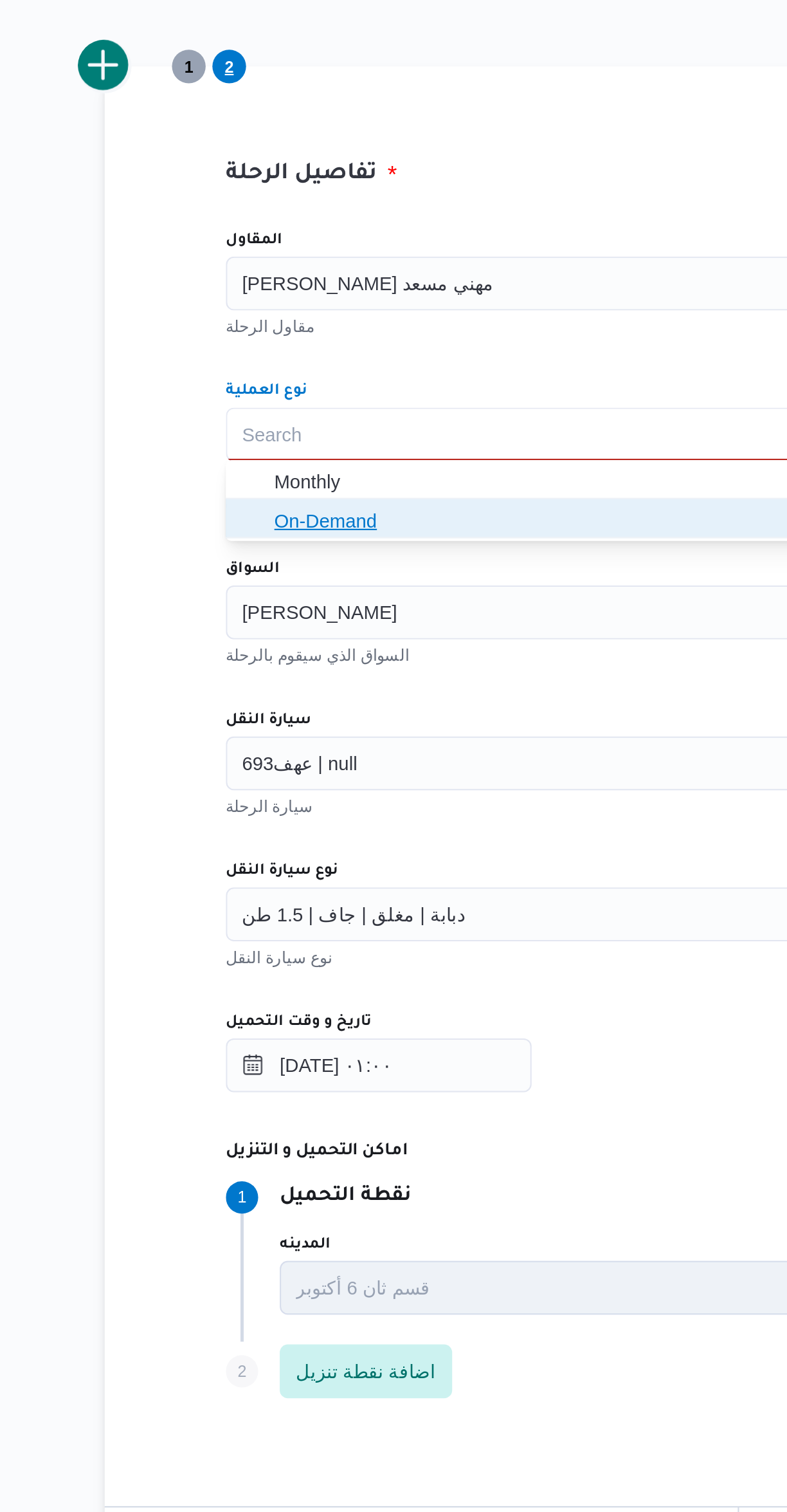
click at [321, 569] on span "On-Demand" at bounding box center [477, 564] width 458 height 15
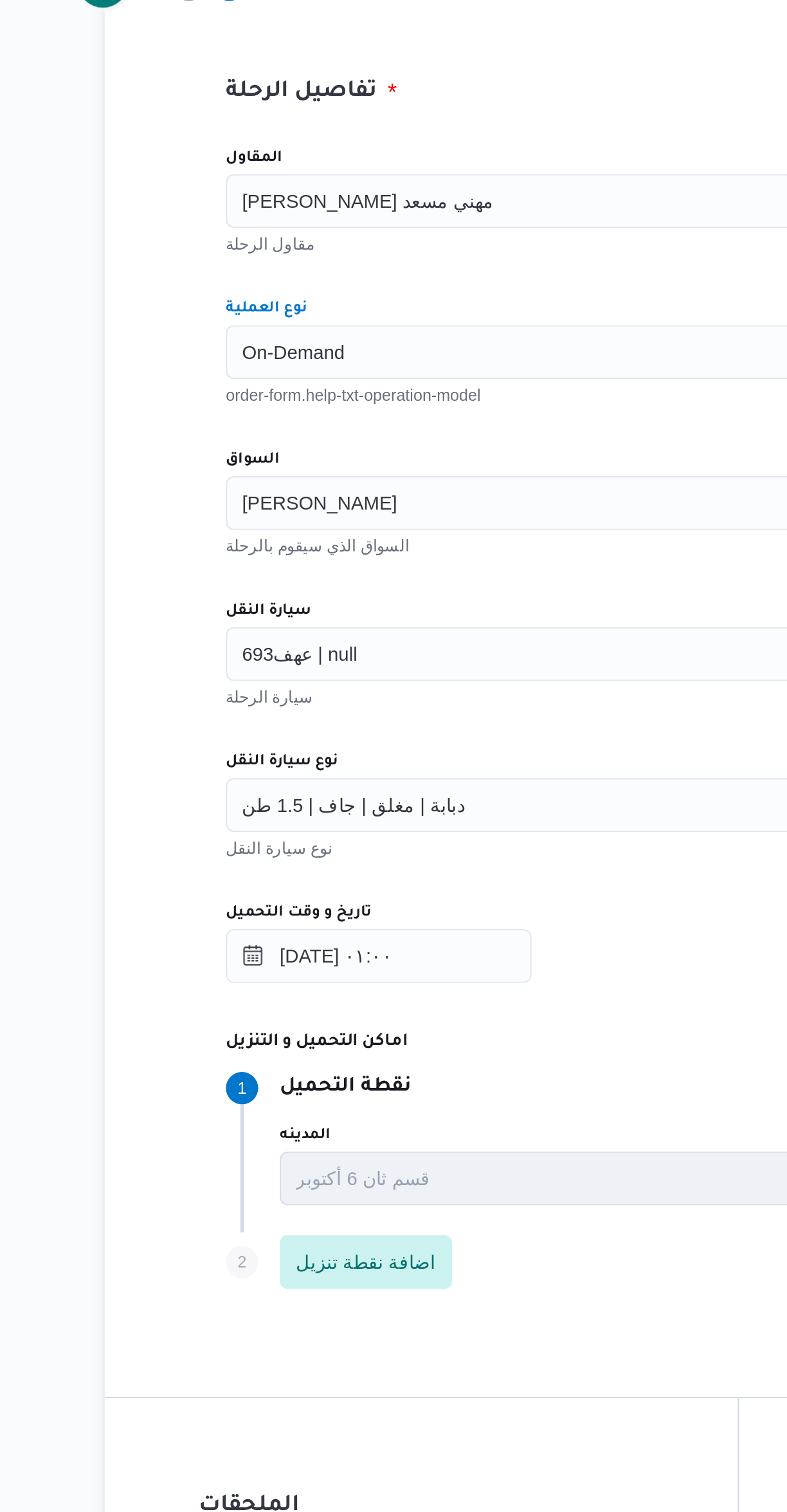
click at [368, 441] on div "[PERSON_NAME] مهني مسعد" at bounding box center [469, 451] width 489 height 26
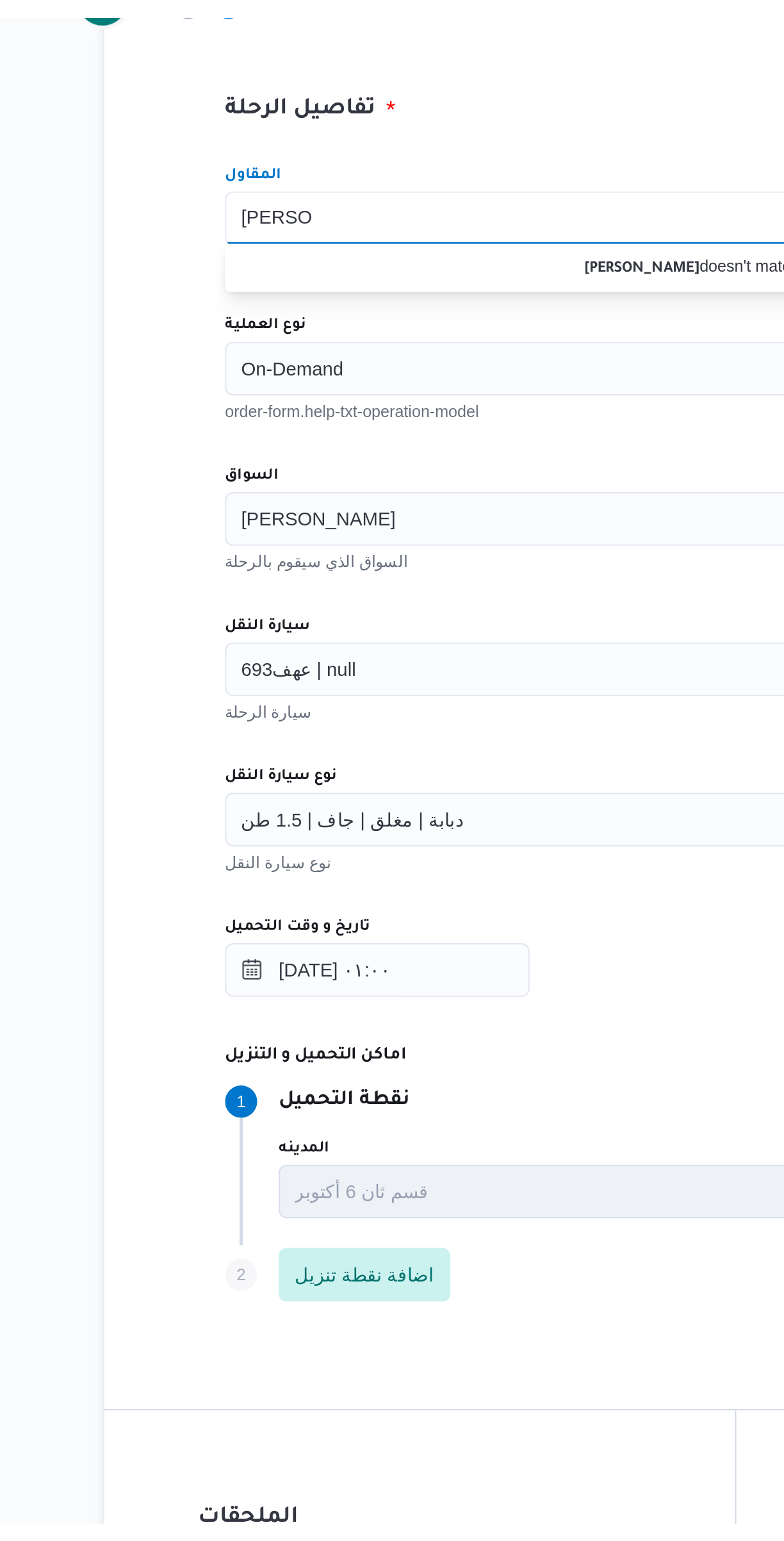
scroll to position [0, 0]
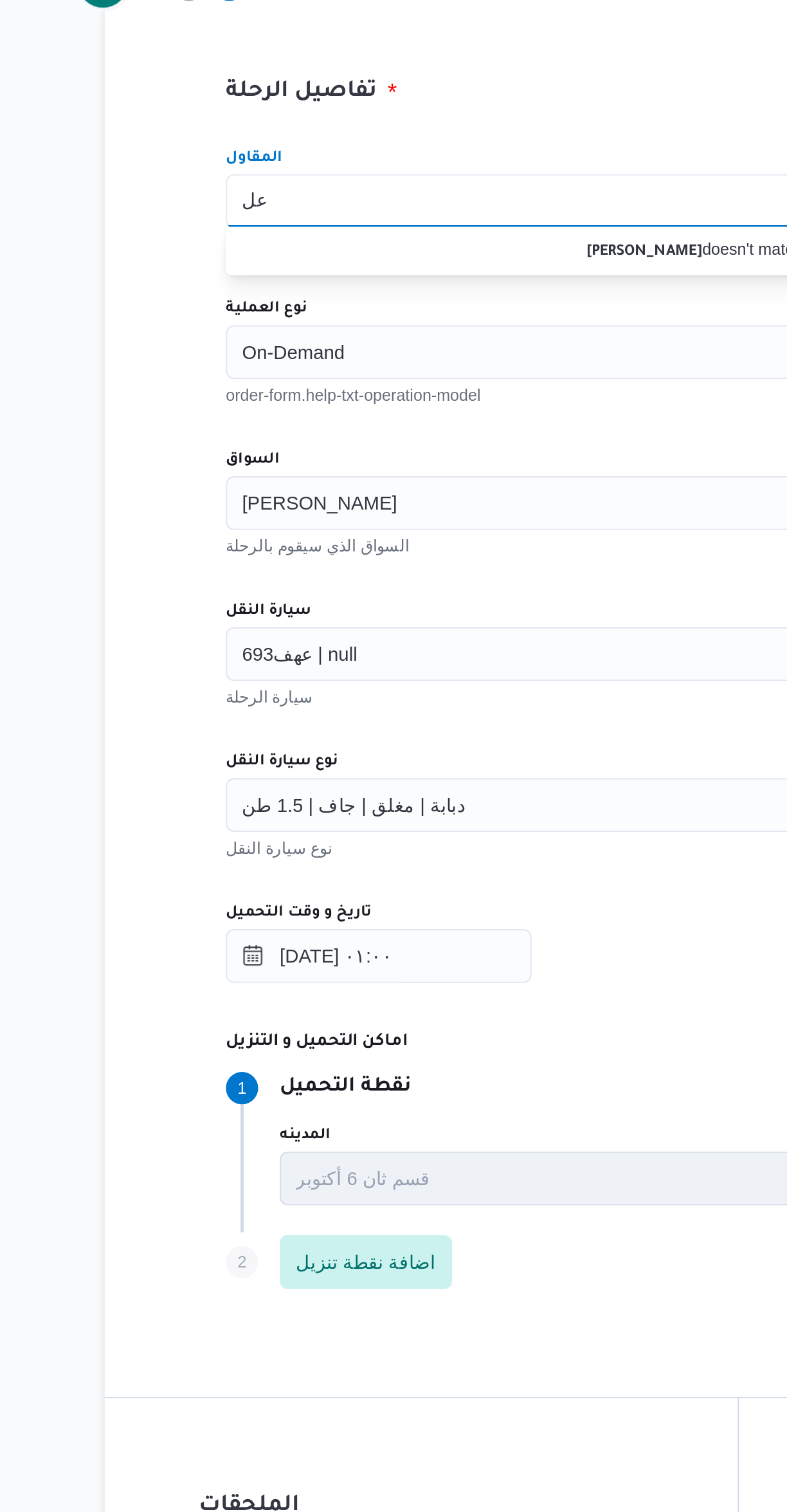
type input "ع"
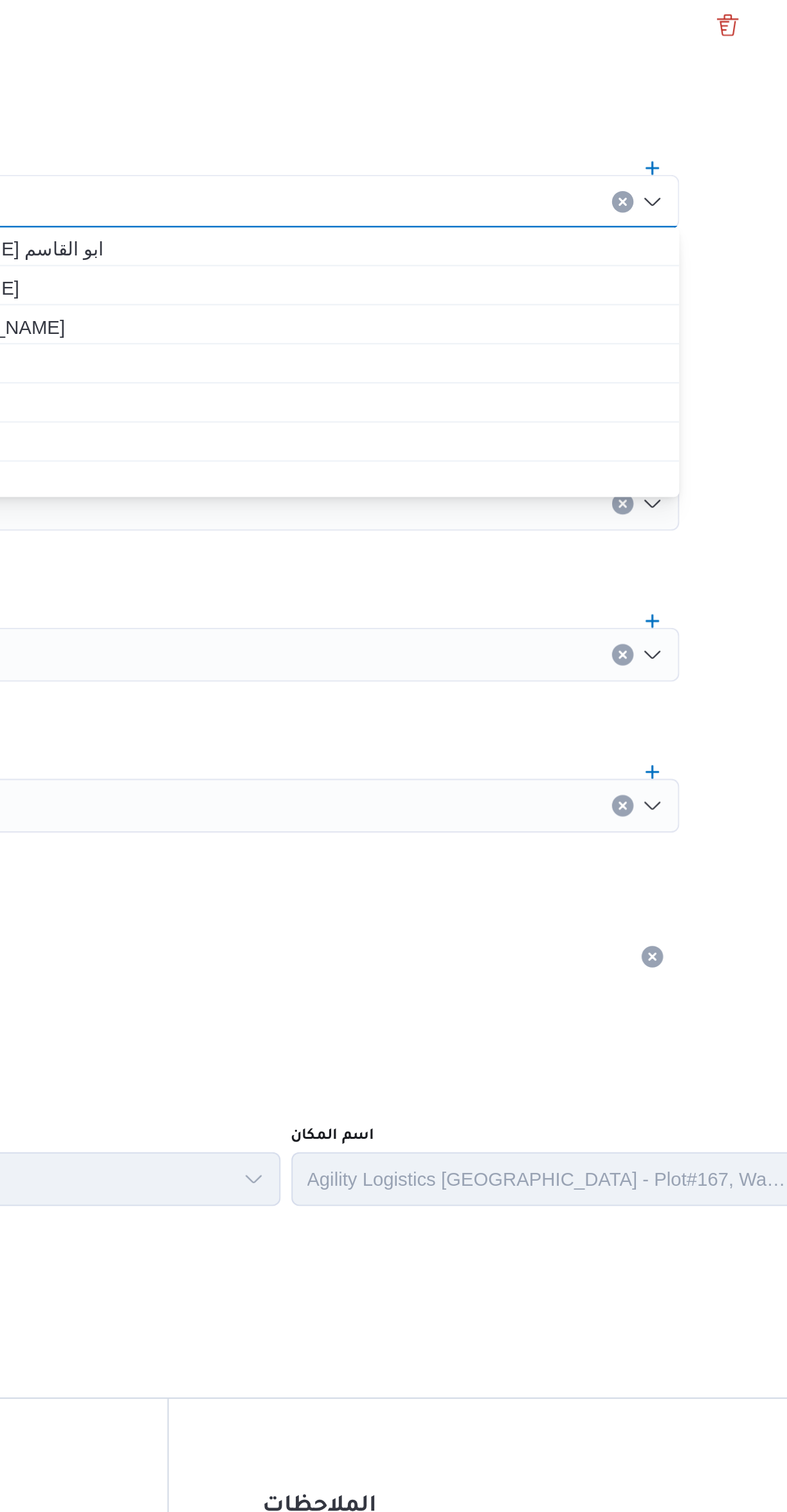
click at [685, 450] on icon "Clear input" at bounding box center [686, 451] width 5 height 5
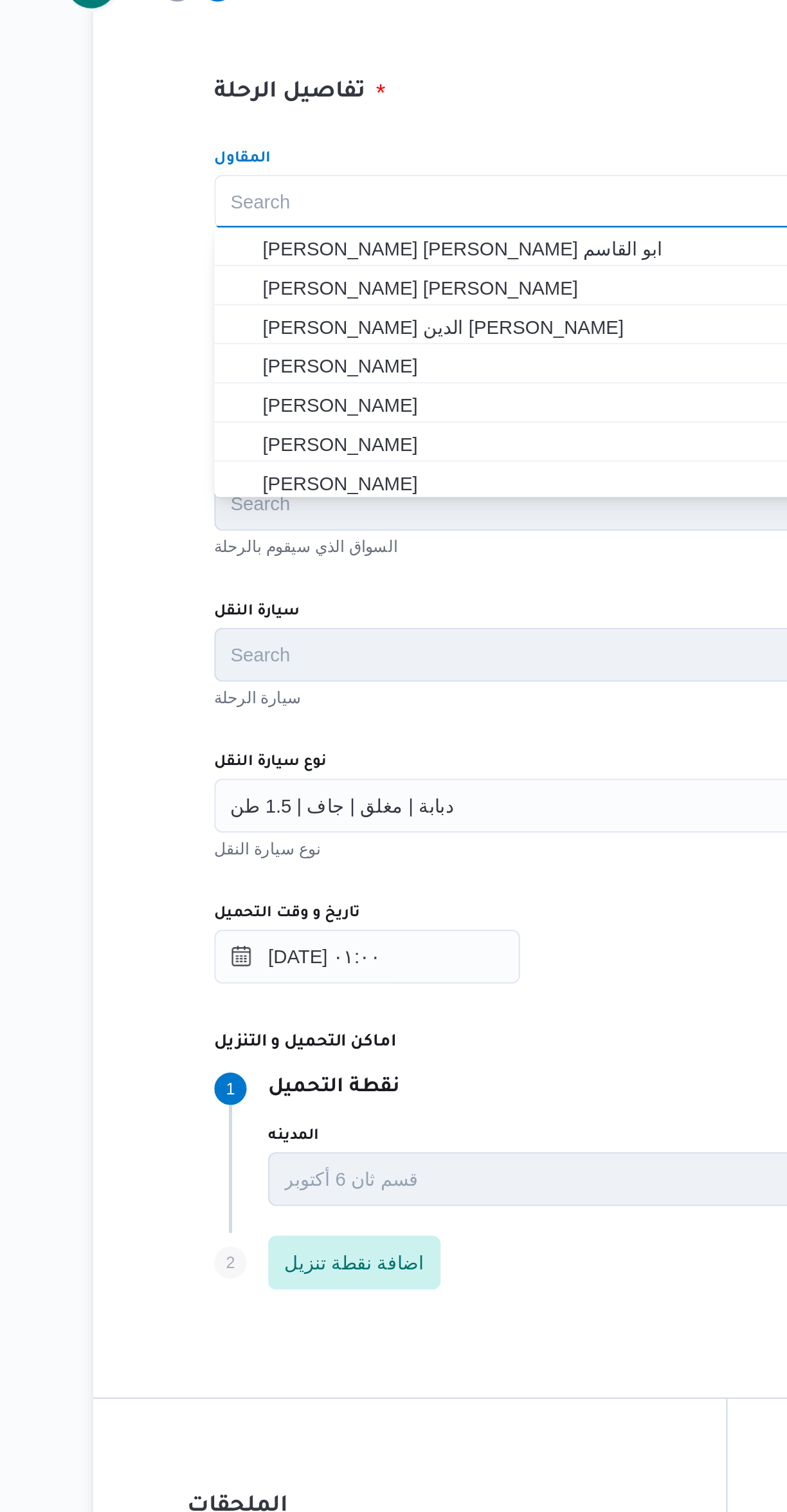
click at [320, 400] on div "تفاصيل الرحلة المقاول Search Combo box. Selected. Combo box input. Search. Type…" at bounding box center [470, 684] width 579 height 674
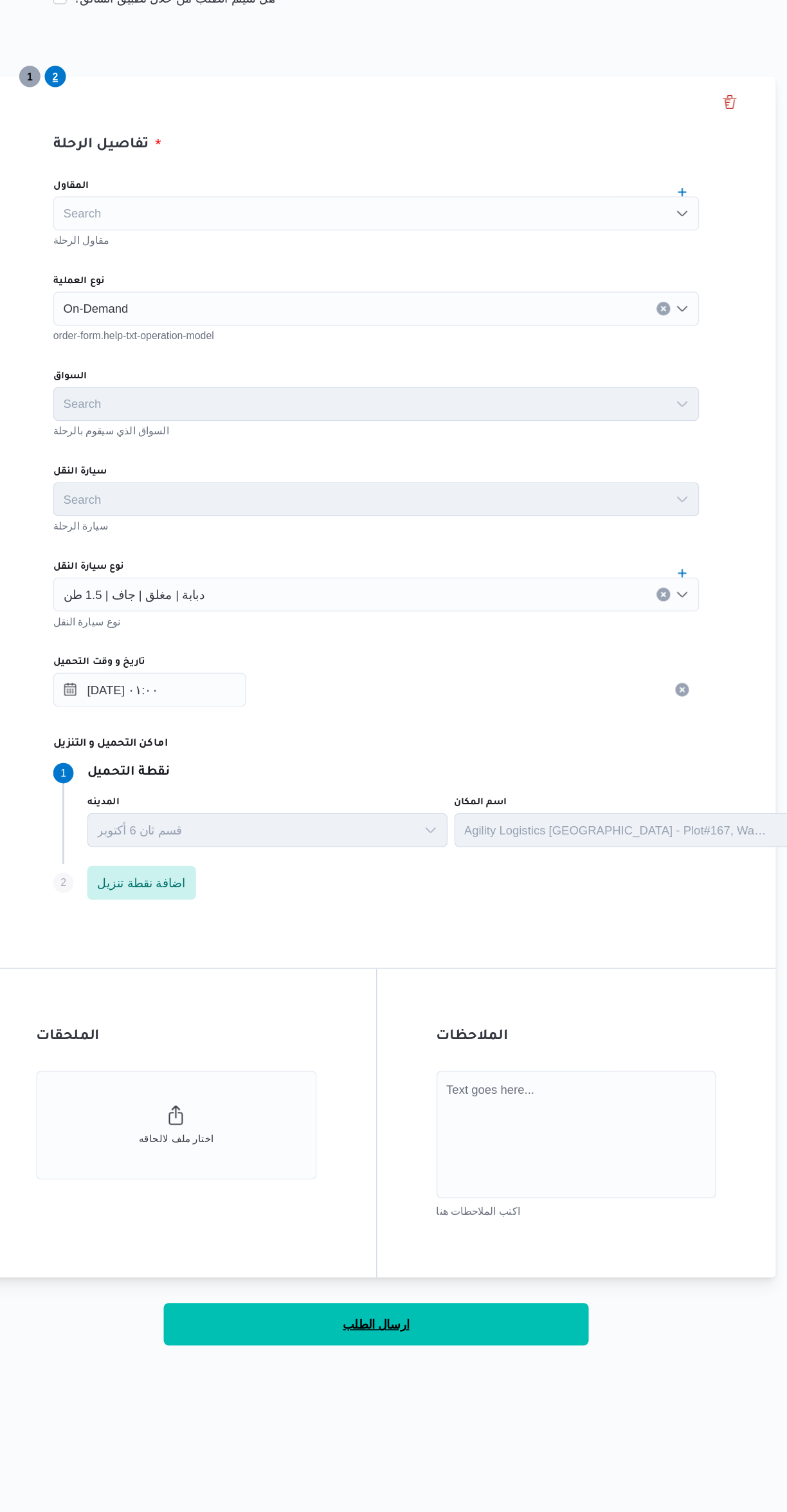
click at [510, 1296] on button "ارسال الطلب" at bounding box center [469, 1290] width 321 height 32
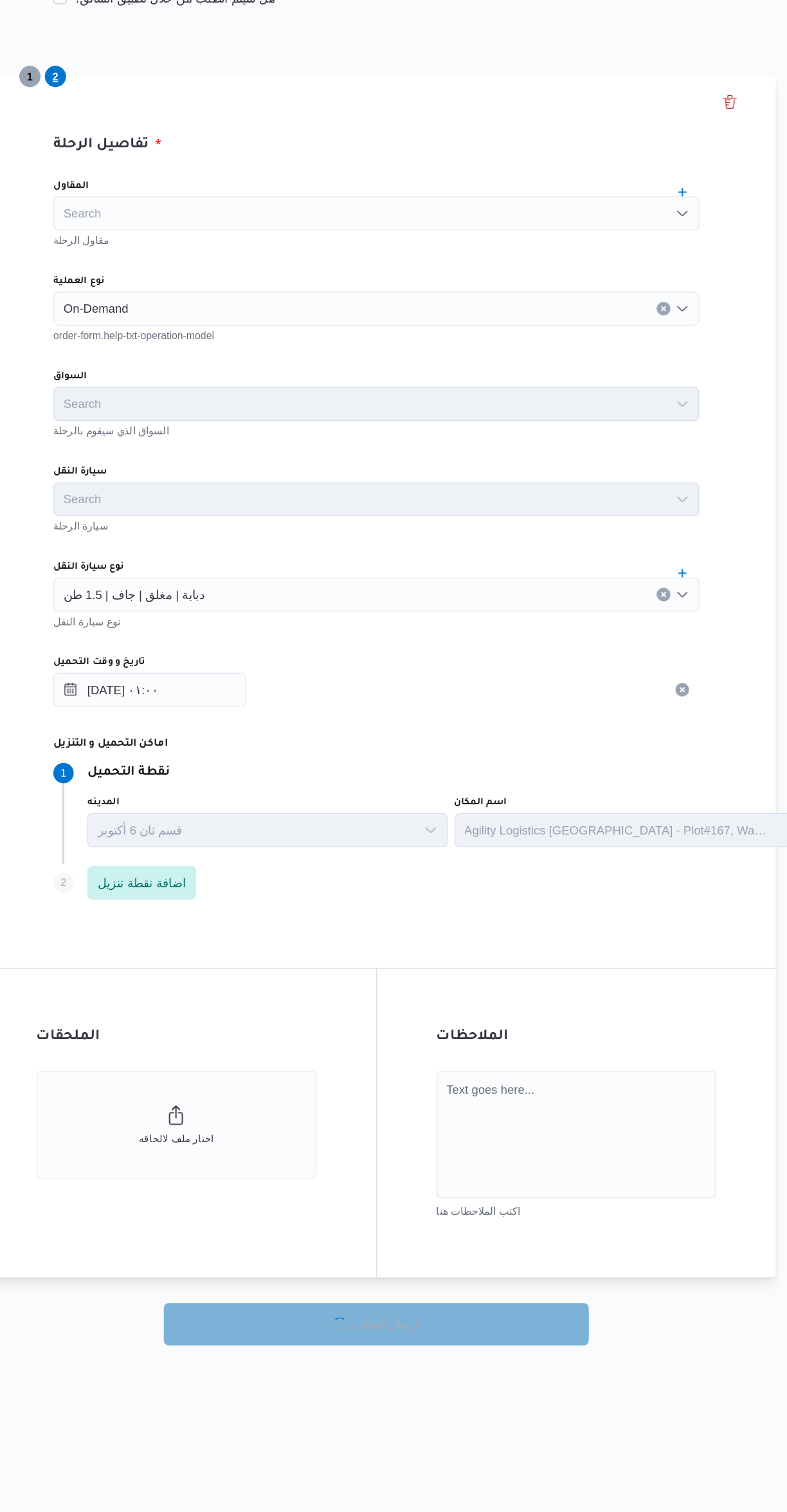
select select "ar"
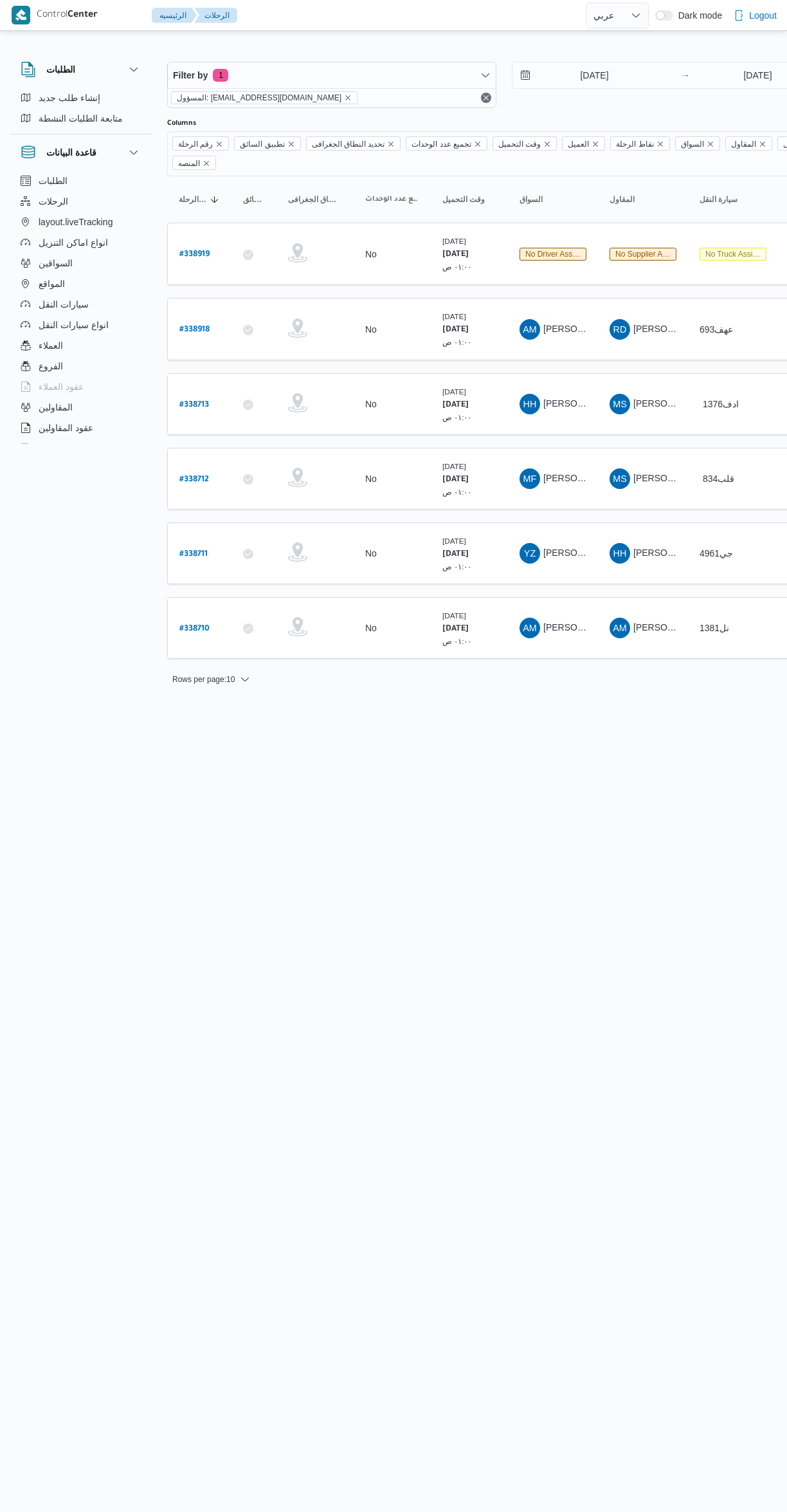
select select "ar"
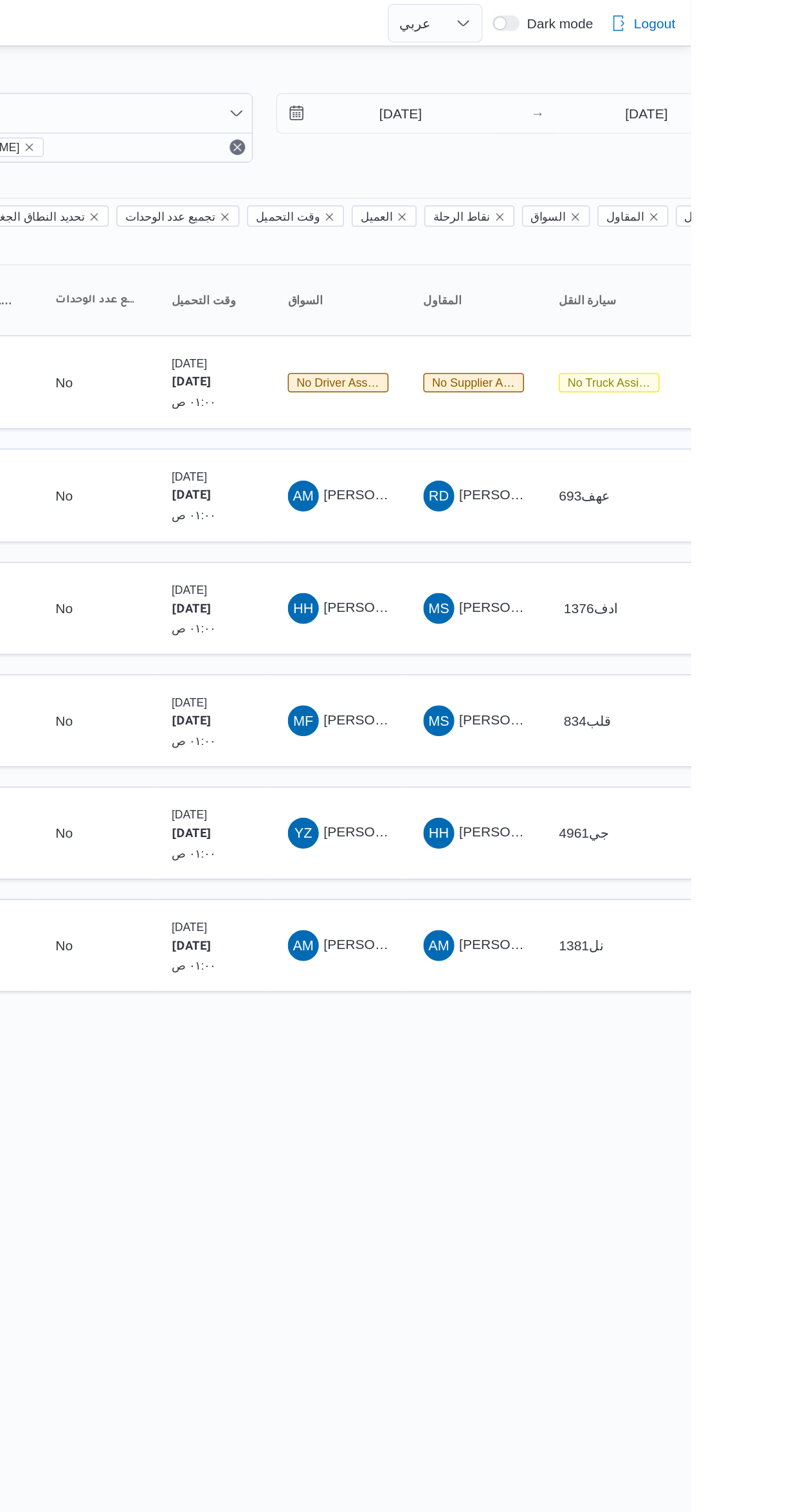
click at [424, 393] on div "No" at bounding box center [392, 403] width 64 height 21
